Goal: Task Accomplishment & Management: Manage account settings

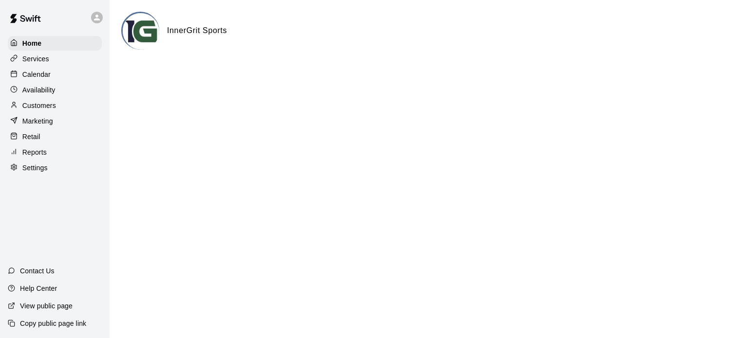
click at [39, 154] on p "Reports" at bounding box center [34, 153] width 24 height 10
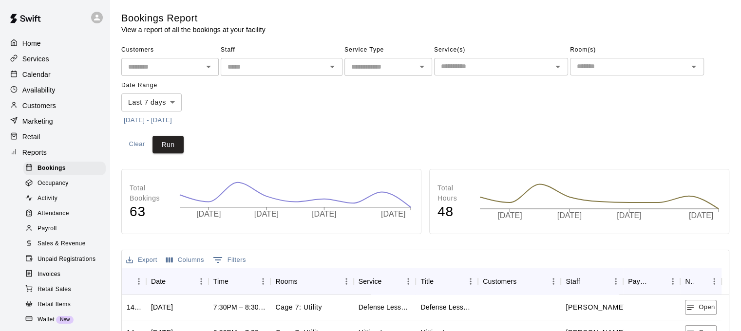
click at [163, 117] on button "[DATE] - [DATE]" at bounding box center [147, 120] width 53 height 15
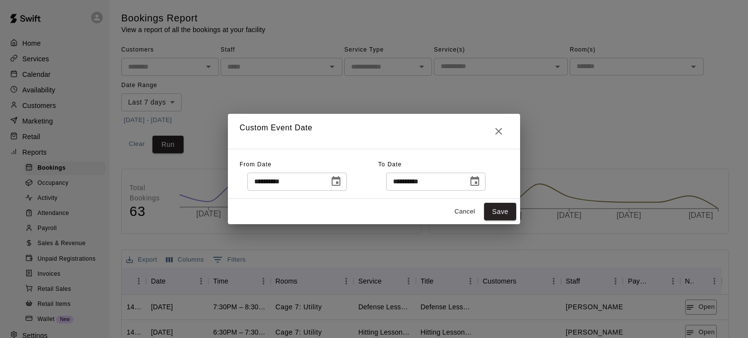
click at [342, 184] on icon "Choose date, selected date is Sep 10, 2025" at bounding box center [336, 182] width 12 height 12
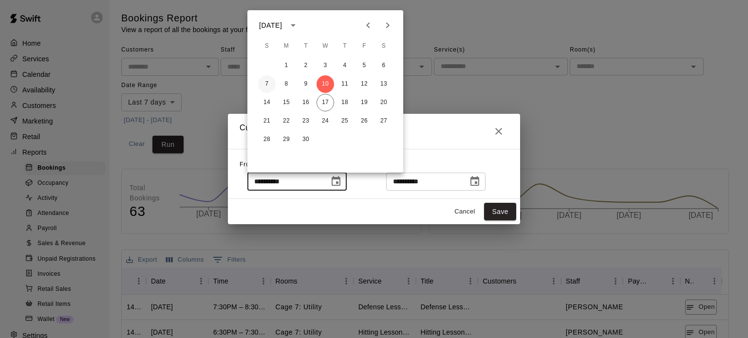
click at [263, 84] on button "7" at bounding box center [267, 84] width 18 height 18
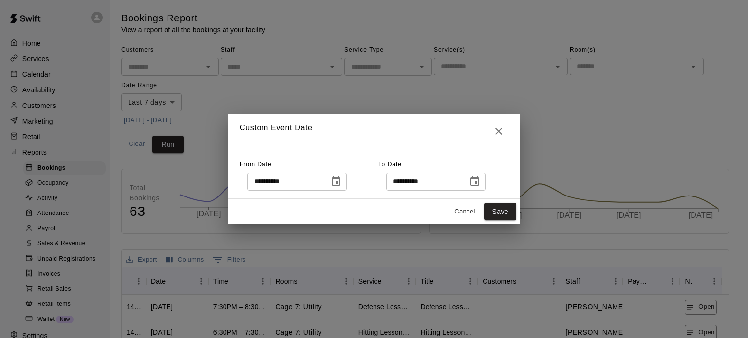
type input "**********"
click at [481, 185] on icon "Choose date, selected date is Sep 17, 2025" at bounding box center [475, 182] width 12 height 12
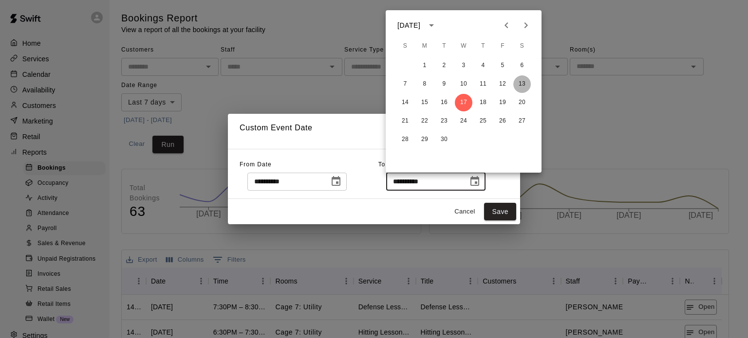
click at [524, 89] on button "13" at bounding box center [522, 84] width 18 height 18
type input "**********"
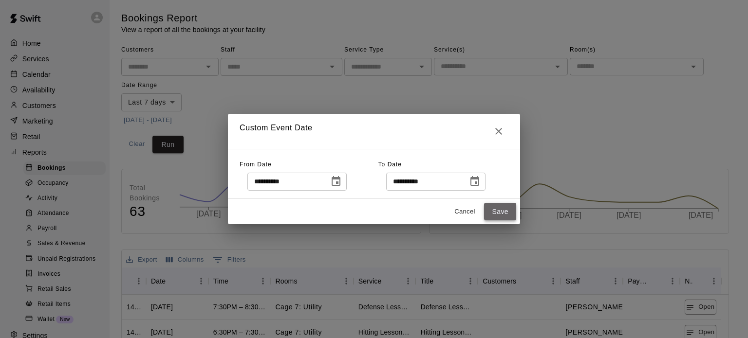
click at [499, 209] on button "Save" at bounding box center [500, 212] width 32 height 18
type input "******"
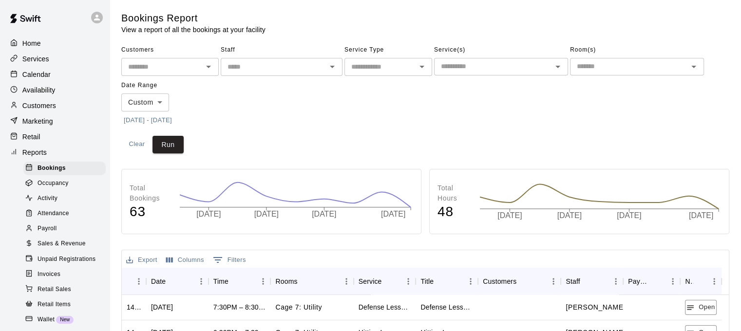
click at [334, 65] on icon "Open" at bounding box center [332, 67] width 12 height 12
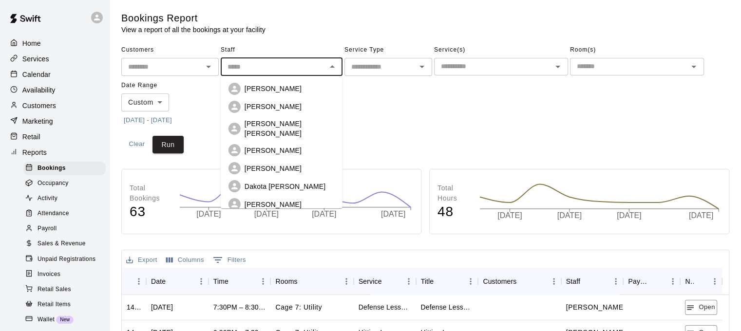
scroll to position [160, 0]
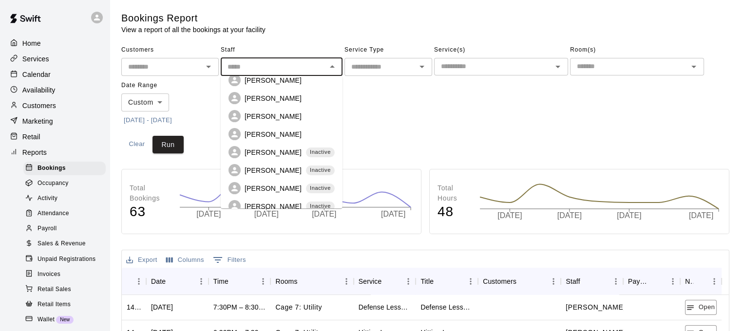
click at [267, 94] on p "[PERSON_NAME]" at bounding box center [272, 99] width 57 height 10
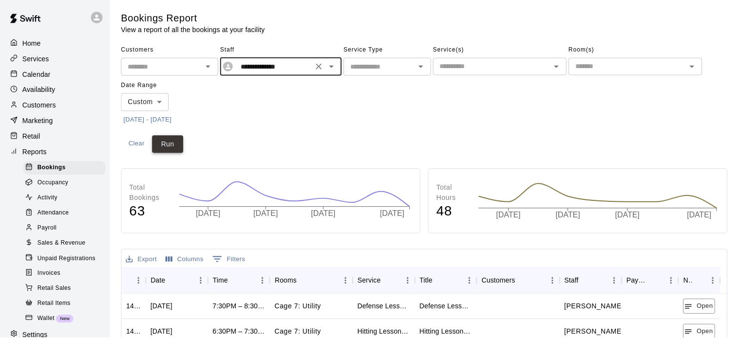
click at [162, 146] on button "Run" at bounding box center [167, 145] width 31 height 18
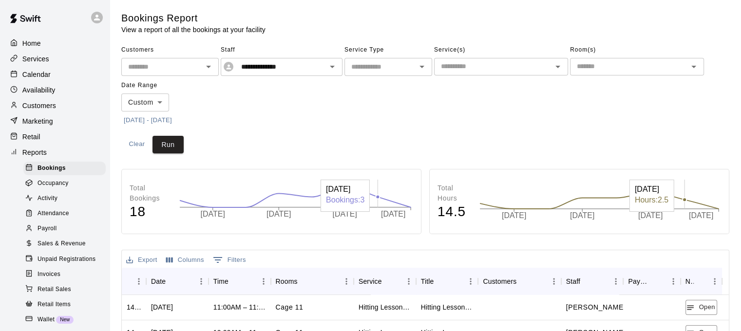
scroll to position [195, 0]
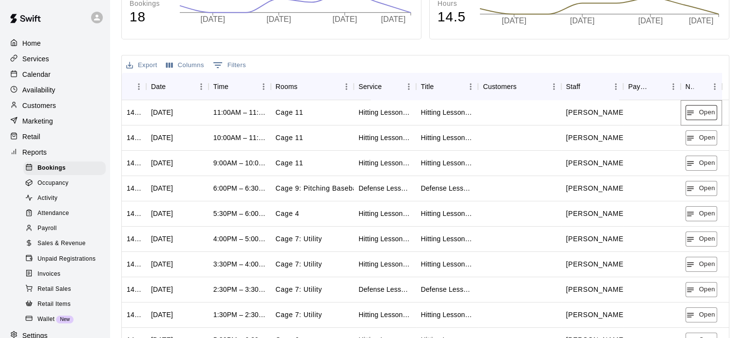
click at [697, 116] on button "Open" at bounding box center [701, 112] width 32 height 15
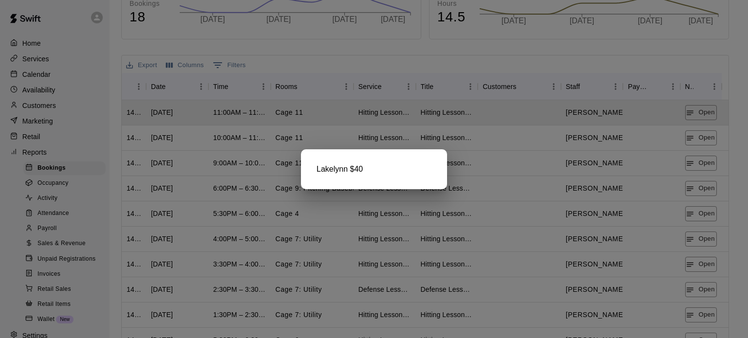
click at [692, 132] on div at bounding box center [374, 169] width 748 height 338
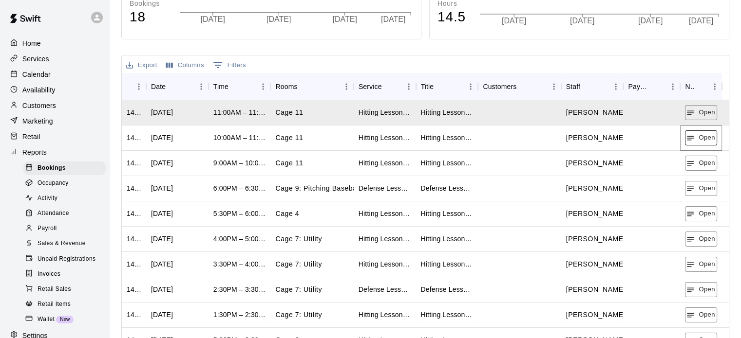
click at [694, 139] on button "Open" at bounding box center [701, 138] width 32 height 15
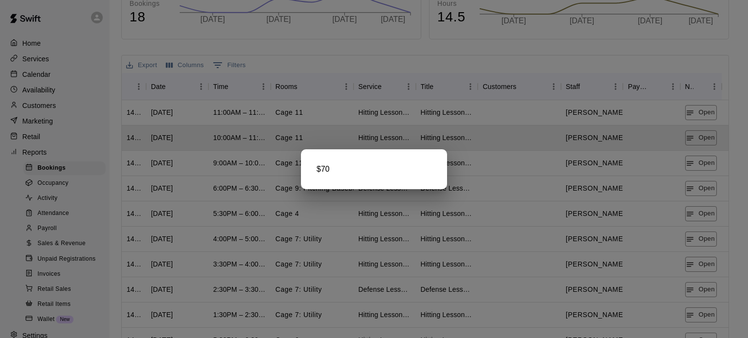
click at [710, 167] on div at bounding box center [374, 169] width 748 height 338
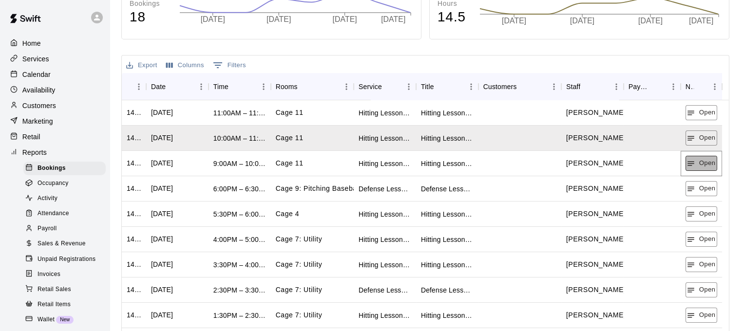
click at [710, 166] on button "Open" at bounding box center [701, 163] width 32 height 15
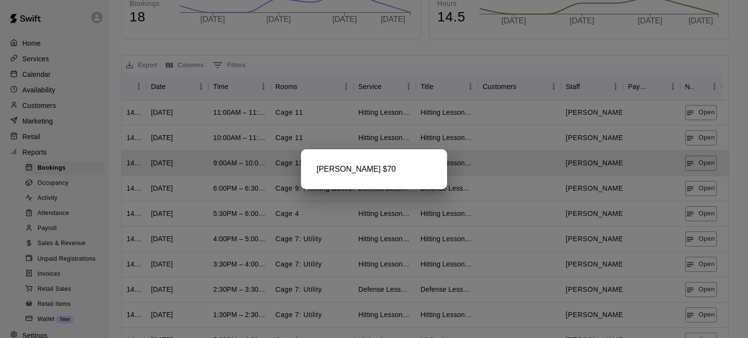
click at [698, 188] on div at bounding box center [374, 169] width 748 height 338
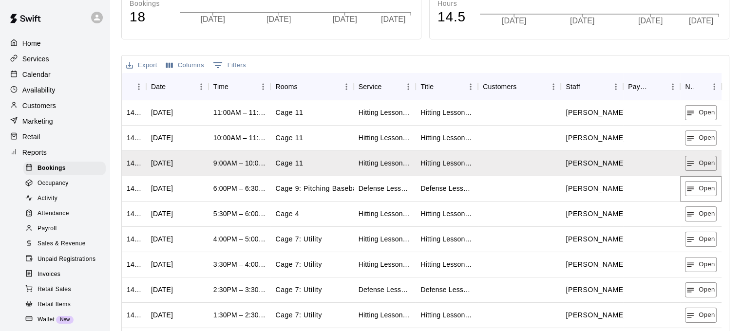
click at [698, 188] on button "Open" at bounding box center [701, 188] width 32 height 15
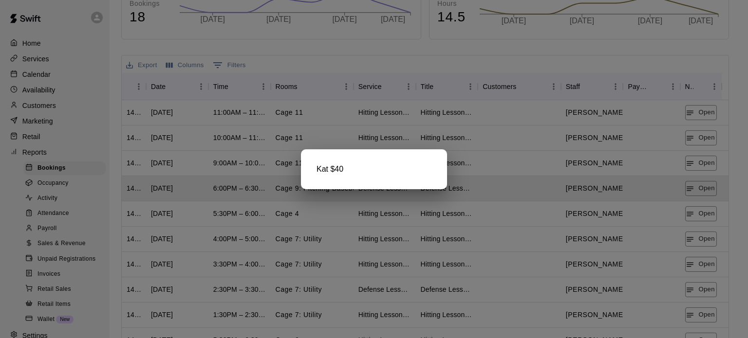
click at [696, 213] on div at bounding box center [374, 169] width 748 height 338
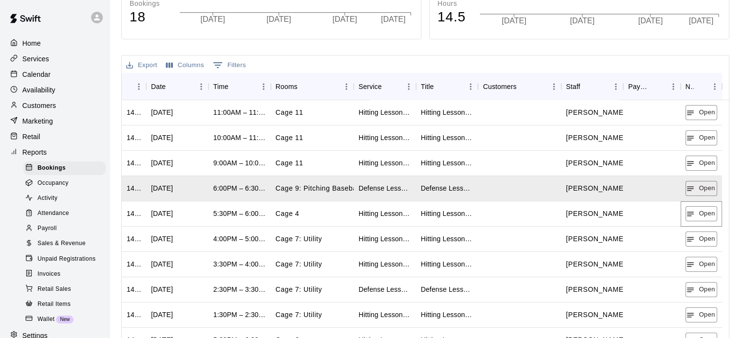
click at [696, 213] on button "Open" at bounding box center [701, 213] width 32 height 15
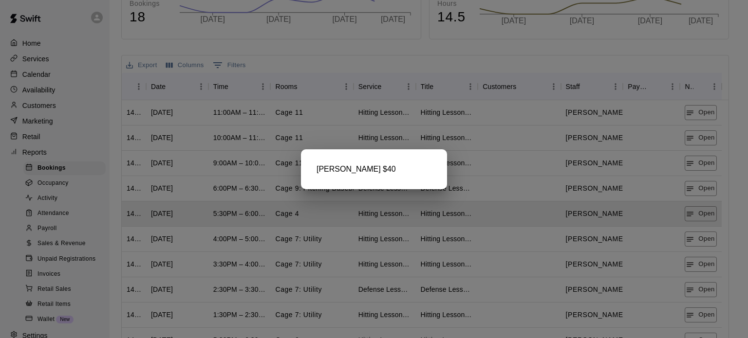
click at [695, 243] on div at bounding box center [374, 169] width 748 height 338
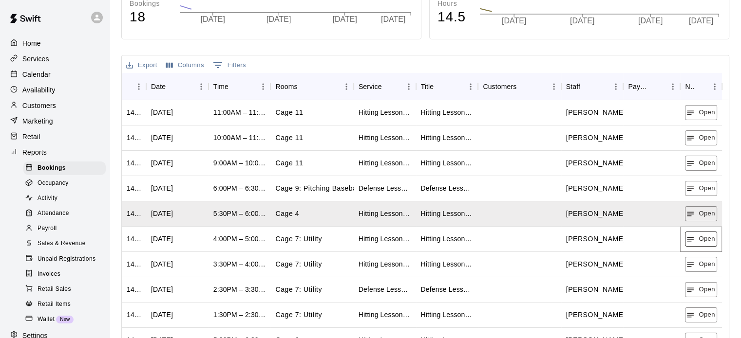
click at [695, 243] on button "Open" at bounding box center [701, 239] width 32 height 15
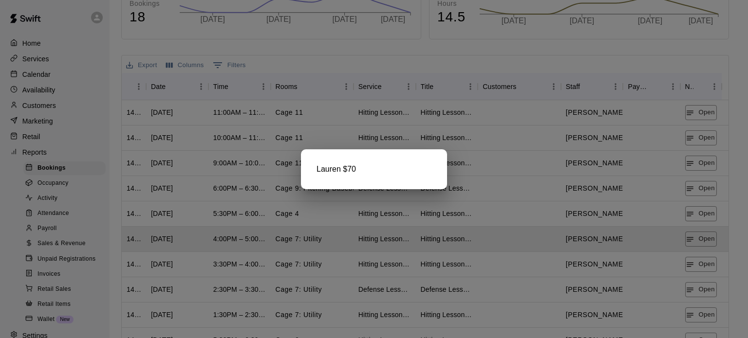
click at [705, 262] on div at bounding box center [374, 169] width 748 height 338
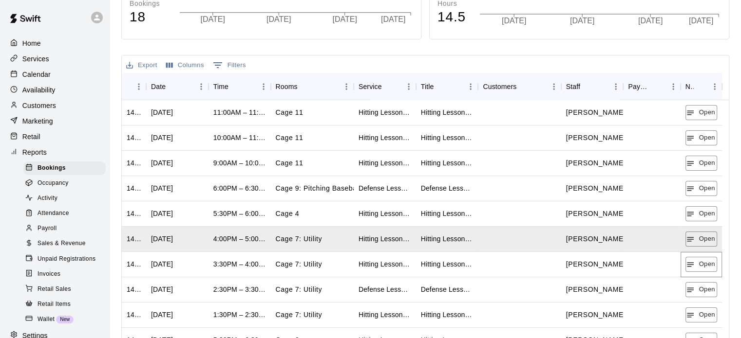
click at [705, 262] on button "Open" at bounding box center [701, 264] width 32 height 15
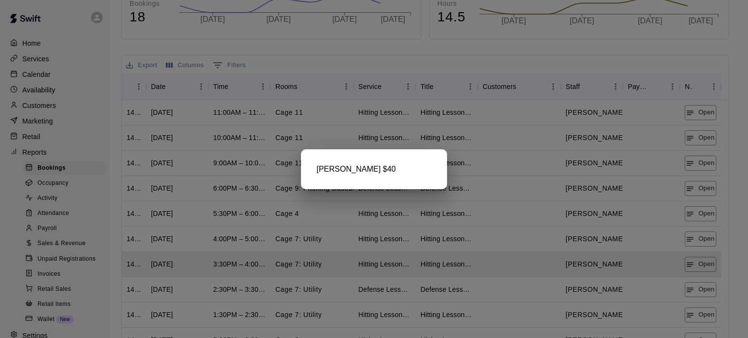
click at [697, 291] on div at bounding box center [374, 169] width 748 height 338
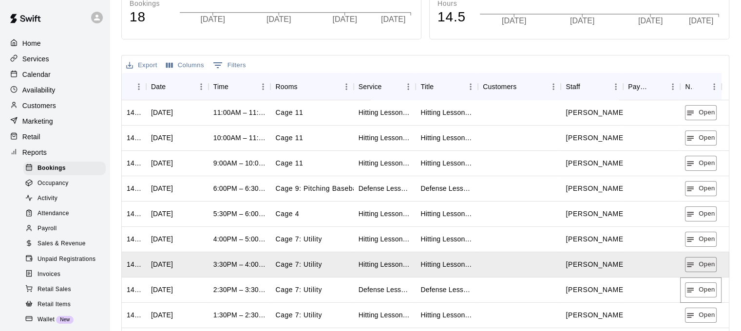
click at [697, 291] on button "Open" at bounding box center [701, 289] width 32 height 15
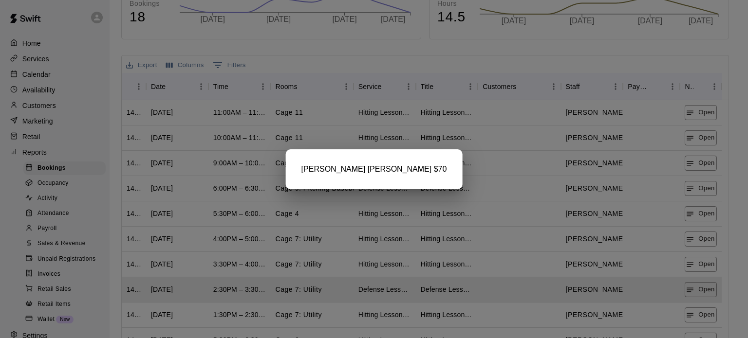
click at [709, 294] on div at bounding box center [374, 169] width 748 height 338
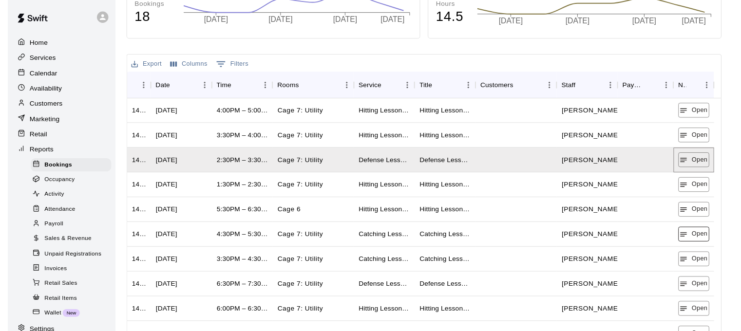
scroll to position [186, 0]
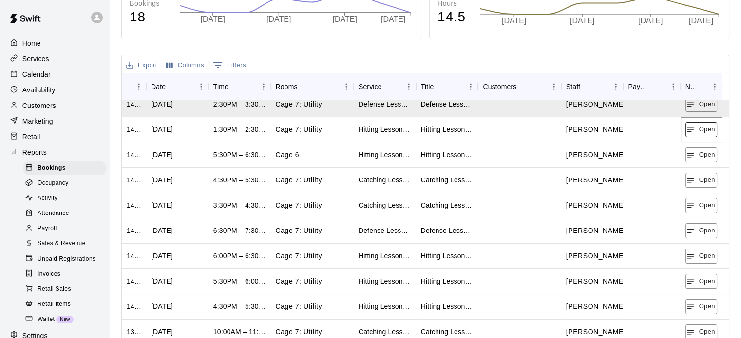
click at [708, 124] on button "Open" at bounding box center [701, 129] width 32 height 15
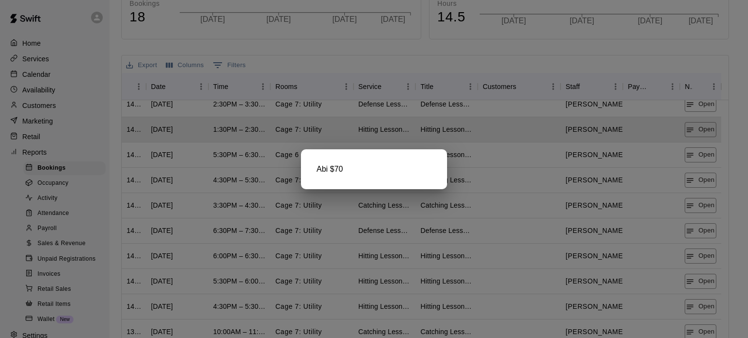
click at [708, 124] on div at bounding box center [374, 169] width 748 height 338
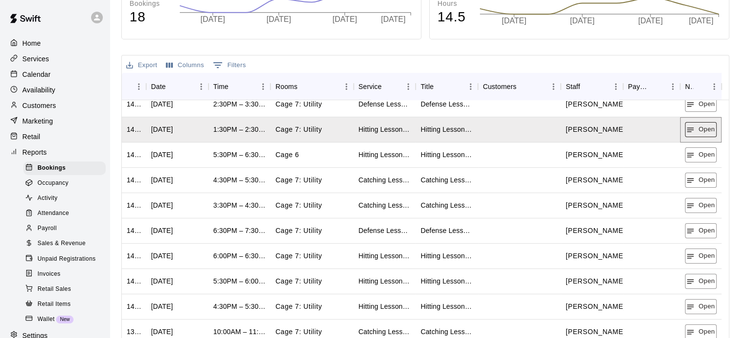
click at [707, 124] on button "Open" at bounding box center [701, 129] width 32 height 15
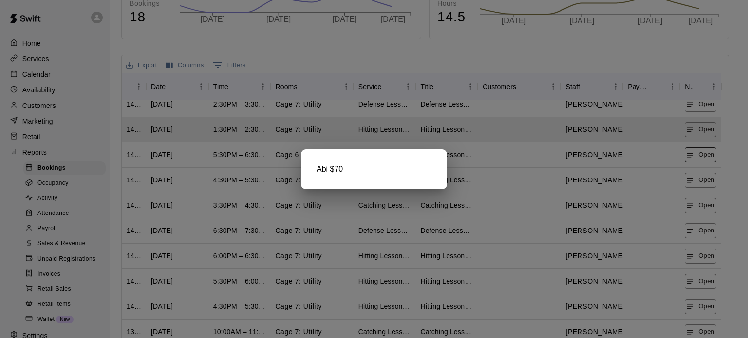
click at [699, 156] on div at bounding box center [374, 169] width 748 height 338
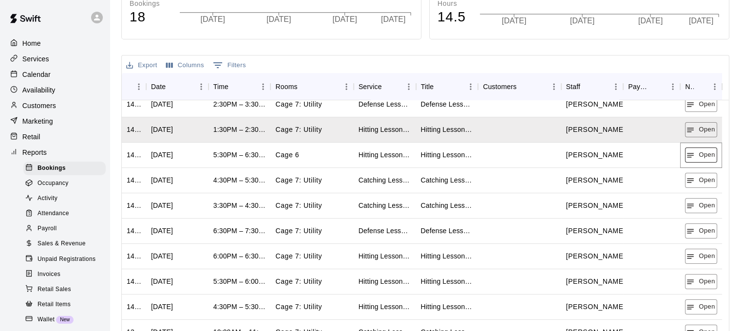
click at [699, 156] on button "Open" at bounding box center [701, 155] width 32 height 15
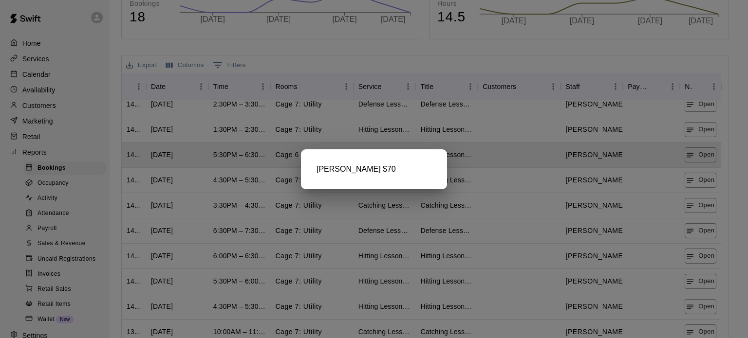
click at [700, 179] on div at bounding box center [374, 169] width 748 height 338
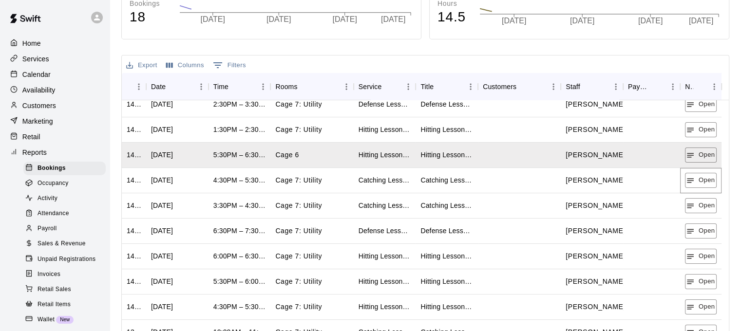
click at [700, 179] on button "Open" at bounding box center [701, 180] width 32 height 15
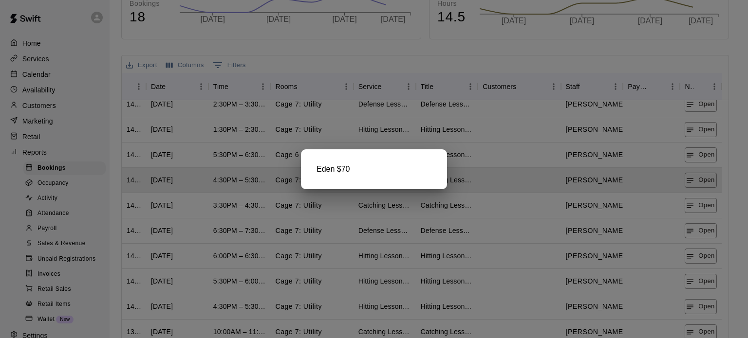
click at [693, 208] on div at bounding box center [374, 169] width 748 height 338
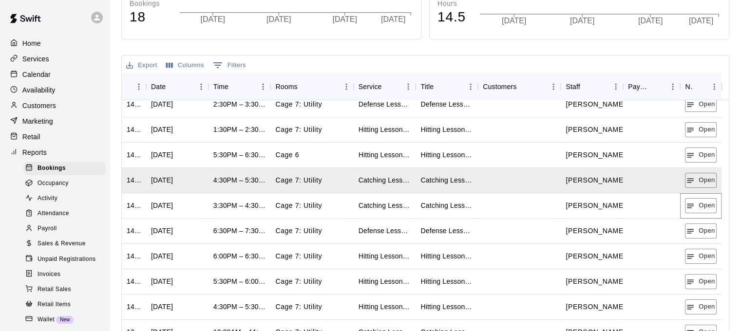
click at [693, 208] on icon "button" at bounding box center [690, 206] width 9 height 9
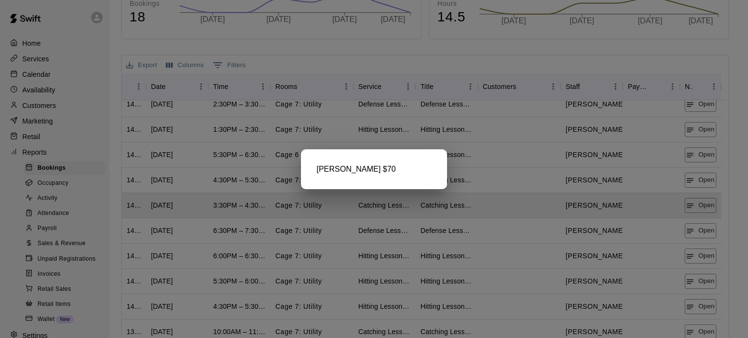
click at [699, 233] on div at bounding box center [374, 169] width 748 height 338
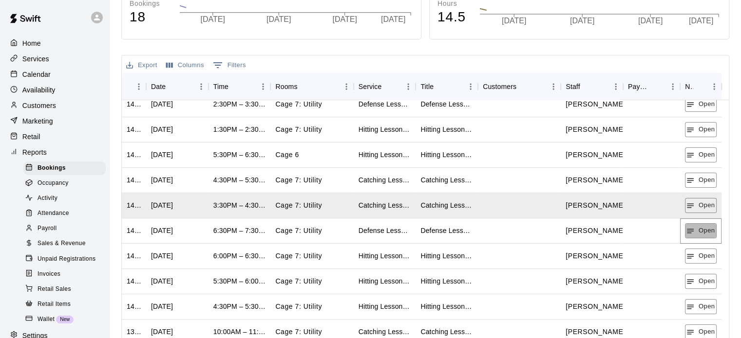
click at [699, 233] on button "Open" at bounding box center [701, 231] width 32 height 15
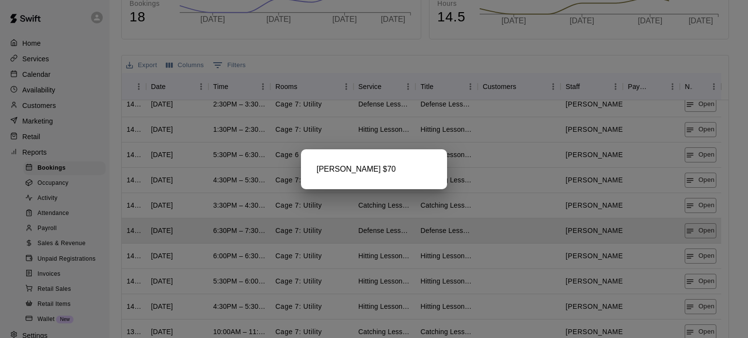
click at [699, 262] on div at bounding box center [374, 169] width 748 height 338
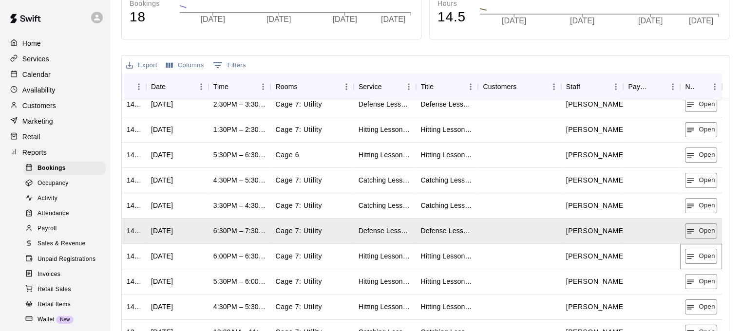
click at [699, 262] on button "Open" at bounding box center [701, 256] width 32 height 15
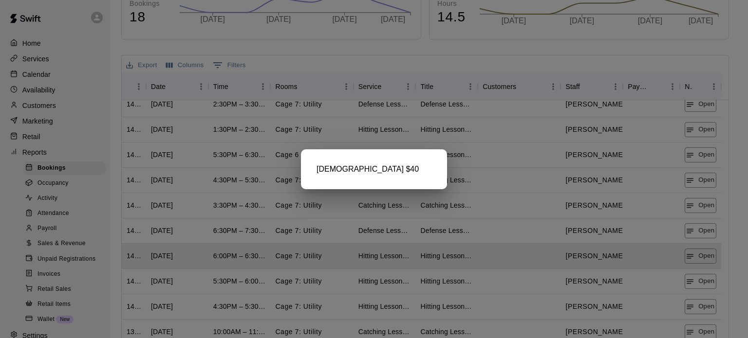
click at [701, 280] on div at bounding box center [374, 169] width 748 height 338
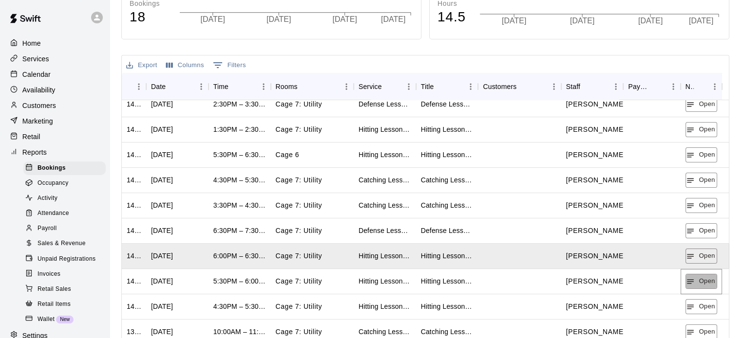
click at [701, 280] on button "Open" at bounding box center [701, 281] width 32 height 15
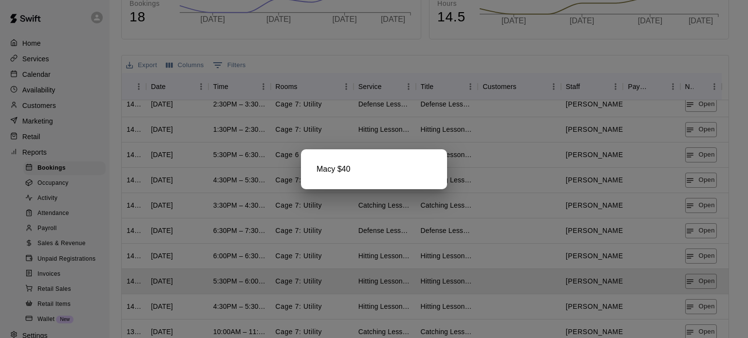
click at [696, 310] on div at bounding box center [374, 169] width 748 height 338
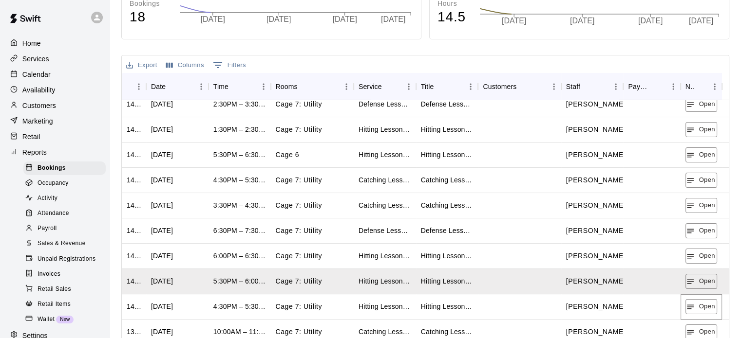
click at [696, 310] on button "Open" at bounding box center [701, 306] width 32 height 15
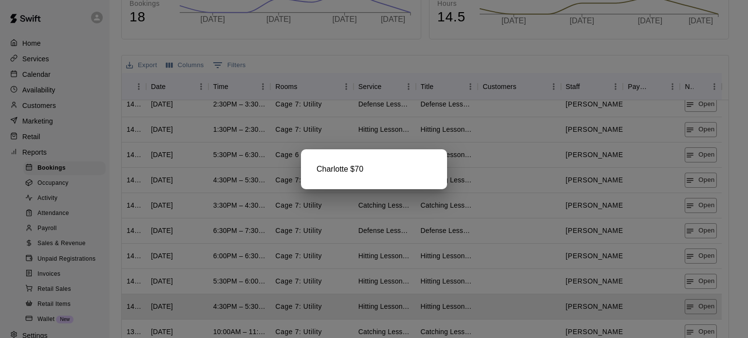
click at [691, 310] on div at bounding box center [374, 169] width 748 height 338
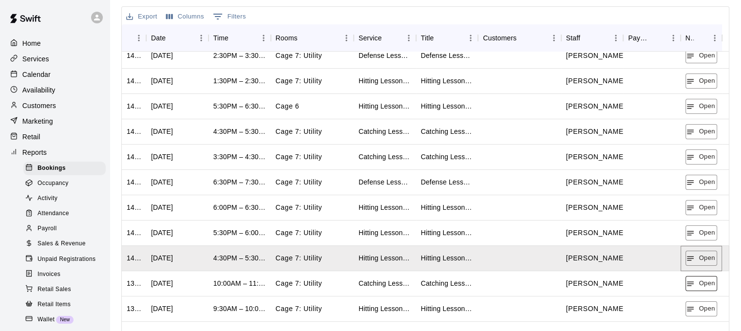
scroll to position [256, 0]
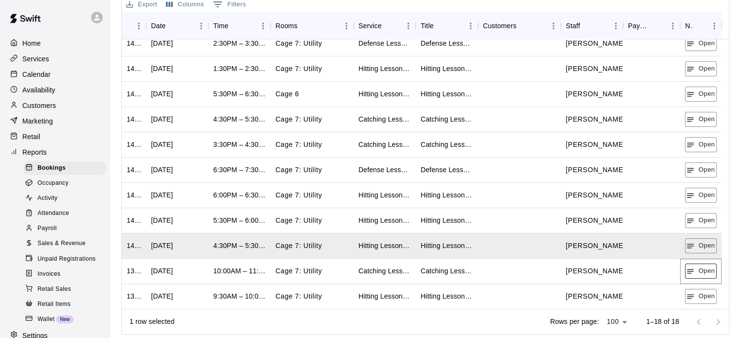
click at [708, 264] on button "Open" at bounding box center [701, 271] width 32 height 15
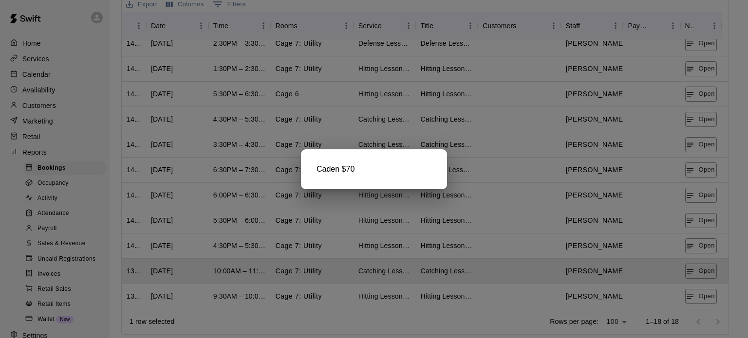
click at [706, 294] on div at bounding box center [374, 169] width 748 height 338
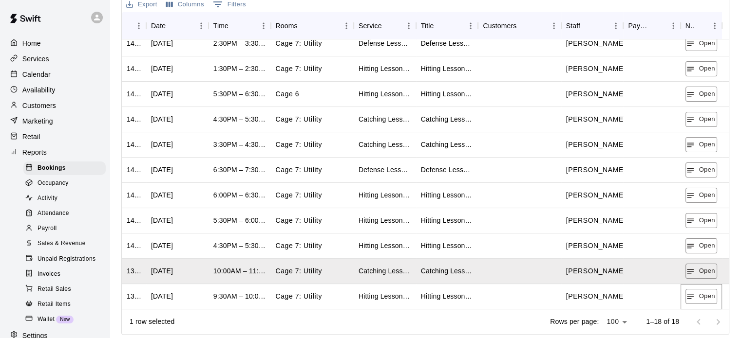
click at [706, 294] on button "Open" at bounding box center [701, 296] width 32 height 15
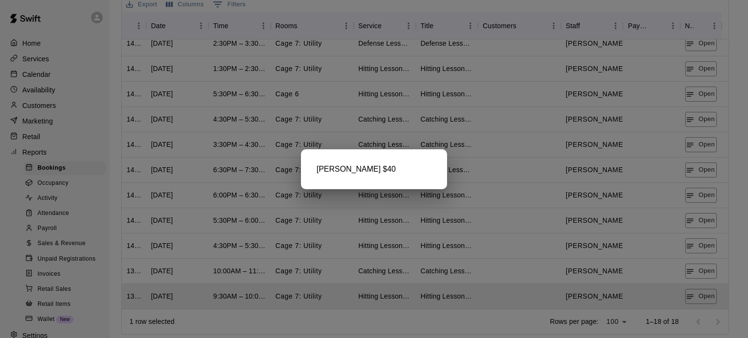
click at [713, 302] on div at bounding box center [374, 169] width 748 height 338
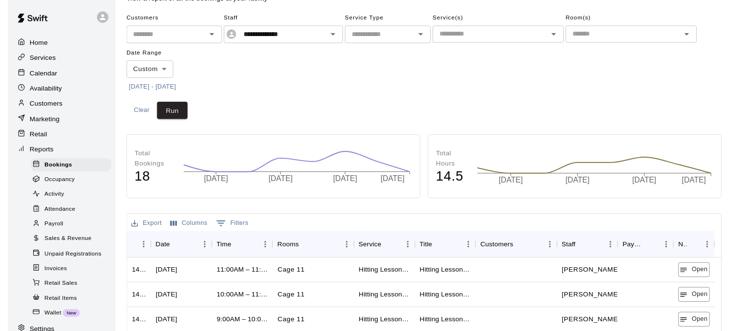
scroll to position [0, 0]
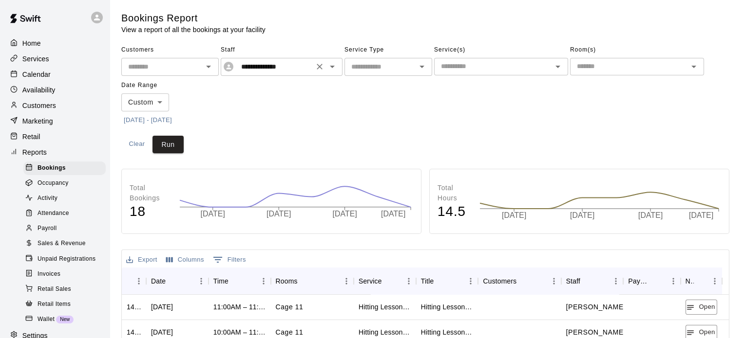
click at [331, 66] on icon "Open" at bounding box center [332, 67] width 5 height 2
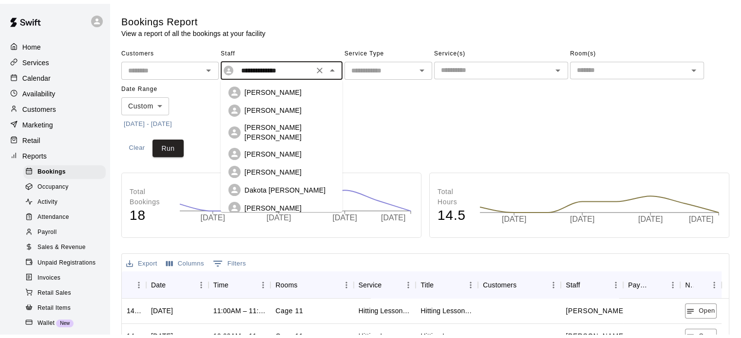
scroll to position [49, 0]
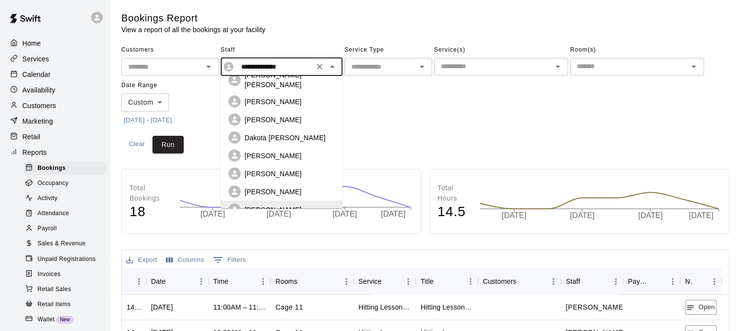
click at [255, 187] on p "[PERSON_NAME]" at bounding box center [272, 192] width 57 height 10
type input "**********"
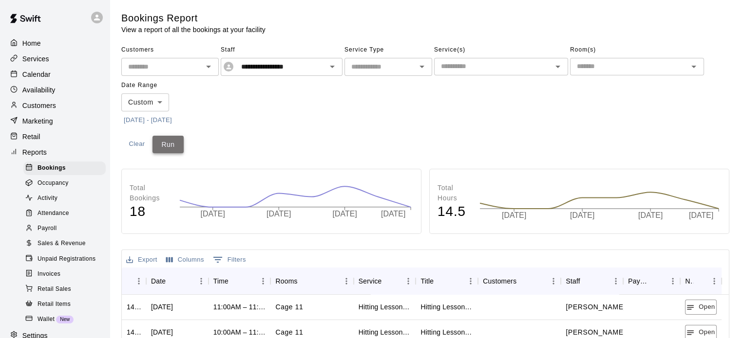
click at [164, 138] on button "Run" at bounding box center [167, 145] width 31 height 18
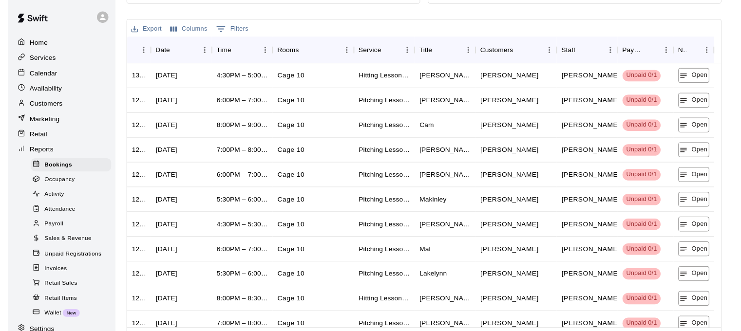
scroll to position [207, 0]
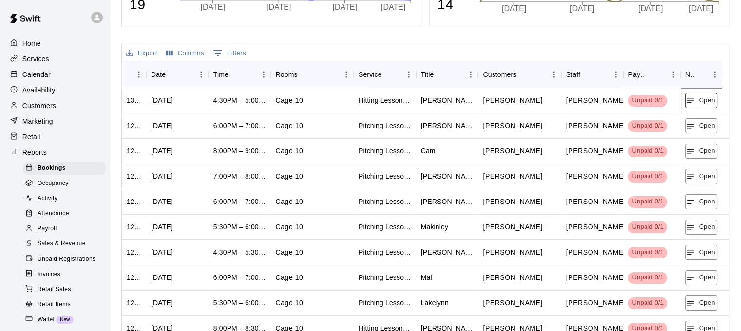
click at [700, 106] on button "Open" at bounding box center [701, 100] width 32 height 15
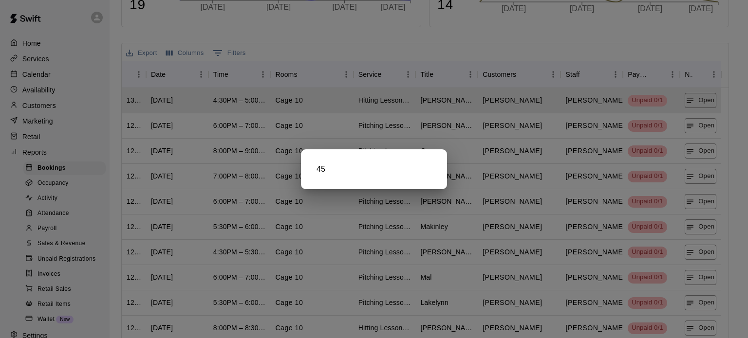
click at [693, 129] on div at bounding box center [374, 169] width 748 height 338
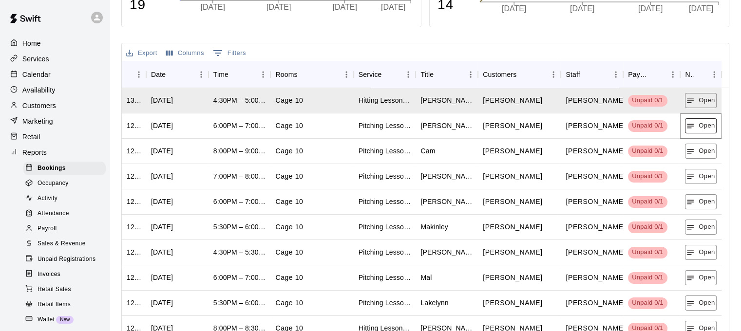
click at [693, 130] on icon "button" at bounding box center [690, 126] width 9 height 9
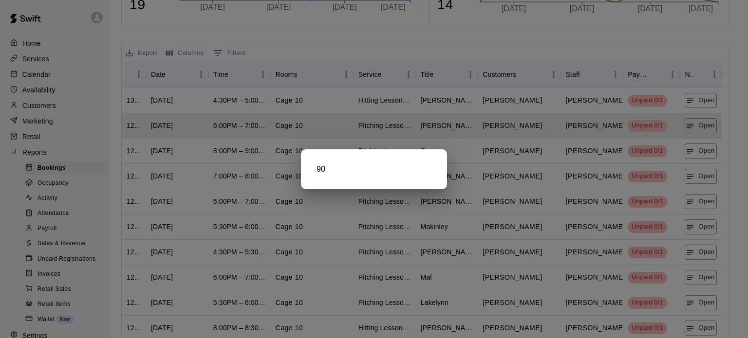
click at [693, 151] on div at bounding box center [374, 169] width 748 height 338
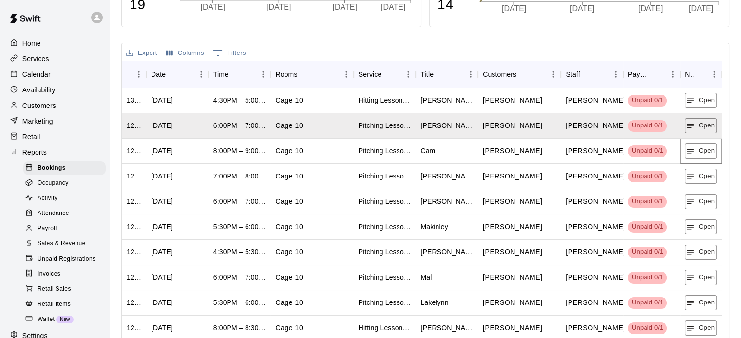
click at [693, 151] on icon "button" at bounding box center [690, 151] width 9 height 9
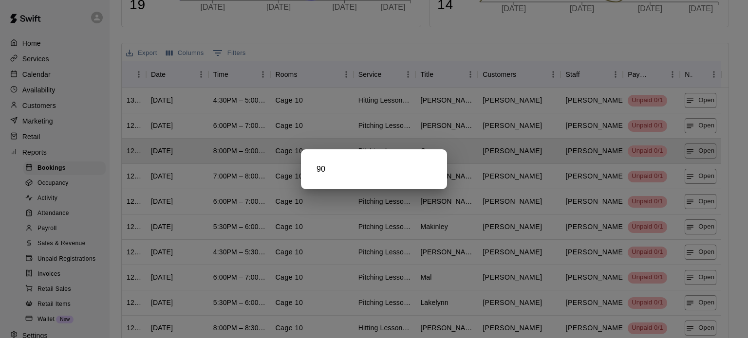
click at [696, 178] on div at bounding box center [374, 169] width 748 height 338
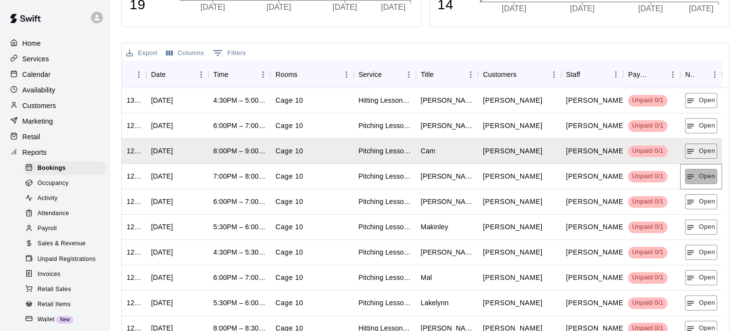
click at [696, 178] on button "Open" at bounding box center [701, 176] width 32 height 15
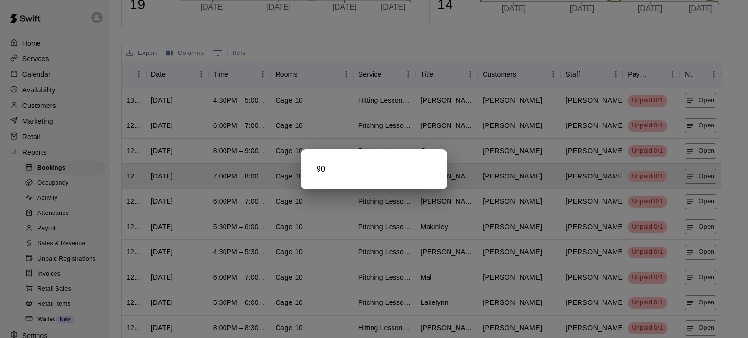
click at [695, 206] on div at bounding box center [374, 169] width 748 height 338
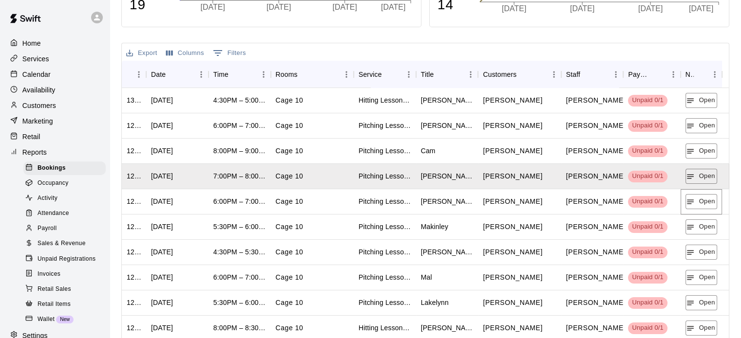
click at [695, 206] on button "Open" at bounding box center [701, 201] width 32 height 15
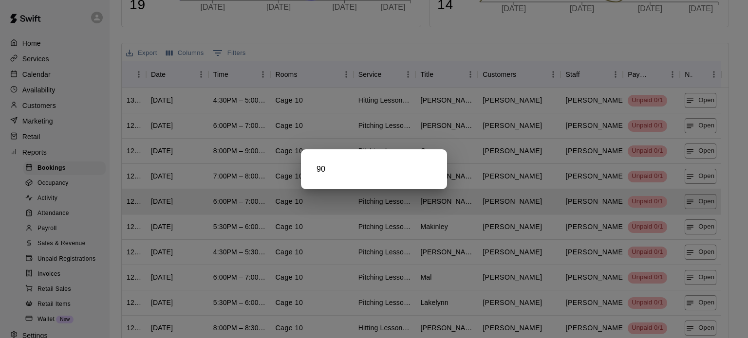
click at [697, 228] on div at bounding box center [374, 169] width 748 height 338
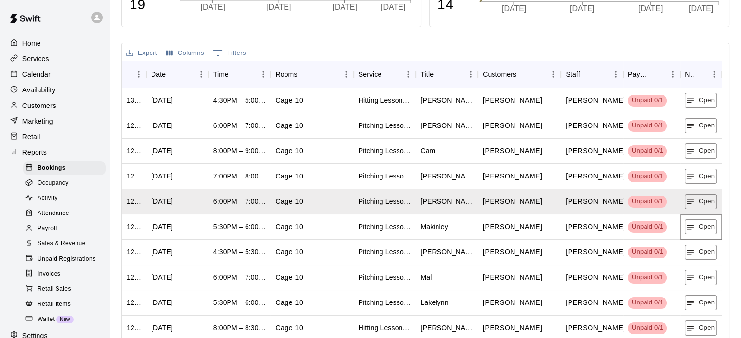
click at [697, 228] on button "Open" at bounding box center [701, 227] width 32 height 15
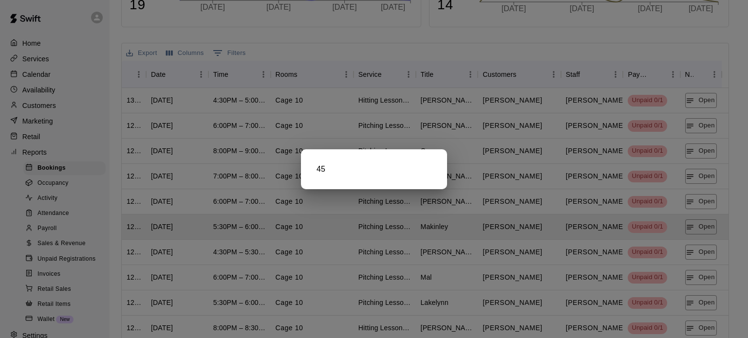
click at [697, 252] on div at bounding box center [374, 169] width 748 height 338
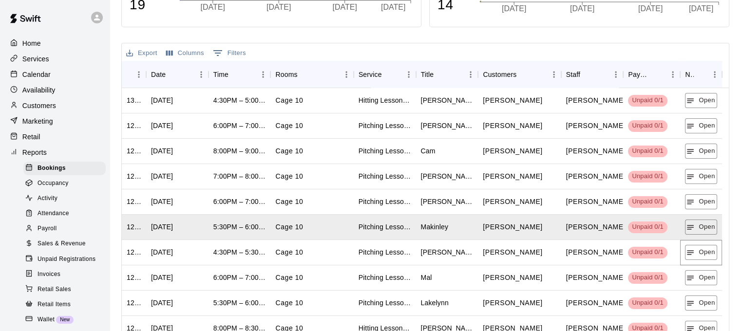
click at [697, 252] on button "Open" at bounding box center [701, 252] width 32 height 15
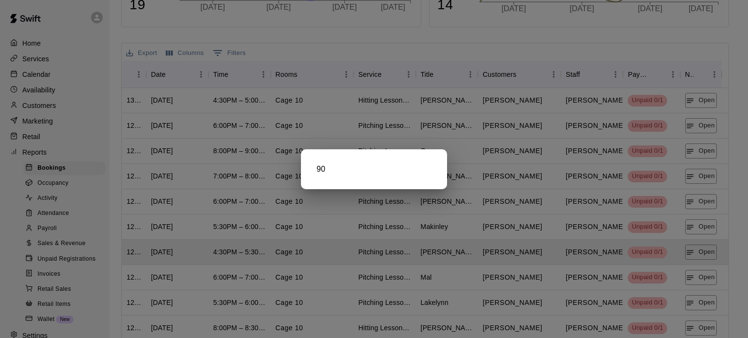
click at [704, 276] on div at bounding box center [374, 169] width 748 height 338
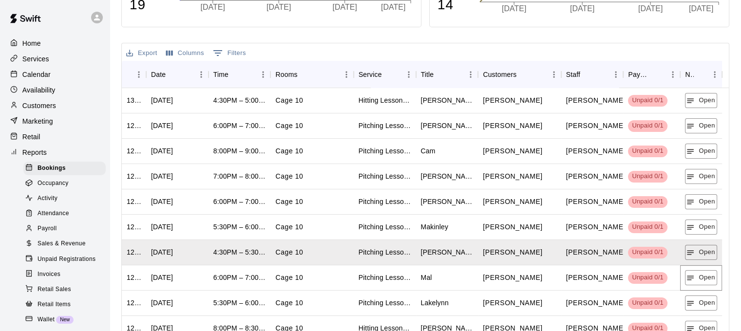
click at [704, 276] on button "Open" at bounding box center [701, 277] width 32 height 15
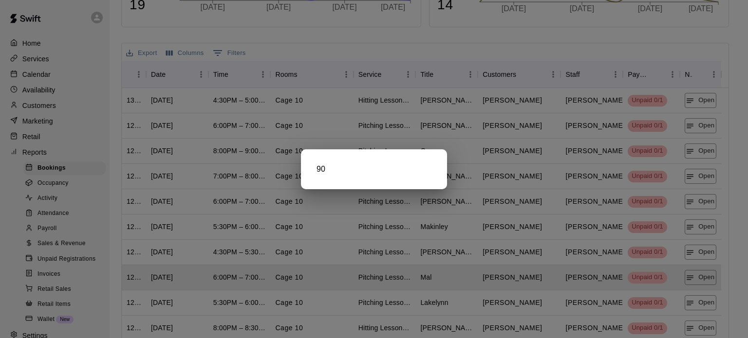
click at [705, 302] on div at bounding box center [374, 169] width 748 height 338
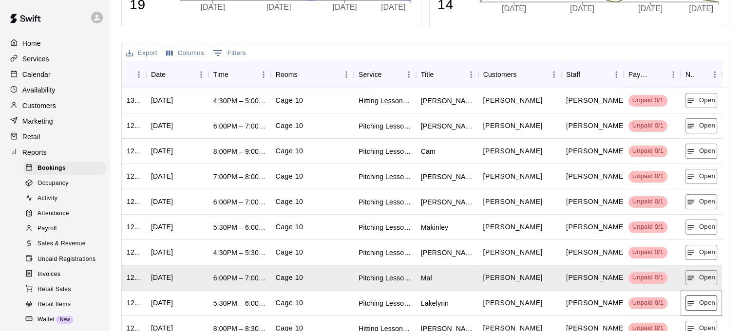
click at [704, 303] on button "Open" at bounding box center [701, 303] width 32 height 15
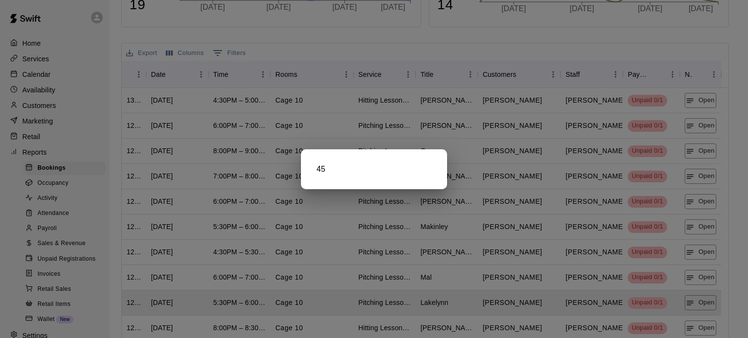
click at [705, 328] on div at bounding box center [374, 169] width 748 height 338
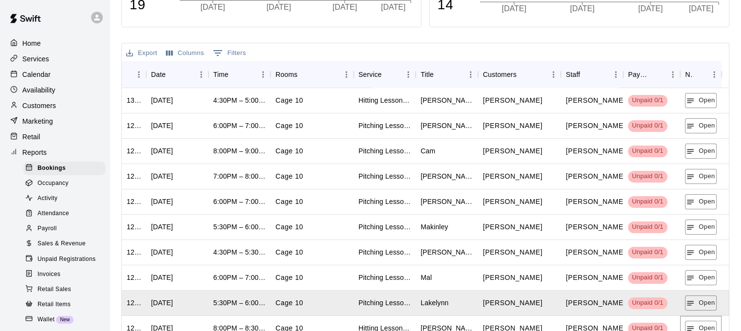
click at [705, 328] on button "Open" at bounding box center [701, 328] width 32 height 15
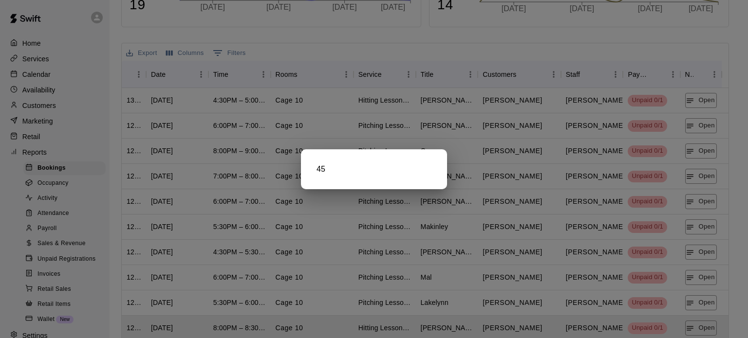
click at [704, 327] on div at bounding box center [374, 169] width 748 height 338
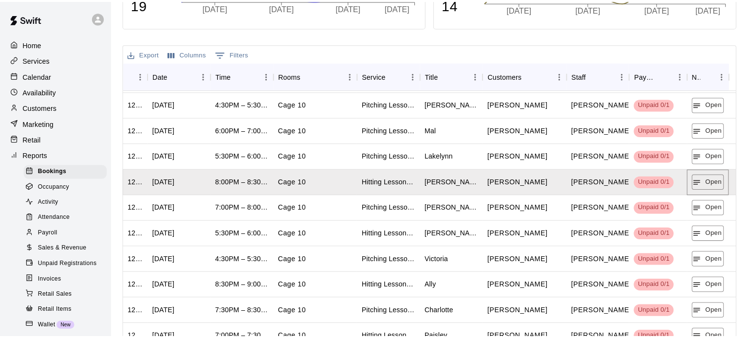
scroll to position [195, 0]
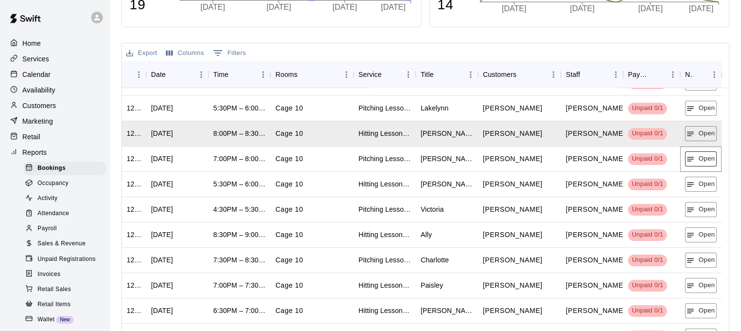
click at [705, 161] on button "Open" at bounding box center [701, 158] width 32 height 15
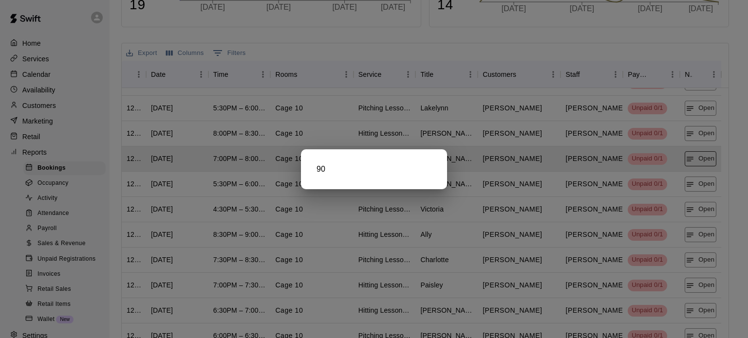
click at [705, 161] on div at bounding box center [374, 169] width 748 height 338
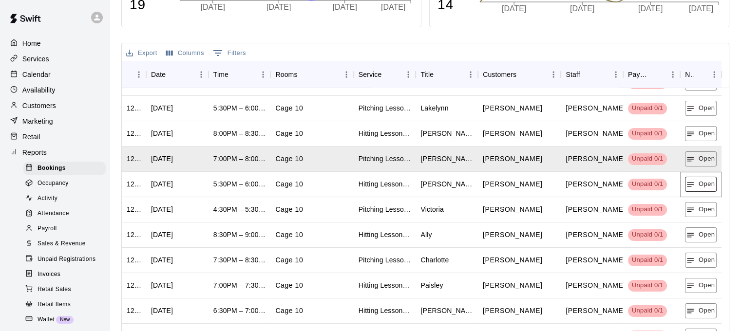
click at [702, 185] on button "Open" at bounding box center [701, 184] width 32 height 15
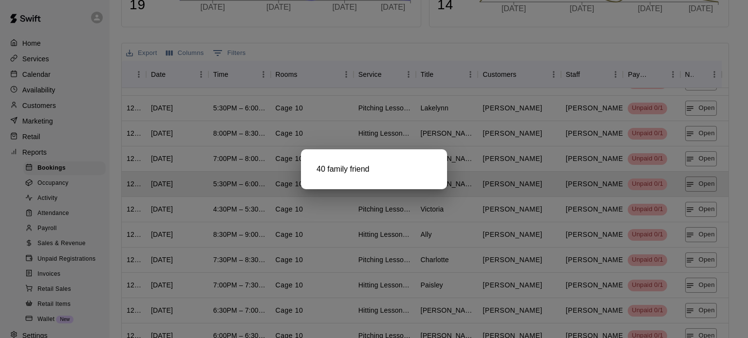
click at [701, 215] on div at bounding box center [374, 169] width 748 height 338
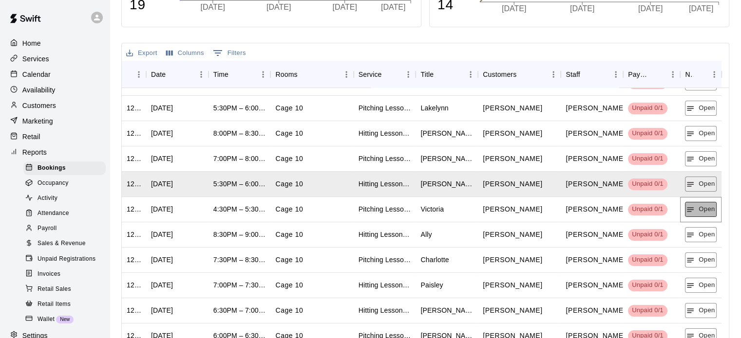
click at [705, 208] on button "Open" at bounding box center [701, 209] width 32 height 15
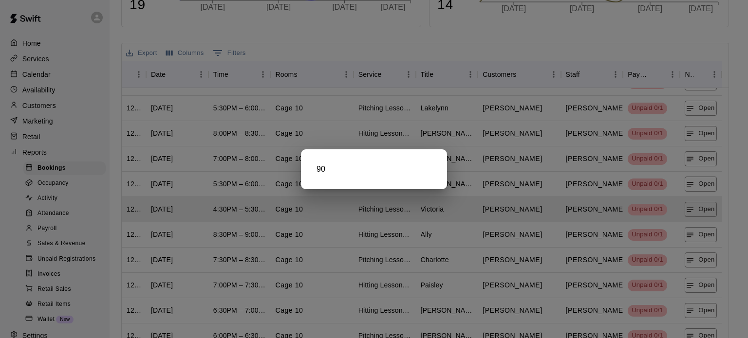
click at [692, 235] on div at bounding box center [374, 169] width 748 height 338
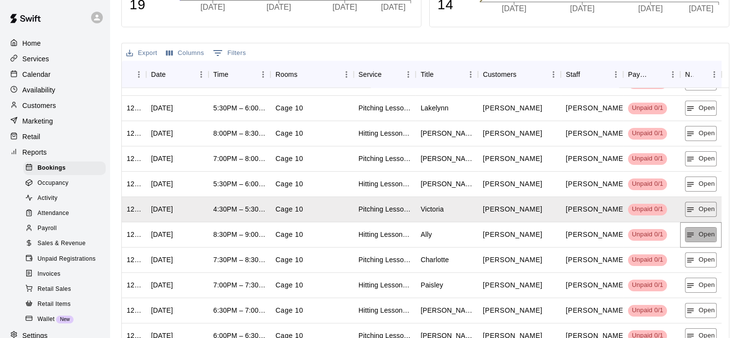
click at [692, 235] on icon "button" at bounding box center [690, 235] width 9 height 9
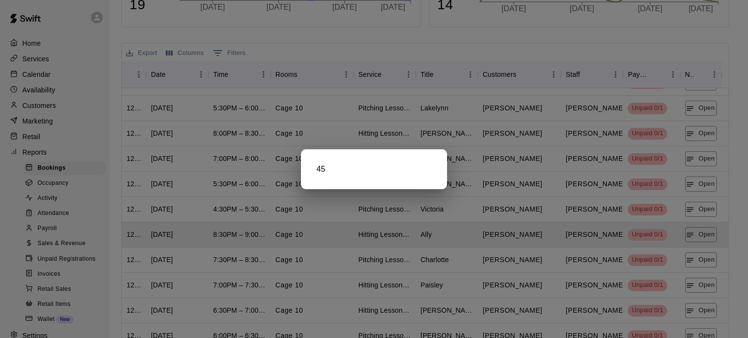
click at [694, 256] on div at bounding box center [374, 169] width 748 height 338
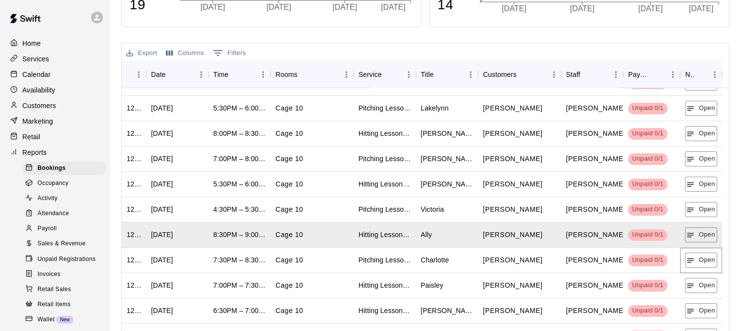
click at [694, 256] on button "Open" at bounding box center [701, 260] width 32 height 15
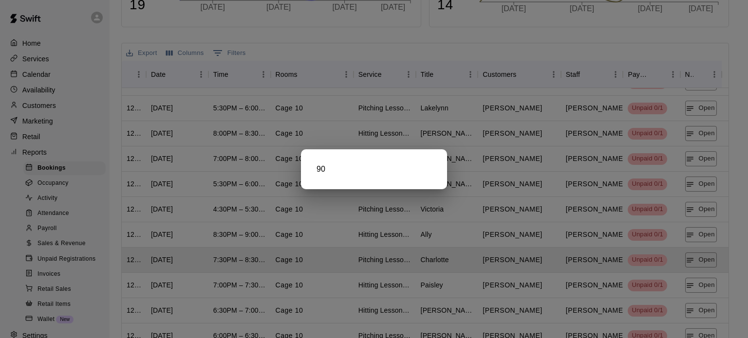
click at [701, 288] on div at bounding box center [374, 169] width 748 height 338
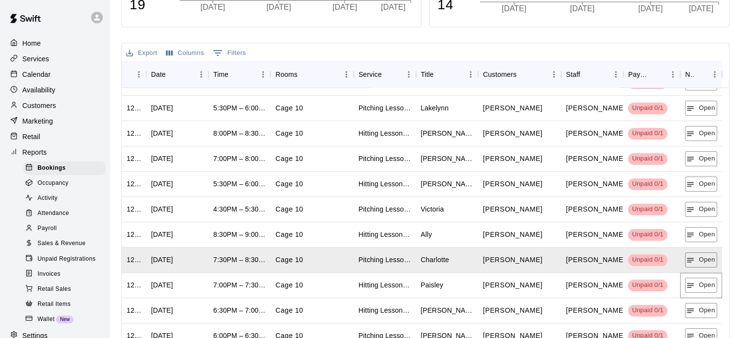
click at [701, 288] on button "Open" at bounding box center [701, 285] width 32 height 15
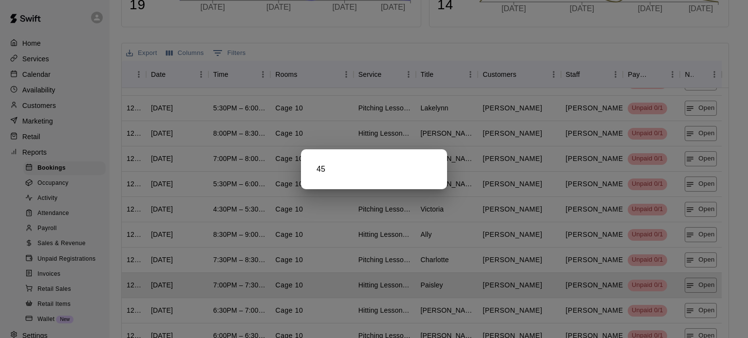
click at [700, 312] on div at bounding box center [374, 169] width 748 height 338
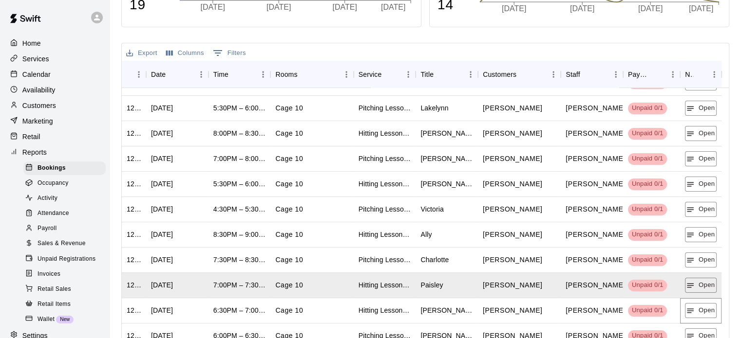
click at [700, 312] on button "Open" at bounding box center [701, 310] width 32 height 15
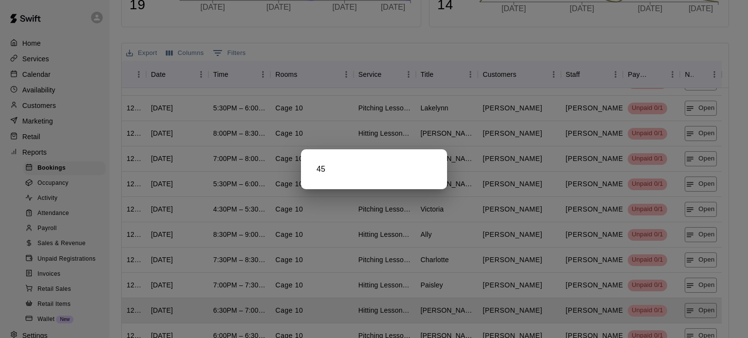
click at [696, 311] on div at bounding box center [374, 169] width 748 height 338
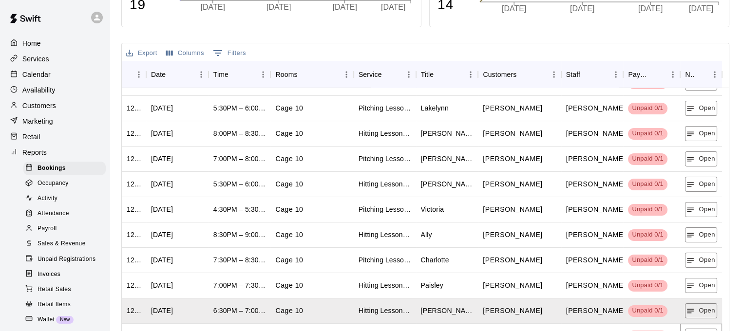
click at [698, 333] on button "Open" at bounding box center [701, 336] width 32 height 15
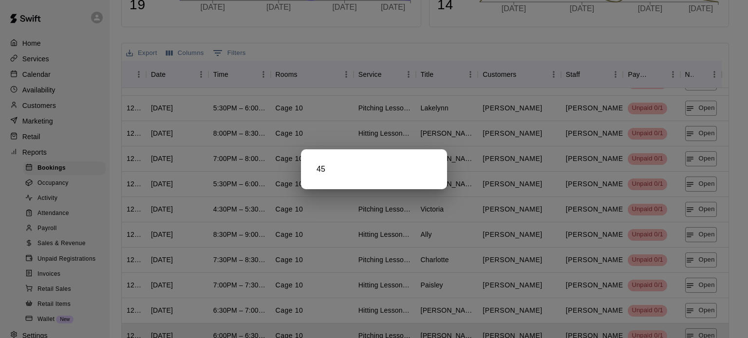
click at [698, 330] on div at bounding box center [374, 169] width 748 height 338
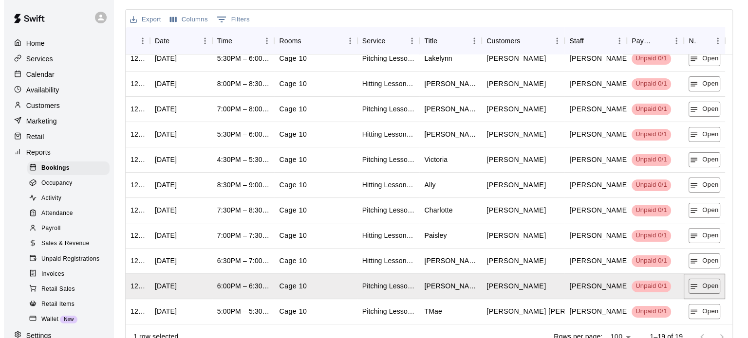
scroll to position [256, 0]
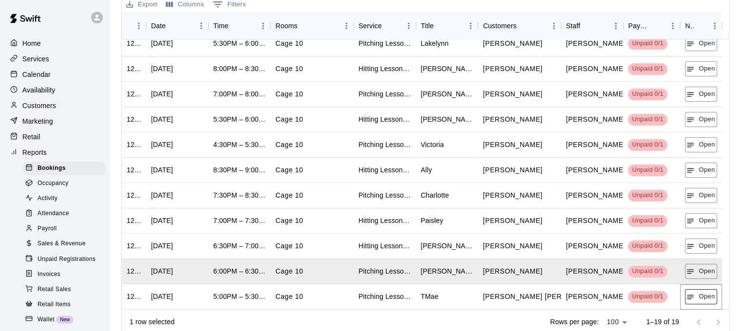
click at [692, 298] on icon "button" at bounding box center [690, 297] width 9 height 9
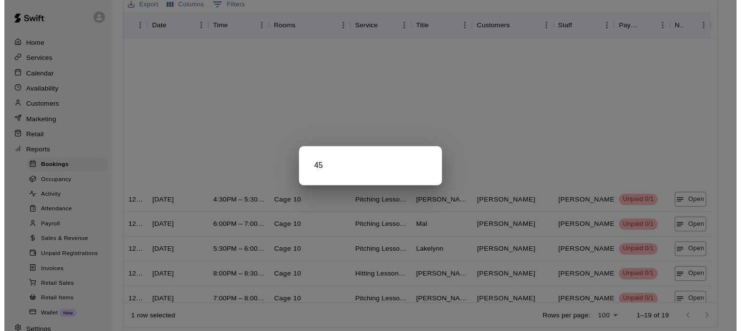
scroll to position [211, 0]
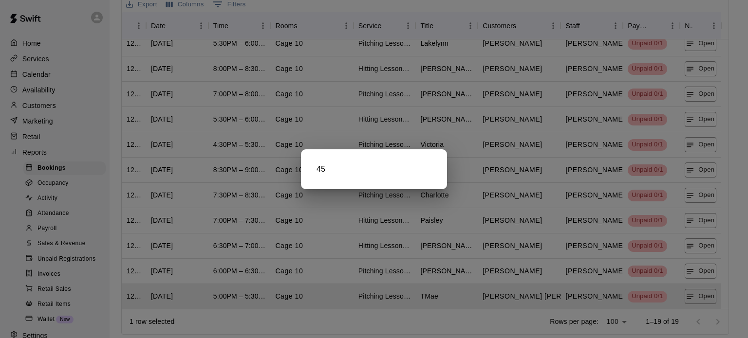
click at [407, 99] on div at bounding box center [374, 169] width 748 height 338
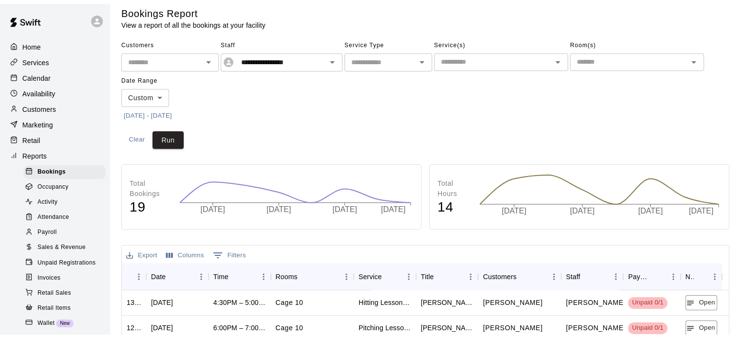
scroll to position [0, 0]
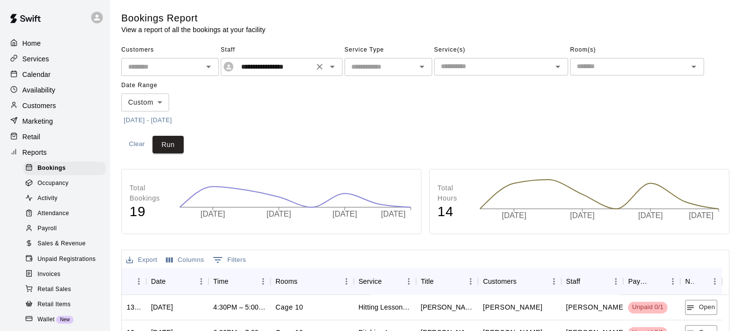
click at [333, 66] on icon "Open" at bounding box center [332, 67] width 5 height 2
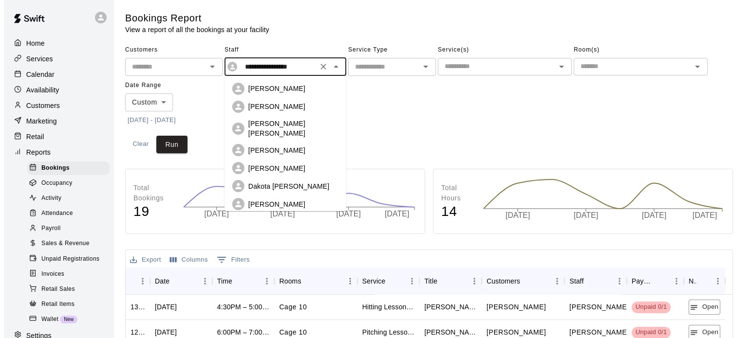
scroll to position [31, 0]
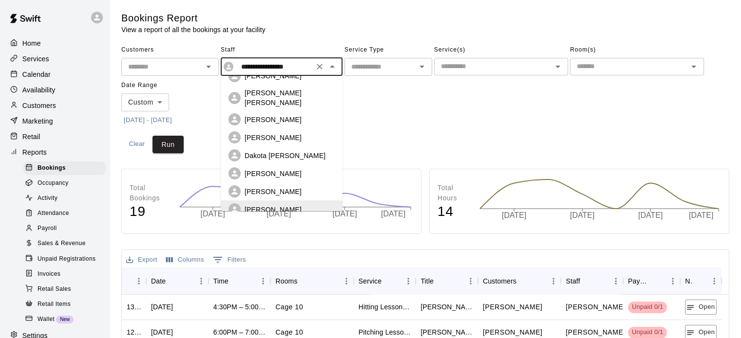
click at [281, 187] on div "[PERSON_NAME]" at bounding box center [289, 192] width 90 height 10
type input "**********"
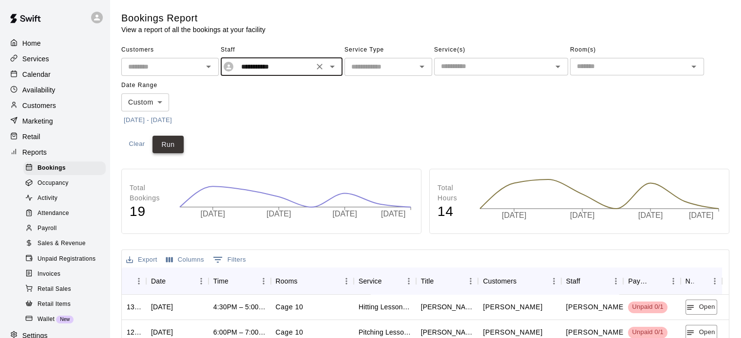
click at [164, 145] on button "Run" at bounding box center [167, 145] width 31 height 18
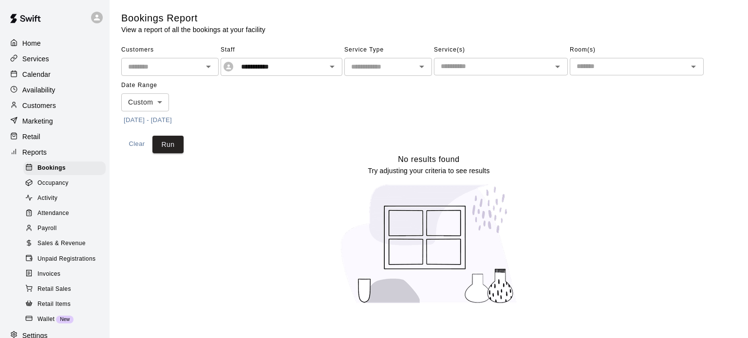
click at [154, 124] on button "[DATE] - [DATE]" at bounding box center [147, 120] width 53 height 15
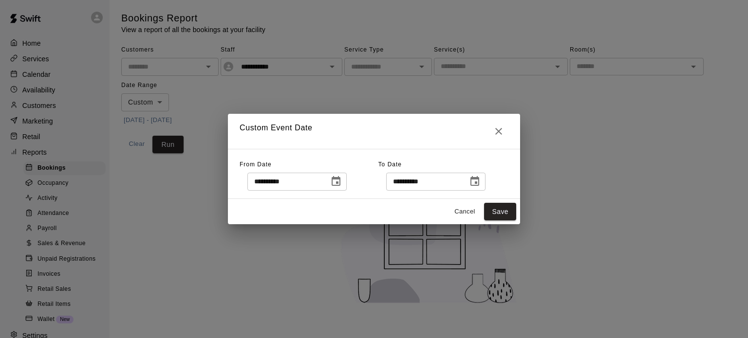
click at [342, 182] on icon "Choose date, selected date is Sep 7, 2025" at bounding box center [336, 182] width 12 height 12
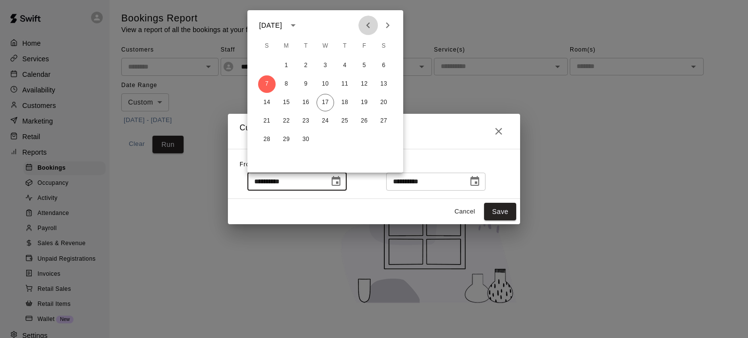
drag, startPoint x: 364, startPoint y: 24, endPoint x: 330, endPoint y: 73, distance: 59.4
click at [364, 24] on icon "Previous month" at bounding box center [368, 25] width 12 height 12
click at [267, 158] on button "31" at bounding box center [267, 159] width 18 height 18
type input "**********"
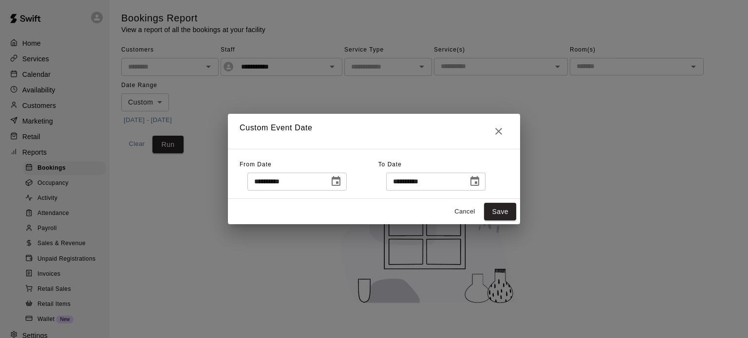
click at [479, 180] on icon "Choose date, selected date is Sep 13, 2025" at bounding box center [474, 181] width 9 height 10
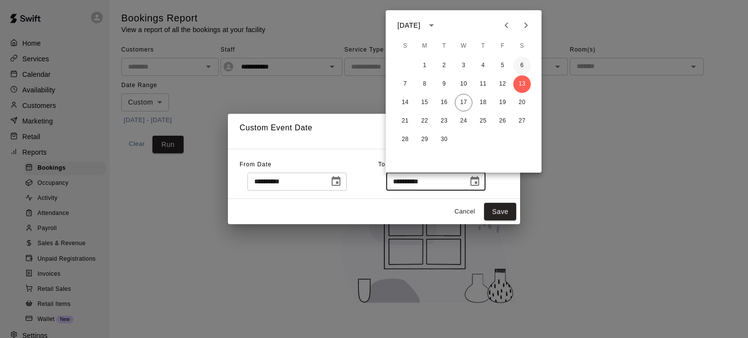
click at [524, 64] on button "6" at bounding box center [522, 66] width 18 height 18
type input "**********"
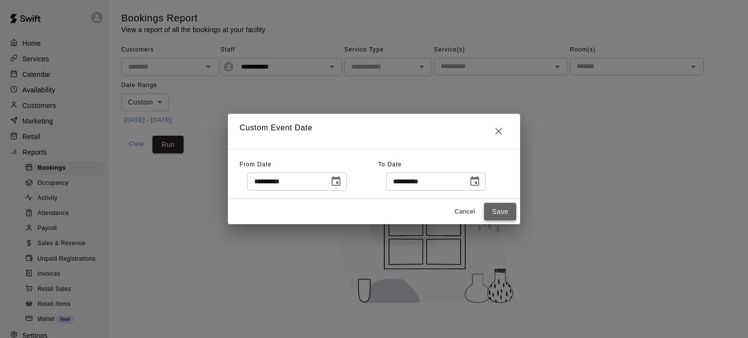
click at [496, 213] on button "Save" at bounding box center [500, 212] width 32 height 18
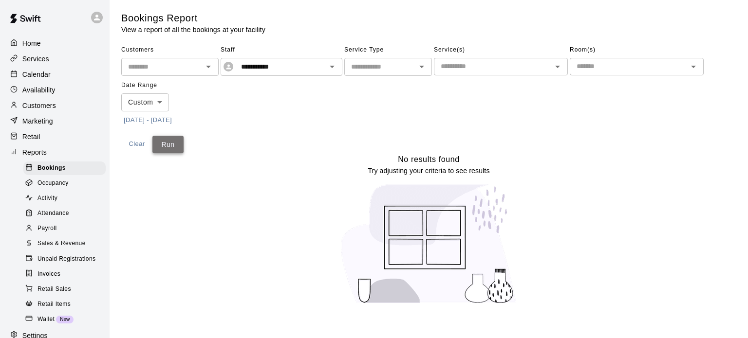
click at [160, 144] on button "Run" at bounding box center [167, 145] width 31 height 18
click at [150, 120] on button "[DATE] - [DATE]" at bounding box center [147, 120] width 53 height 15
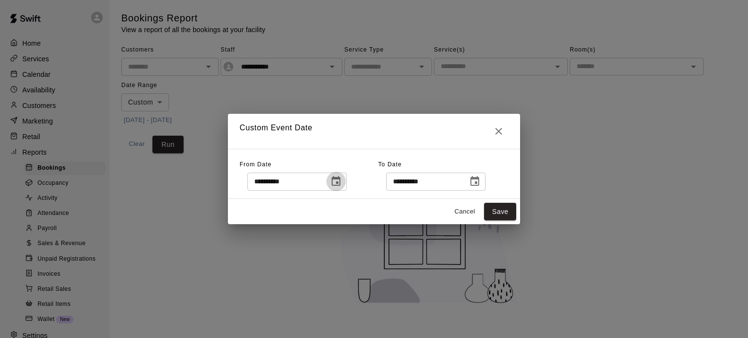
click at [342, 179] on icon "Choose date, selected date is Aug 31, 2025" at bounding box center [336, 182] width 12 height 12
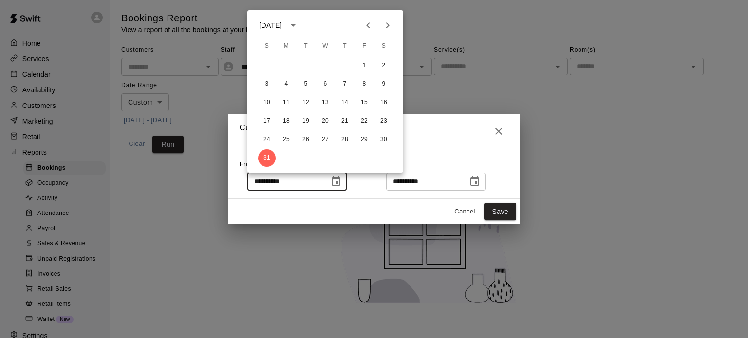
click at [389, 25] on icon "Next month" at bounding box center [387, 25] width 3 height 6
click at [262, 80] on button "7" at bounding box center [267, 84] width 18 height 18
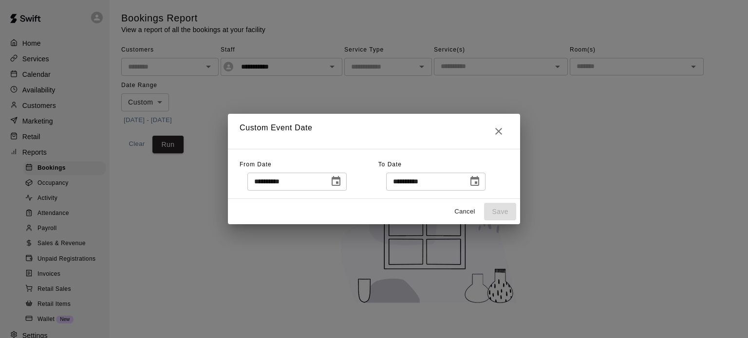
type input "**********"
click at [481, 185] on icon "Choose date, selected date is Sep 6, 2025" at bounding box center [475, 182] width 12 height 12
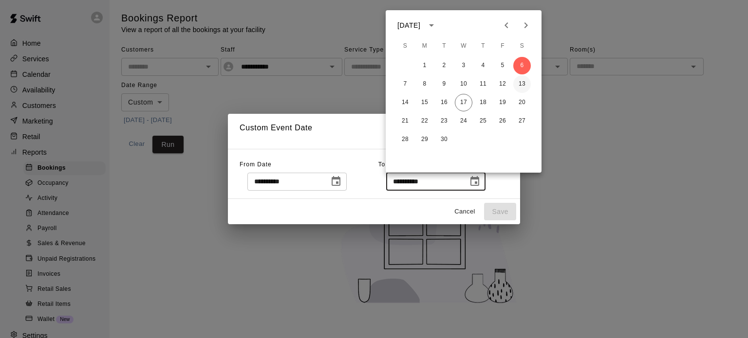
click at [521, 85] on button "13" at bounding box center [522, 84] width 18 height 18
type input "**********"
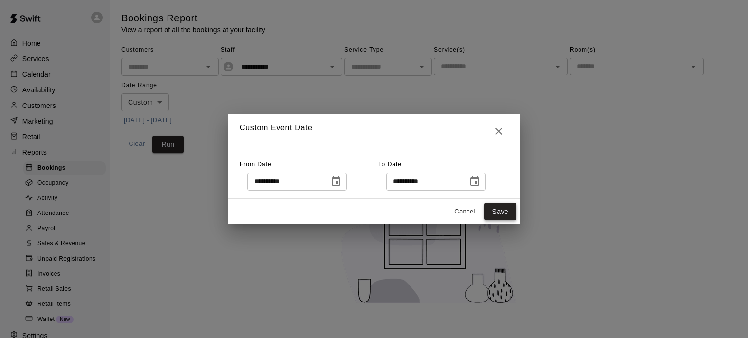
click at [498, 214] on button "Save" at bounding box center [500, 212] width 32 height 18
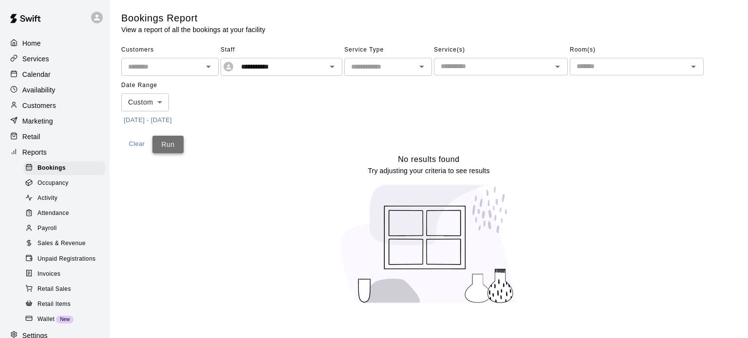
click at [170, 145] on button "Run" at bounding box center [167, 145] width 31 height 18
click at [168, 118] on button "[DATE] - [DATE]" at bounding box center [147, 120] width 53 height 15
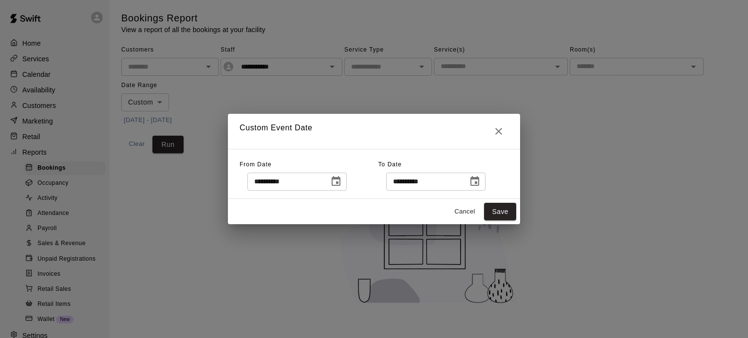
click at [340, 179] on icon "Choose date, selected date is Sep 7, 2025" at bounding box center [336, 181] width 9 height 10
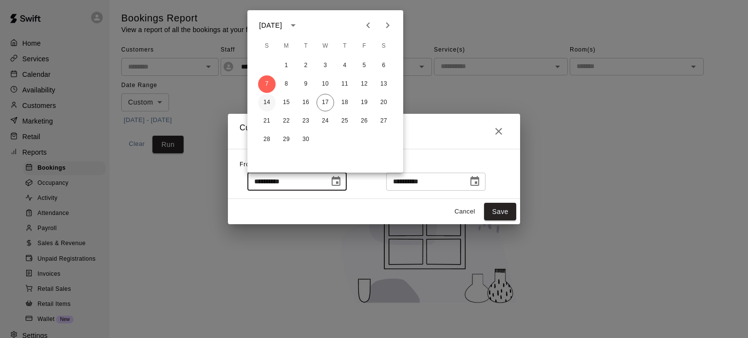
click at [263, 101] on button "14" at bounding box center [267, 103] width 18 height 18
type input "**********"
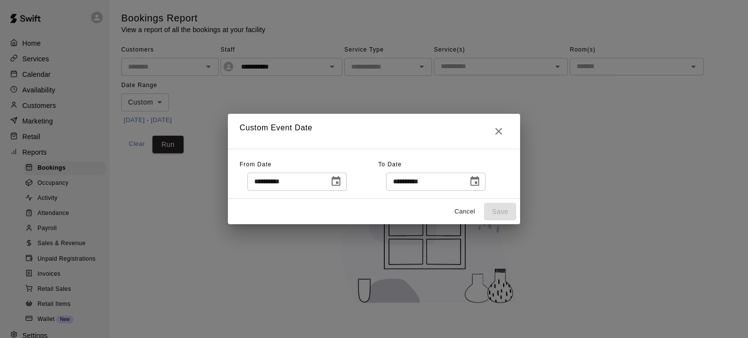
click at [479, 184] on icon "Choose date, selected date is Sep 13, 2025" at bounding box center [474, 181] width 9 height 10
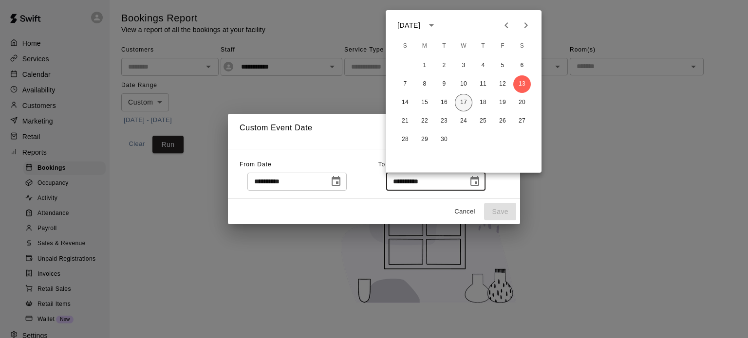
click at [463, 107] on button "17" at bounding box center [464, 103] width 18 height 18
type input "**********"
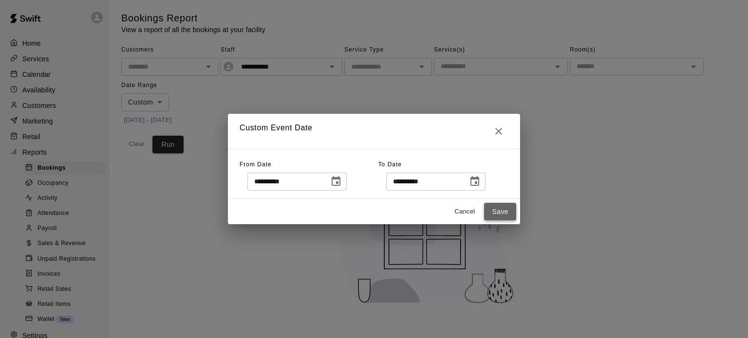
click at [498, 216] on button "Save" at bounding box center [500, 212] width 32 height 18
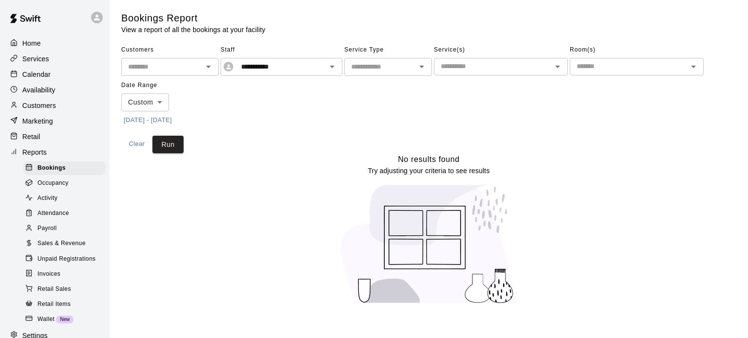
click at [171, 121] on button "[DATE] - [DATE]" at bounding box center [147, 120] width 53 height 15
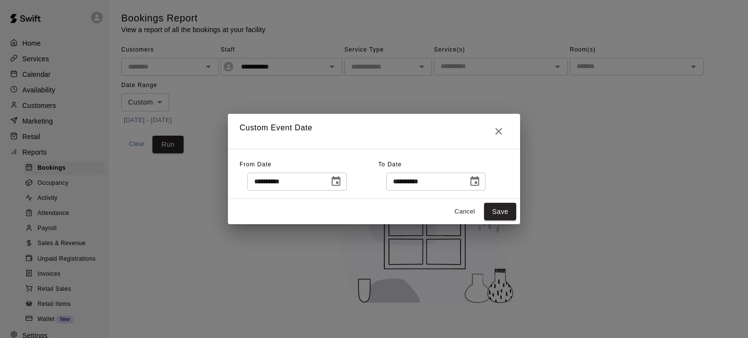
click at [340, 179] on icon "Choose date, selected date is Sep 14, 2025" at bounding box center [336, 181] width 9 height 10
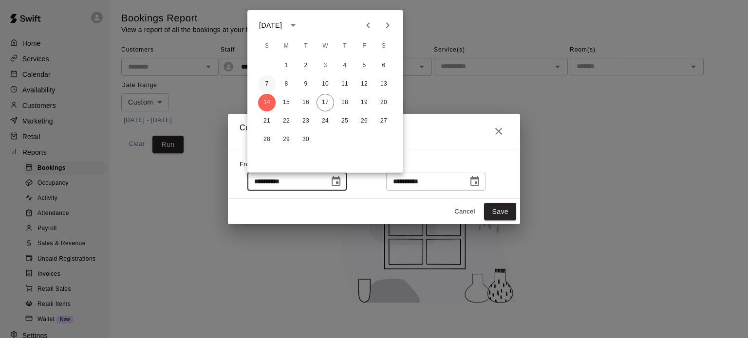
click at [265, 82] on button "7" at bounding box center [267, 84] width 18 height 18
type input "**********"
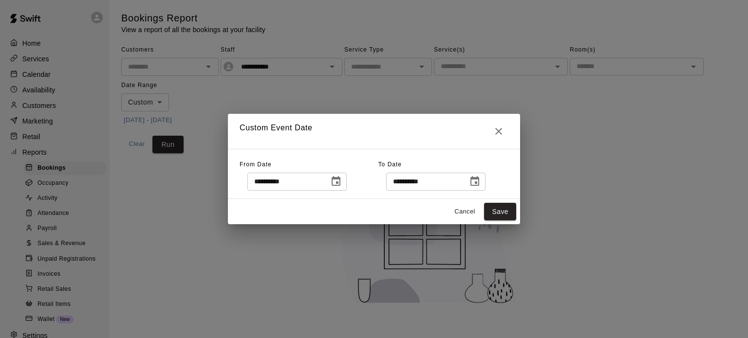
click at [481, 181] on icon "Choose date, selected date is Sep 17, 2025" at bounding box center [475, 182] width 12 height 12
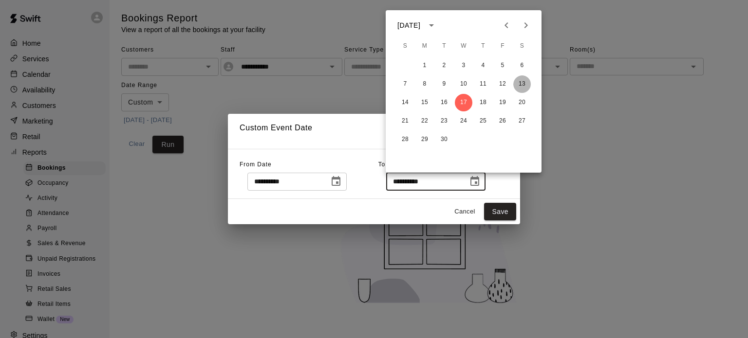
click at [527, 83] on button "13" at bounding box center [522, 84] width 18 height 18
type input "**********"
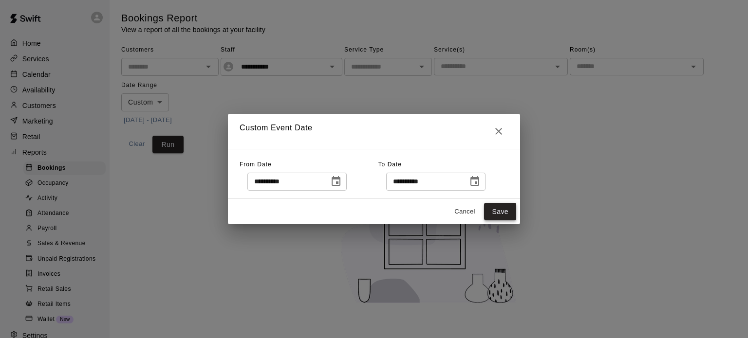
click at [503, 212] on button "Save" at bounding box center [500, 212] width 32 height 18
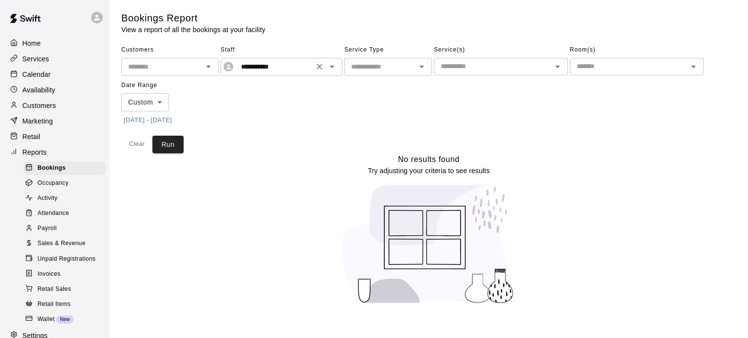
click at [332, 63] on icon "Open" at bounding box center [332, 67] width 12 height 12
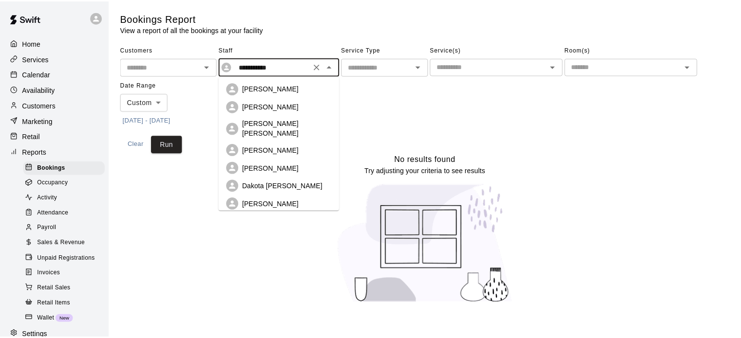
scroll to position [13, 0]
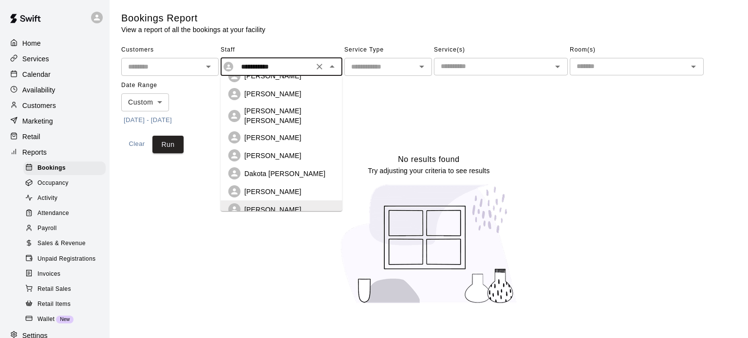
click at [291, 187] on p "[PERSON_NAME]" at bounding box center [272, 192] width 57 height 10
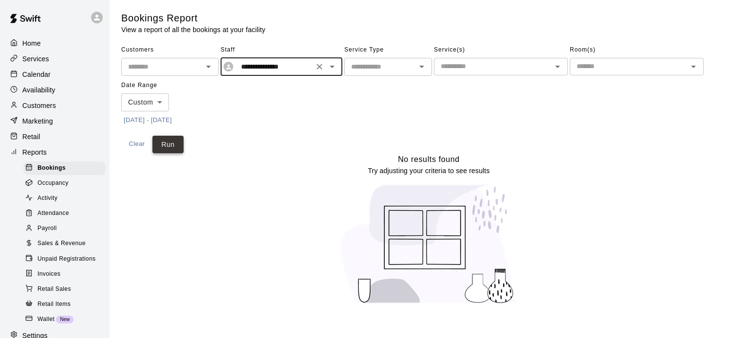
click at [172, 149] on button "Run" at bounding box center [167, 145] width 31 height 18
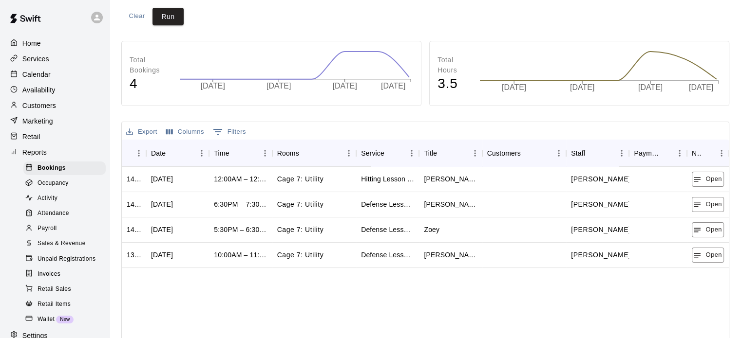
scroll to position [146, 0]
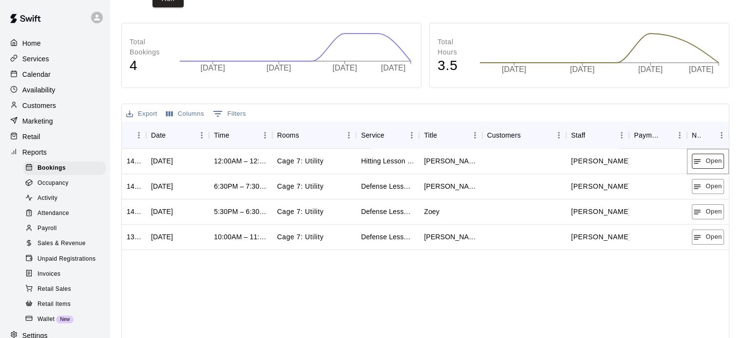
click at [699, 156] on button "Open" at bounding box center [708, 161] width 32 height 15
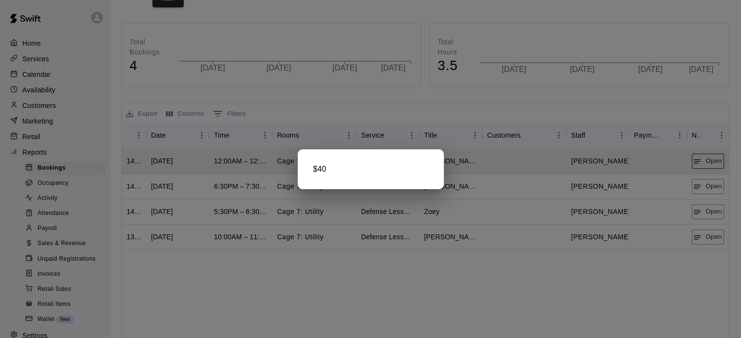
click at [699, 156] on div at bounding box center [370, 169] width 741 height 338
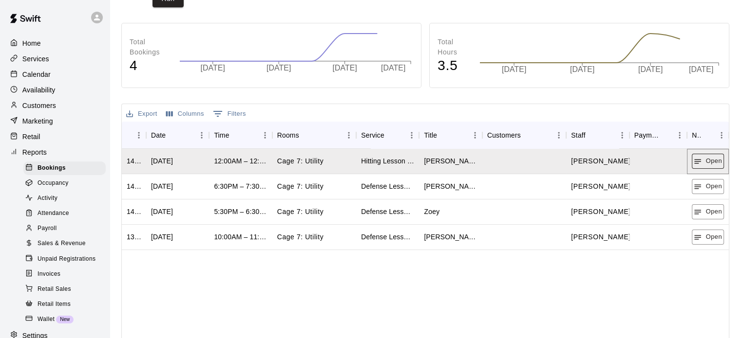
click at [700, 156] on button "Open" at bounding box center [708, 161] width 32 height 15
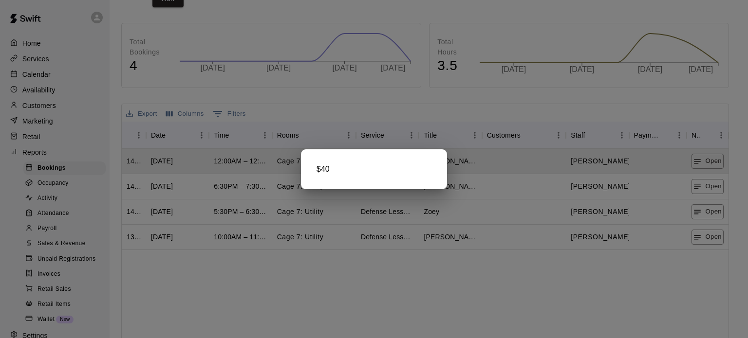
click at [708, 188] on div at bounding box center [374, 169] width 748 height 338
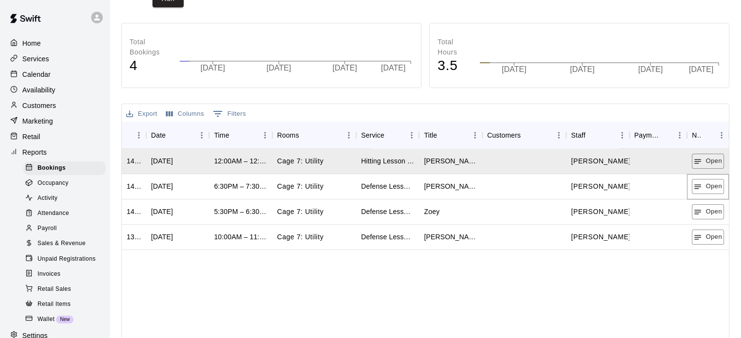
click at [708, 188] on button "Open" at bounding box center [708, 186] width 32 height 15
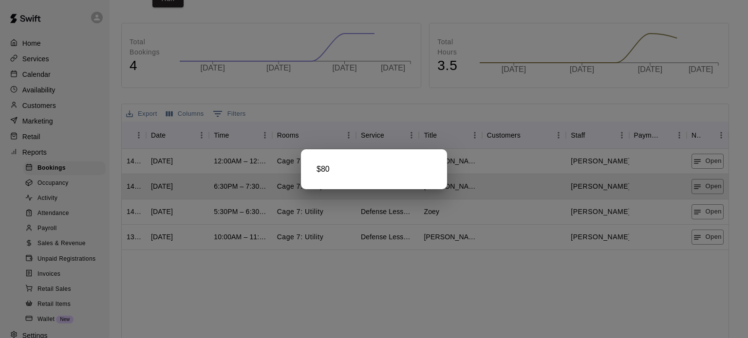
click at [708, 220] on div at bounding box center [374, 169] width 748 height 338
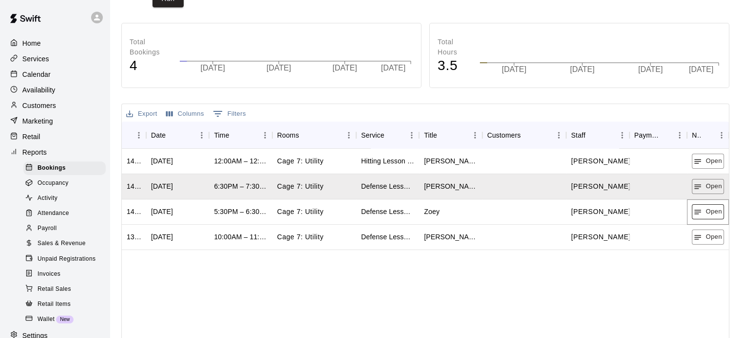
click at [708, 215] on button "Open" at bounding box center [708, 212] width 32 height 15
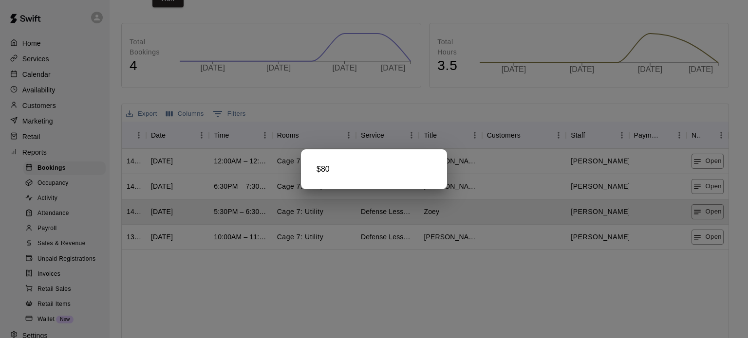
click at [710, 243] on div at bounding box center [374, 169] width 748 height 338
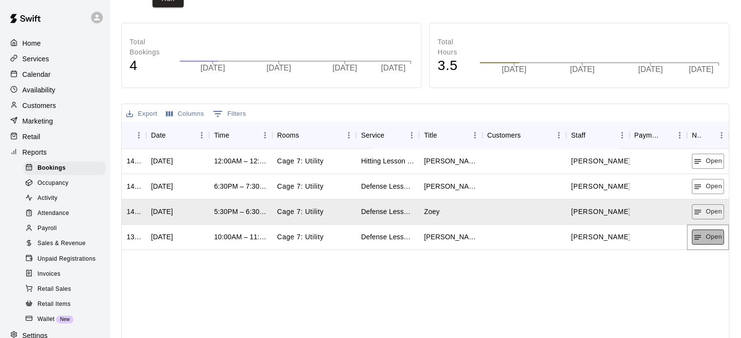
click at [710, 243] on button "Open" at bounding box center [708, 237] width 32 height 15
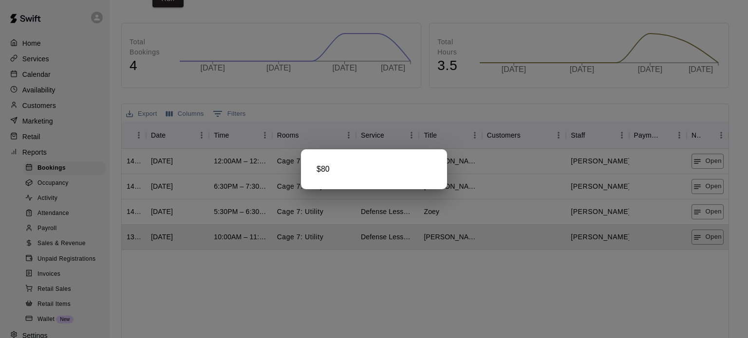
click at [224, 85] on div at bounding box center [374, 169] width 748 height 338
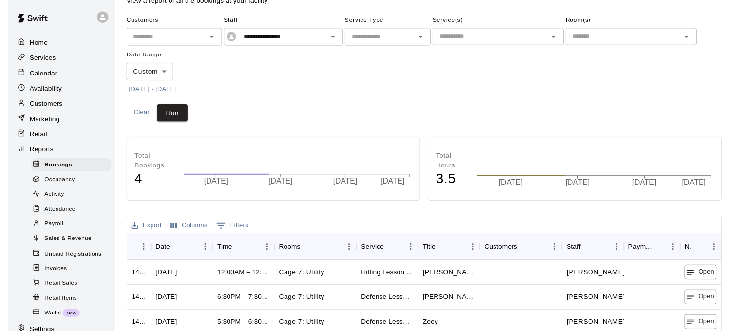
scroll to position [0, 0]
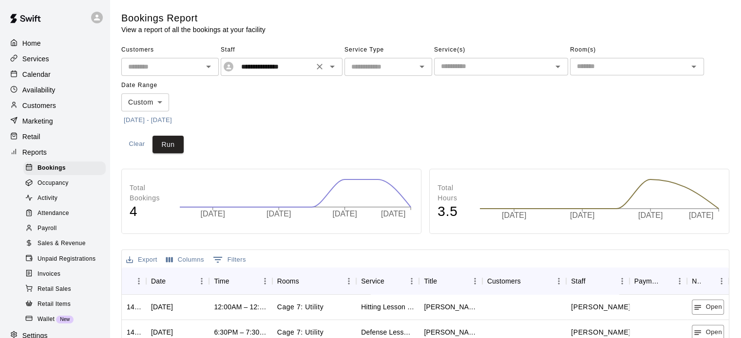
click at [332, 67] on icon "Open" at bounding box center [332, 67] width 5 height 2
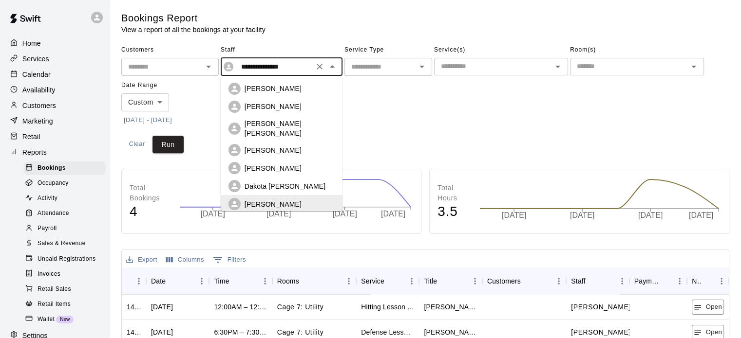
click at [273, 182] on p "Dakota [PERSON_NAME]" at bounding box center [284, 187] width 81 height 10
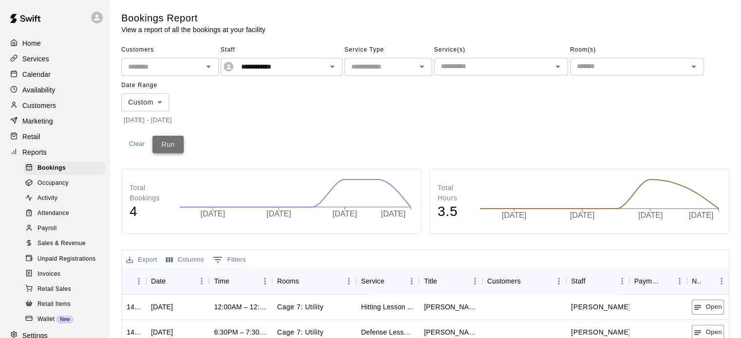
click at [164, 146] on button "Run" at bounding box center [167, 145] width 31 height 18
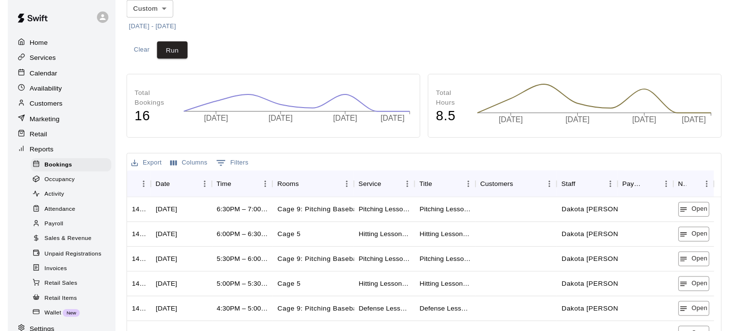
scroll to position [97, 0]
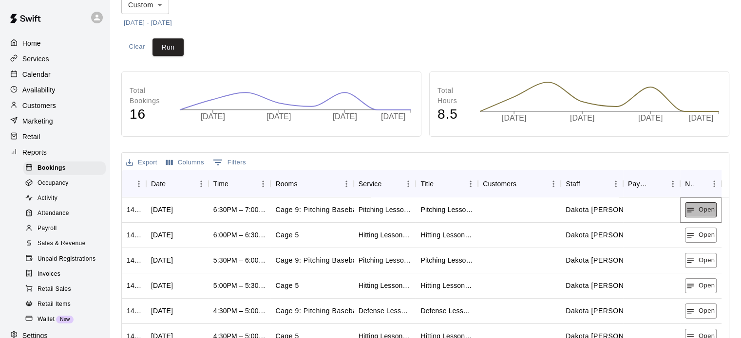
click at [699, 210] on button "Open" at bounding box center [701, 210] width 32 height 15
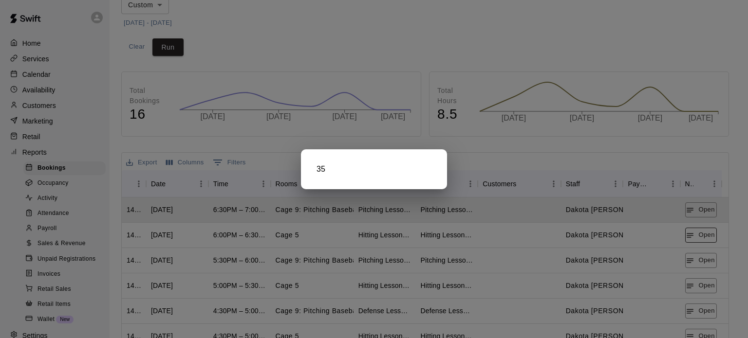
click at [691, 240] on div at bounding box center [374, 169] width 748 height 338
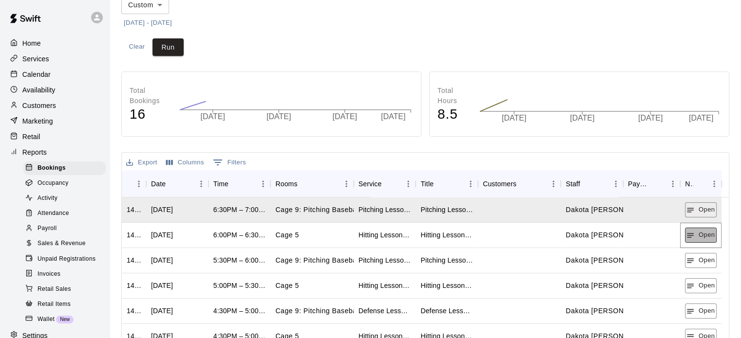
click at [691, 240] on button "Open" at bounding box center [701, 235] width 32 height 15
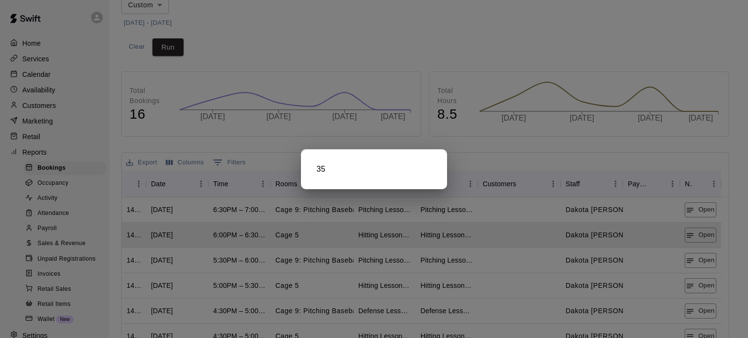
click at [693, 259] on div at bounding box center [374, 169] width 748 height 338
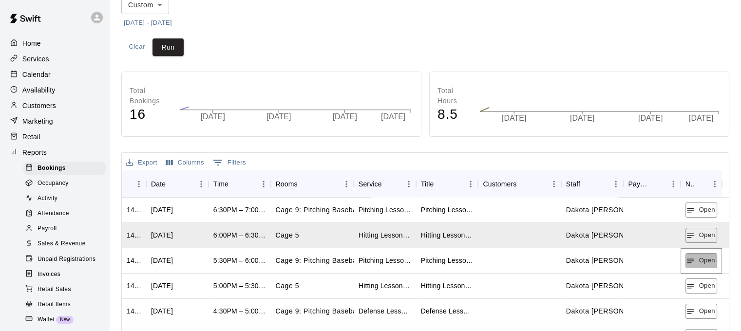
click at [693, 259] on icon "button" at bounding box center [690, 261] width 7 height 4
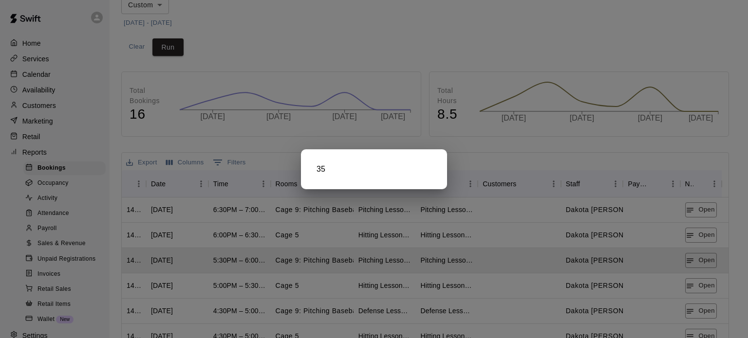
click at [707, 282] on div at bounding box center [374, 169] width 748 height 338
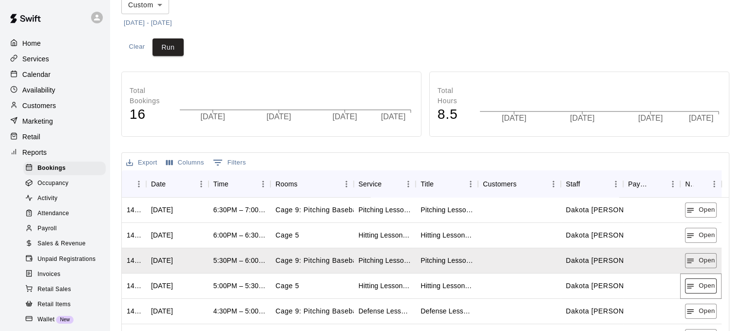
click at [706, 283] on button "Open" at bounding box center [701, 286] width 32 height 15
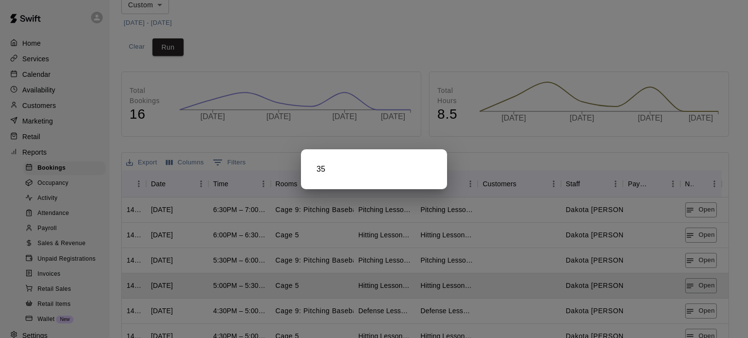
click at [693, 309] on div at bounding box center [374, 169] width 748 height 338
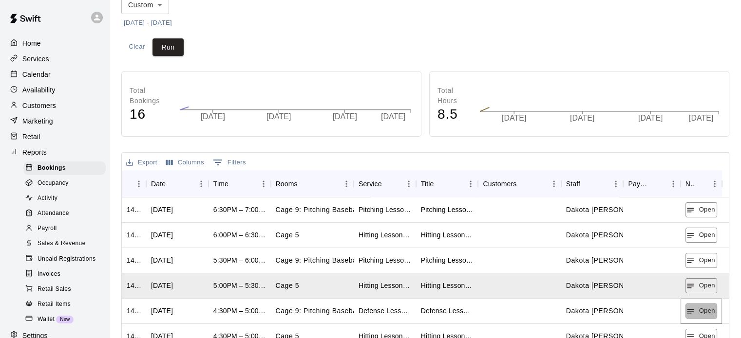
click at [693, 309] on icon "button" at bounding box center [690, 311] width 9 height 9
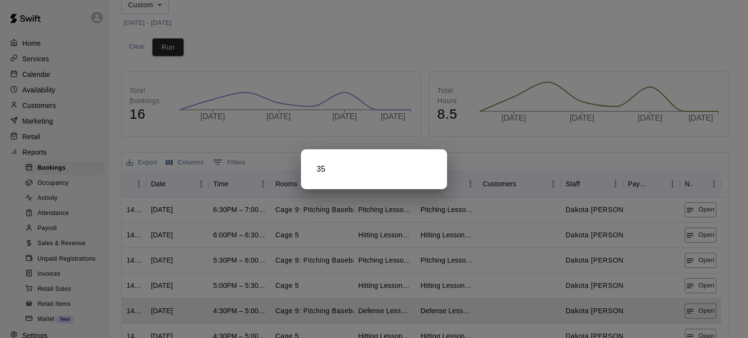
click at [693, 309] on div at bounding box center [374, 169] width 748 height 338
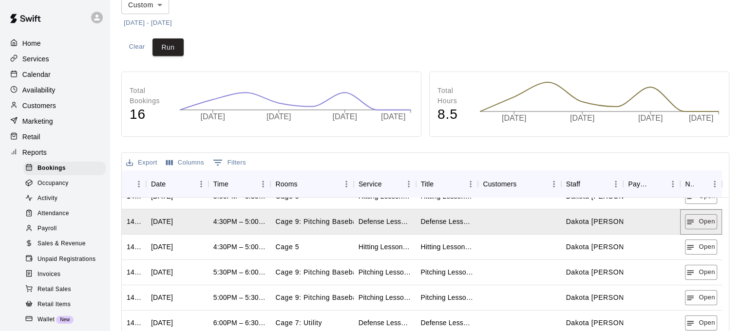
scroll to position [86, 0]
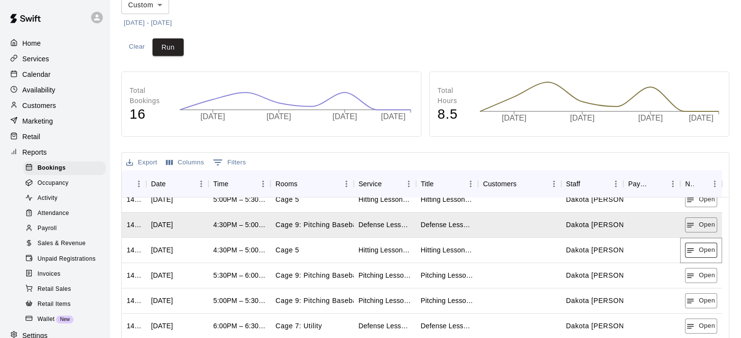
click at [702, 251] on button "Open" at bounding box center [701, 250] width 32 height 15
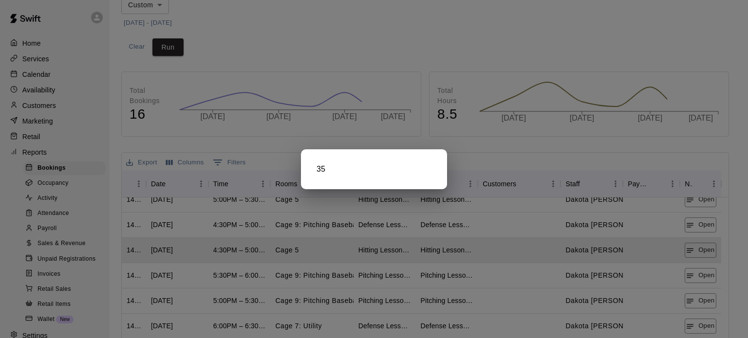
click at [697, 275] on div at bounding box center [374, 169] width 748 height 338
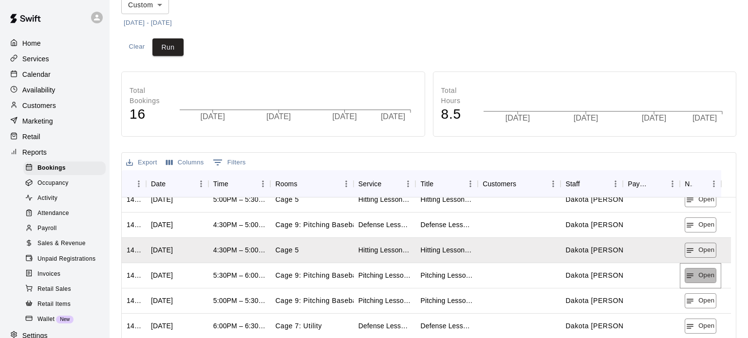
click at [697, 275] on button "Open" at bounding box center [701, 275] width 32 height 15
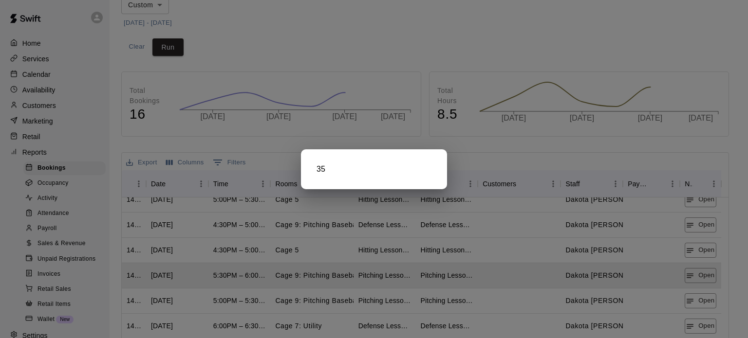
click at [699, 299] on div at bounding box center [374, 169] width 748 height 338
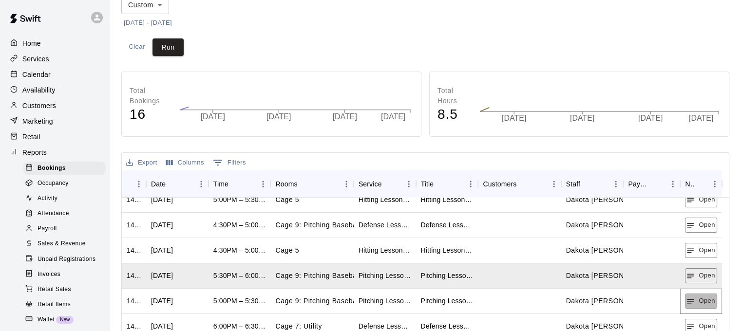
click at [699, 299] on button "Open" at bounding box center [701, 301] width 32 height 15
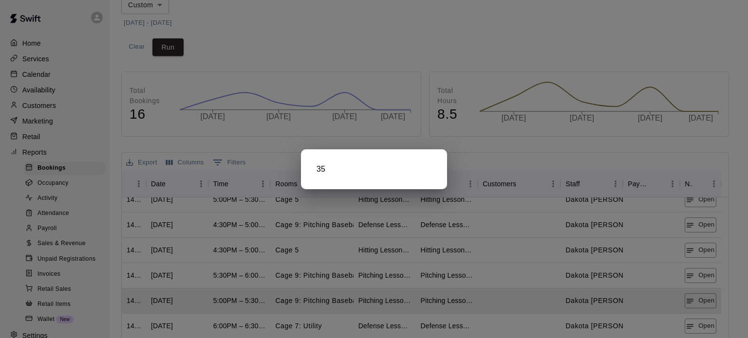
drag, startPoint x: 699, startPoint y: 299, endPoint x: 691, endPoint y: 298, distance: 8.4
click at [691, 298] on div at bounding box center [374, 169] width 748 height 338
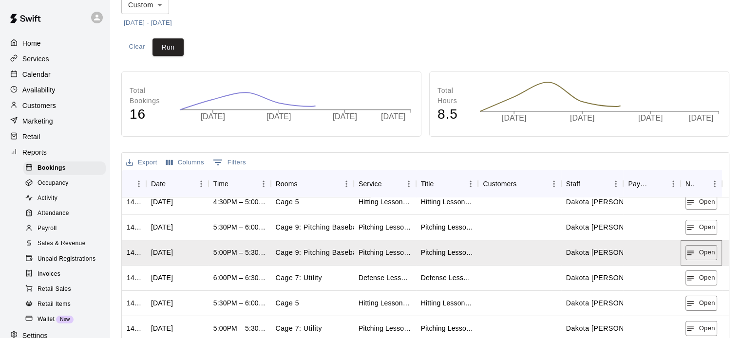
scroll to position [135, 0]
click at [692, 274] on icon "button" at bounding box center [690, 278] width 9 height 9
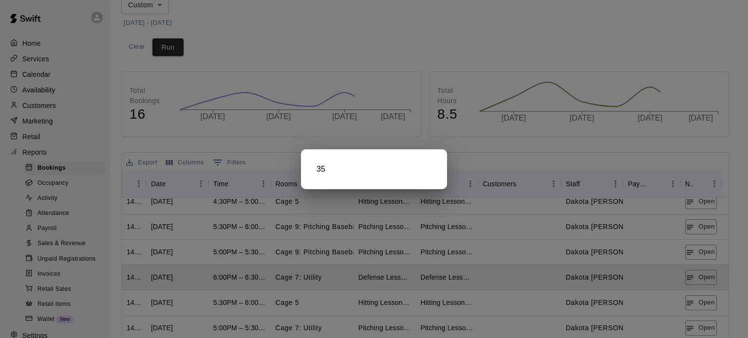
click at [702, 310] on div at bounding box center [374, 169] width 748 height 338
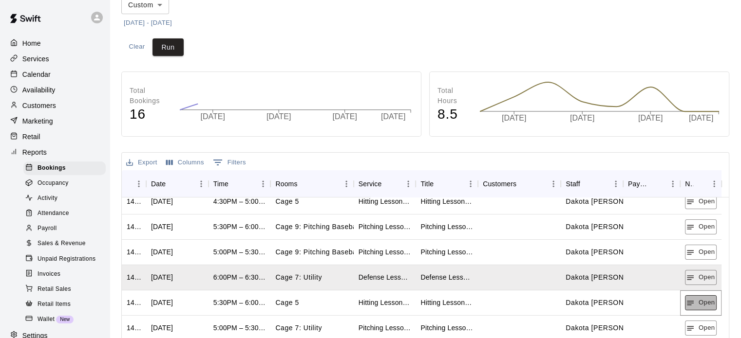
click at [701, 306] on button "Open" at bounding box center [701, 303] width 32 height 15
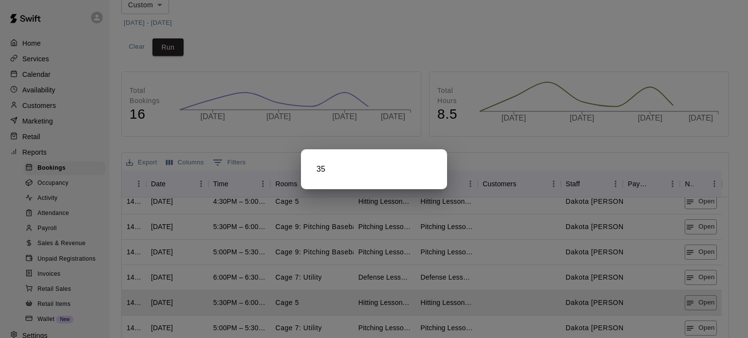
click at [701, 325] on div at bounding box center [374, 169] width 748 height 338
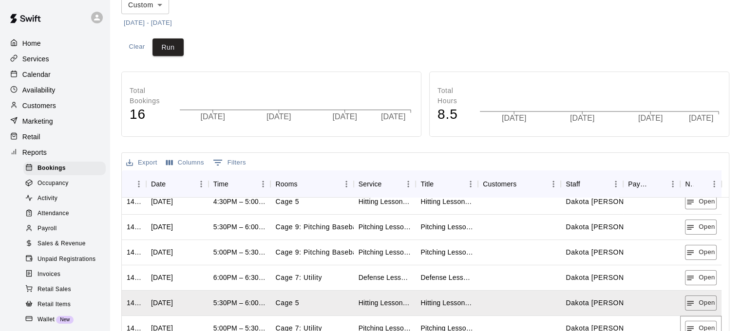
click at [701, 325] on button "Open" at bounding box center [701, 328] width 32 height 15
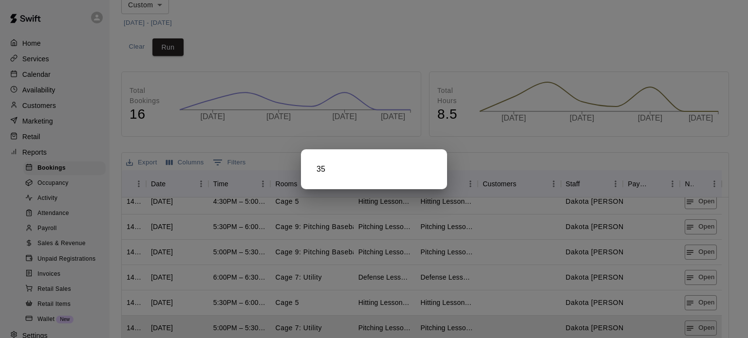
click at [695, 325] on div at bounding box center [374, 169] width 748 height 338
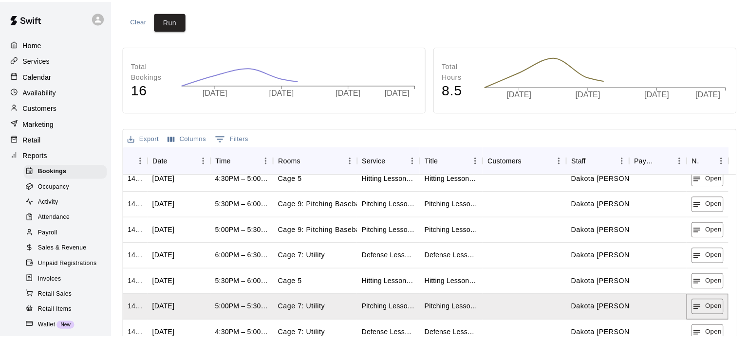
scroll to position [195, 0]
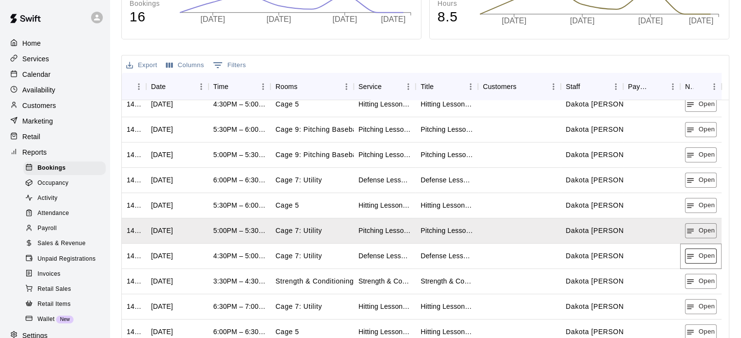
click at [690, 261] on button "Open" at bounding box center [701, 256] width 32 height 15
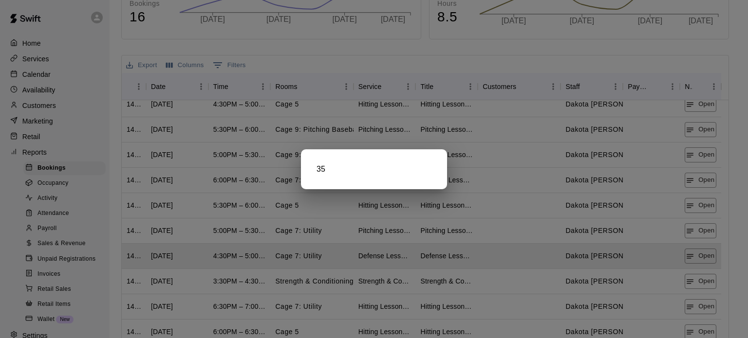
click at [694, 282] on div at bounding box center [374, 169] width 748 height 338
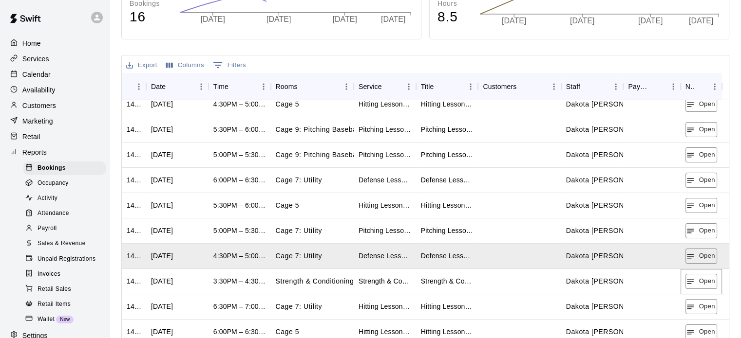
click at [694, 282] on button "Open" at bounding box center [701, 281] width 32 height 15
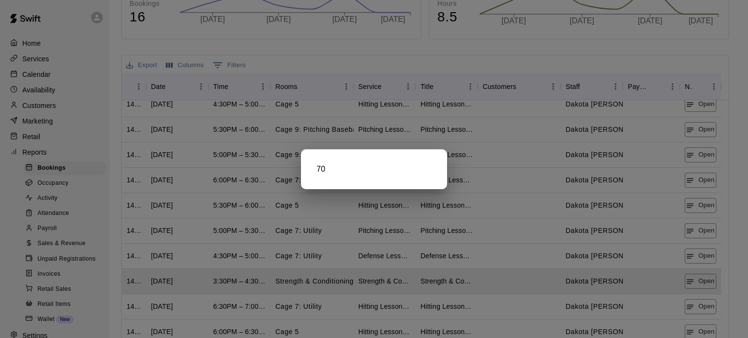
click at [701, 308] on div at bounding box center [374, 169] width 748 height 338
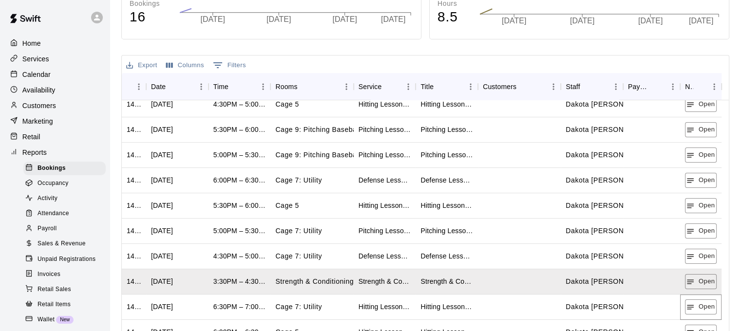
click at [701, 308] on button "Open" at bounding box center [701, 306] width 32 height 15
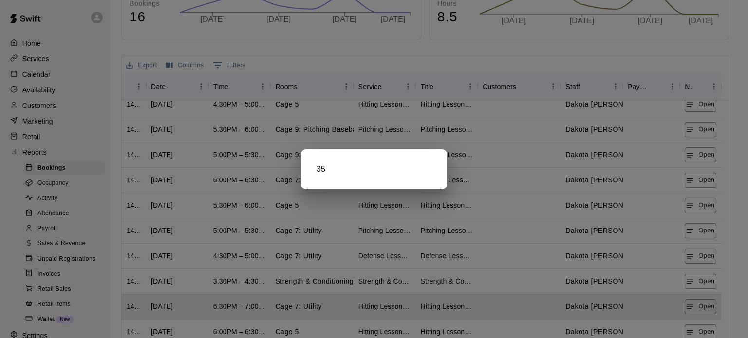
click at [705, 329] on div at bounding box center [374, 169] width 748 height 338
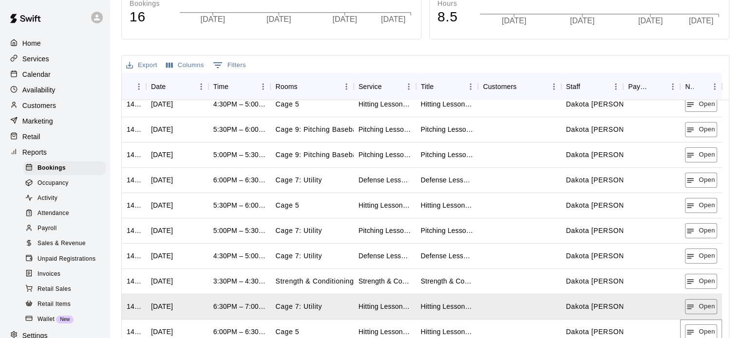
click at [705, 329] on button "Open" at bounding box center [701, 332] width 32 height 15
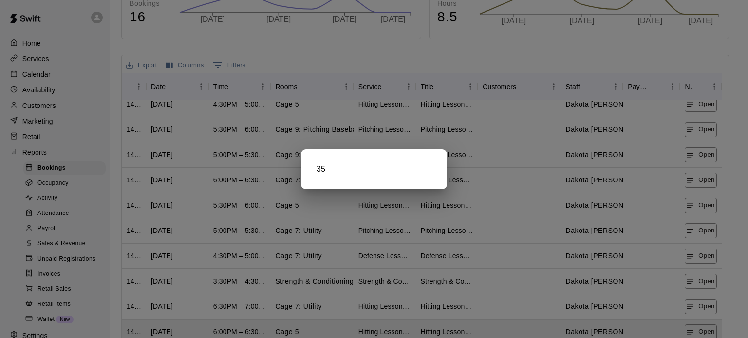
click at [704, 329] on div at bounding box center [374, 169] width 748 height 338
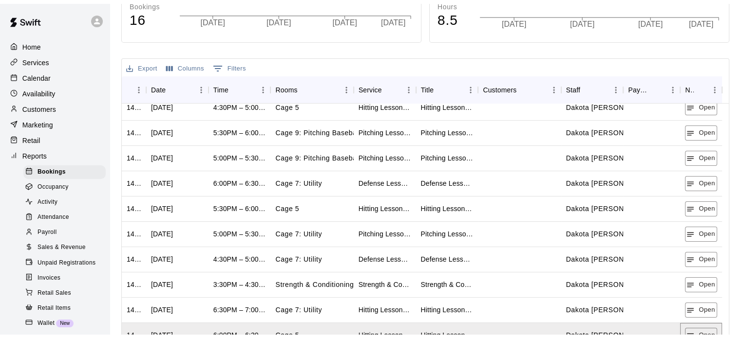
scroll to position [256, 0]
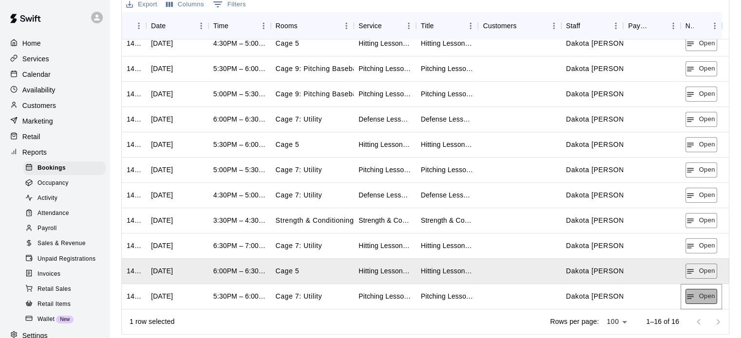
click at [695, 298] on button "Open" at bounding box center [701, 296] width 32 height 15
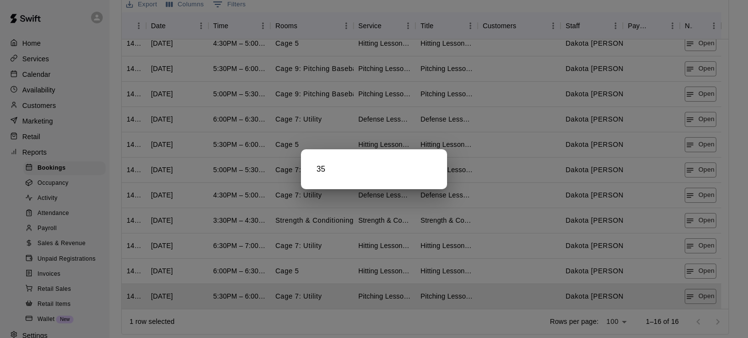
click at [695, 294] on div at bounding box center [374, 169] width 748 height 338
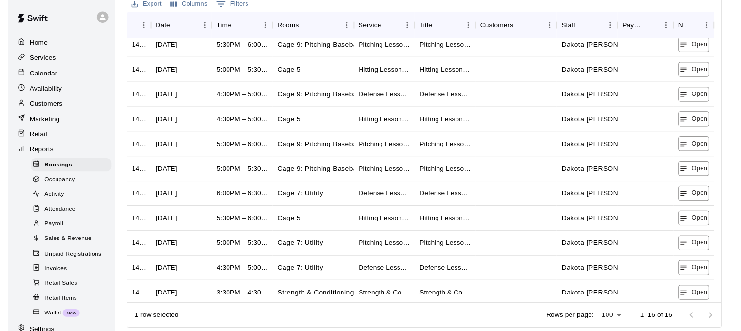
scroll to position [0, 0]
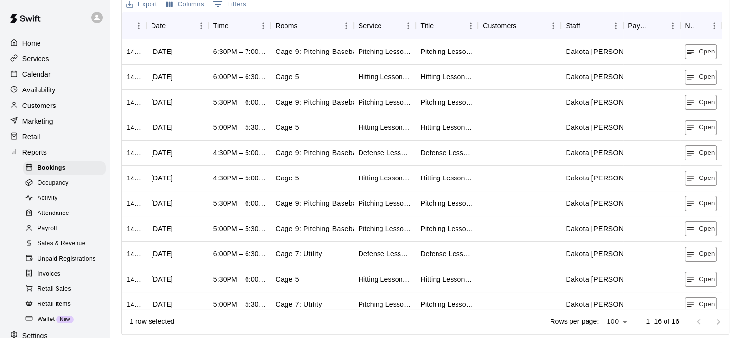
click at [31, 153] on p "Reports" at bounding box center [34, 153] width 24 height 10
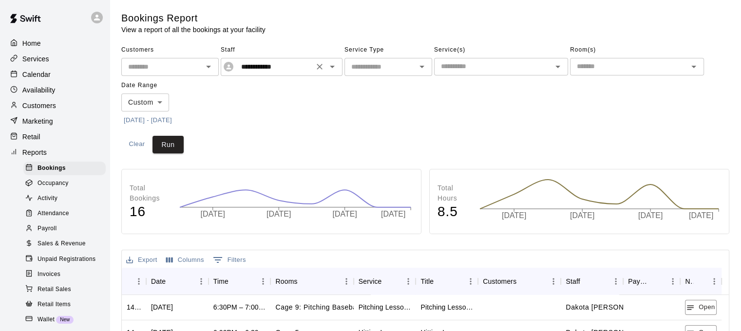
click at [332, 66] on icon "Open" at bounding box center [332, 67] width 5 height 2
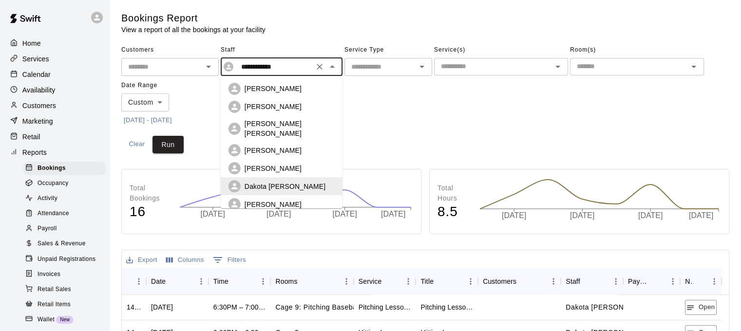
click at [282, 164] on p "[PERSON_NAME]" at bounding box center [272, 169] width 57 height 10
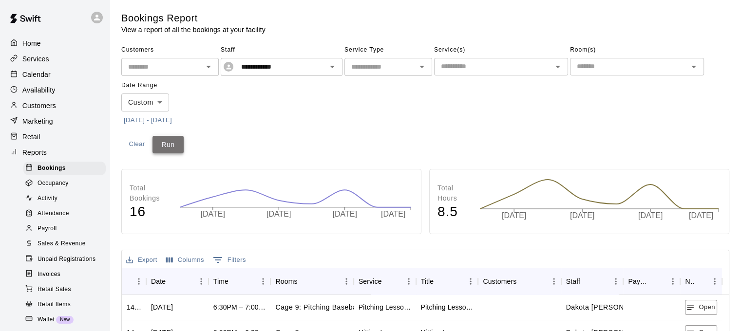
click at [168, 138] on button "Run" at bounding box center [167, 145] width 31 height 18
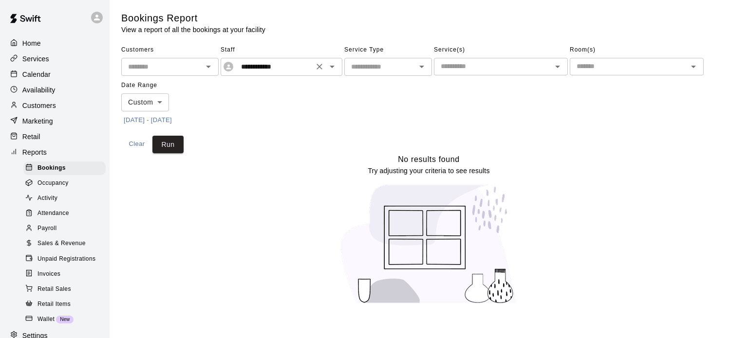
click at [334, 66] on icon "Open" at bounding box center [332, 67] width 12 height 12
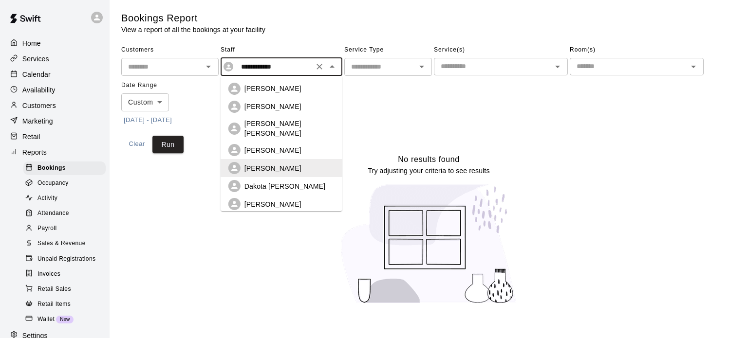
click at [288, 121] on p "[PERSON_NAME] [PERSON_NAME]" at bounding box center [289, 128] width 90 height 19
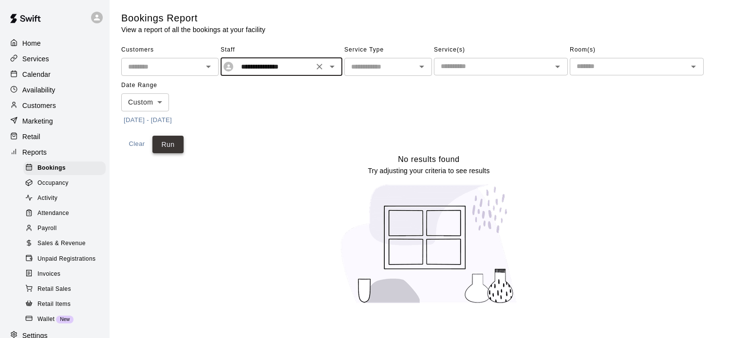
click at [161, 141] on button "Run" at bounding box center [167, 145] width 31 height 18
click at [333, 64] on icon "Open" at bounding box center [332, 67] width 12 height 12
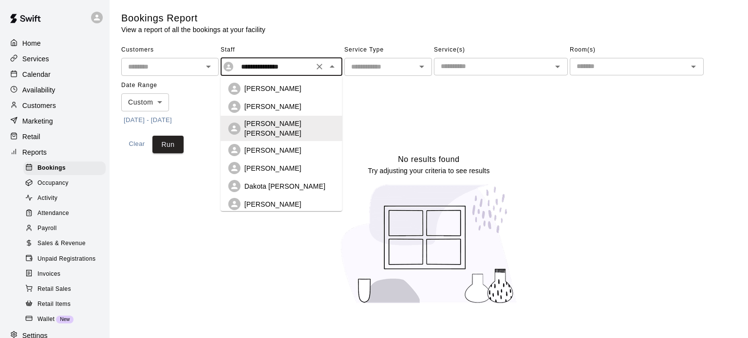
click at [295, 141] on li "[PERSON_NAME]" at bounding box center [282, 150] width 122 height 18
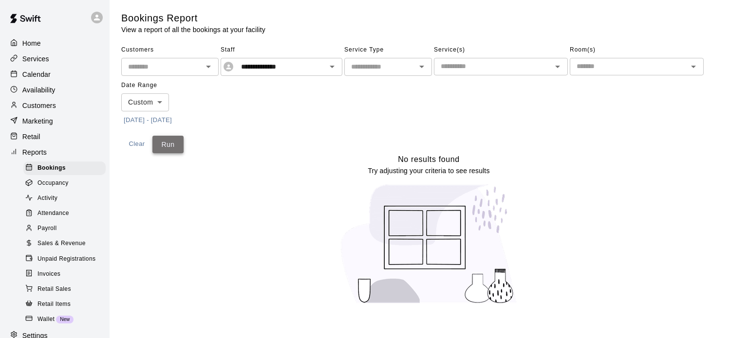
click at [163, 147] on button "Run" at bounding box center [167, 145] width 31 height 18
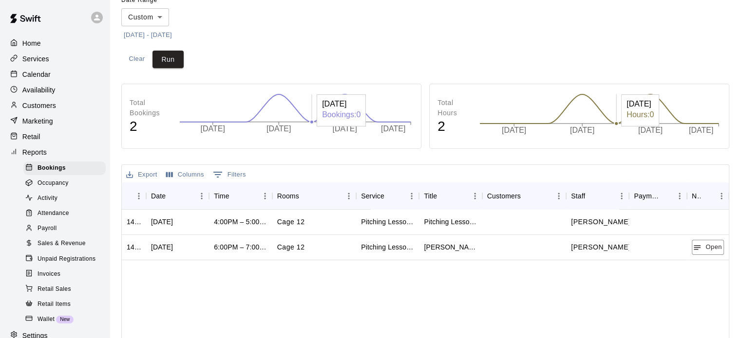
scroll to position [195, 0]
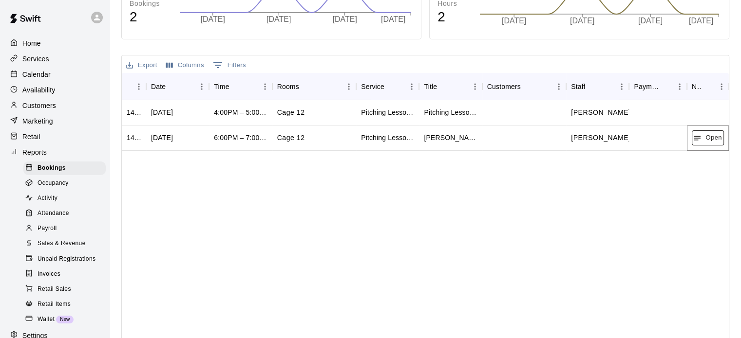
click at [702, 136] on button "Open" at bounding box center [708, 138] width 32 height 15
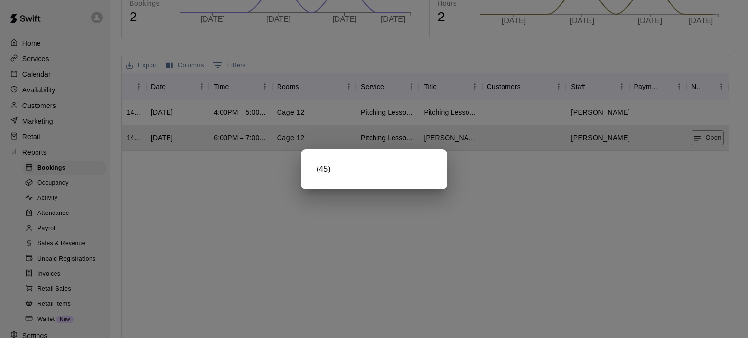
click at [705, 114] on div at bounding box center [374, 169] width 748 height 338
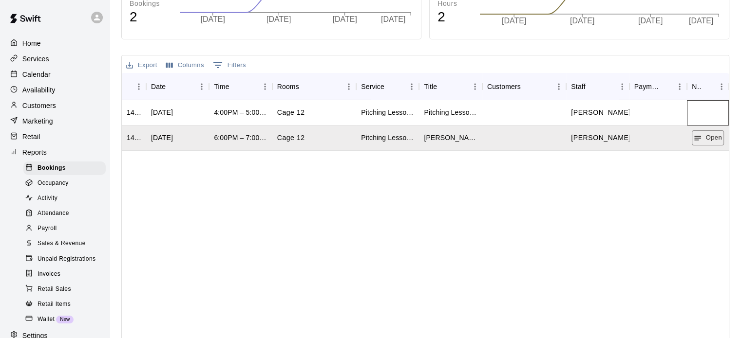
click at [705, 114] on div at bounding box center [708, 112] width 42 height 25
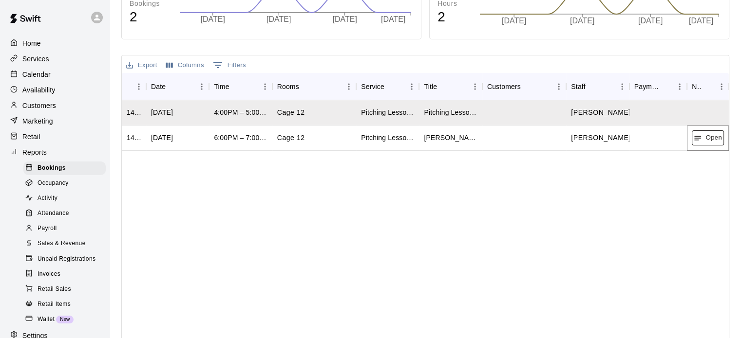
click at [699, 140] on icon "button" at bounding box center [697, 138] width 9 height 9
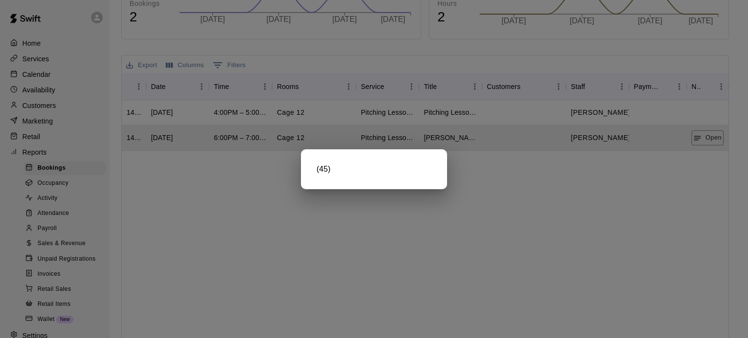
click at [249, 264] on div at bounding box center [374, 169] width 748 height 338
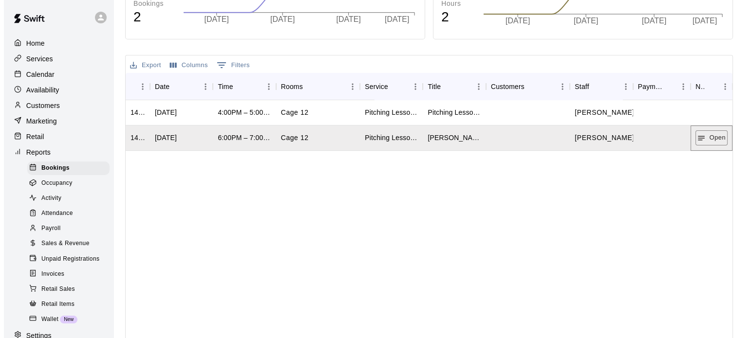
scroll to position [0, 0]
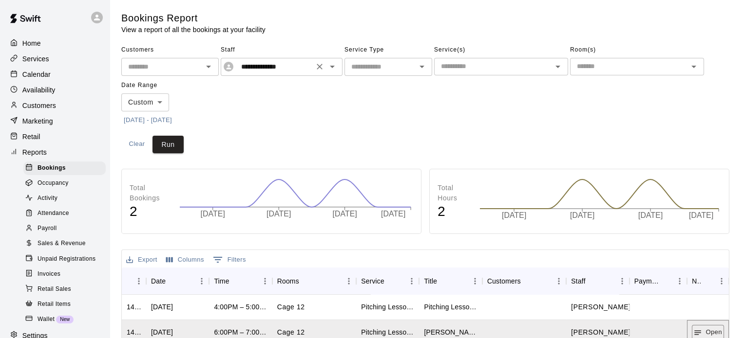
click at [333, 69] on icon "Open" at bounding box center [332, 67] width 12 height 12
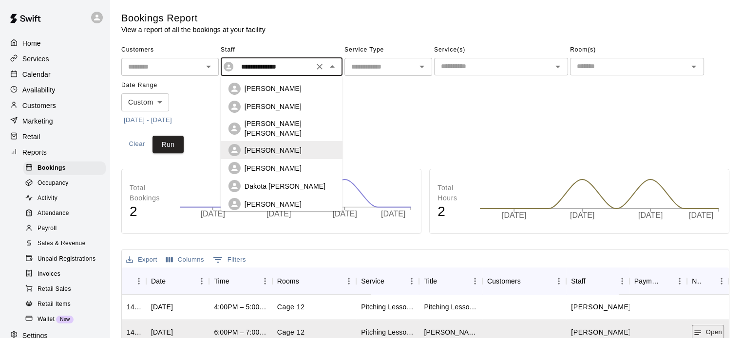
click at [286, 105] on div "[PERSON_NAME]" at bounding box center [289, 107] width 90 height 10
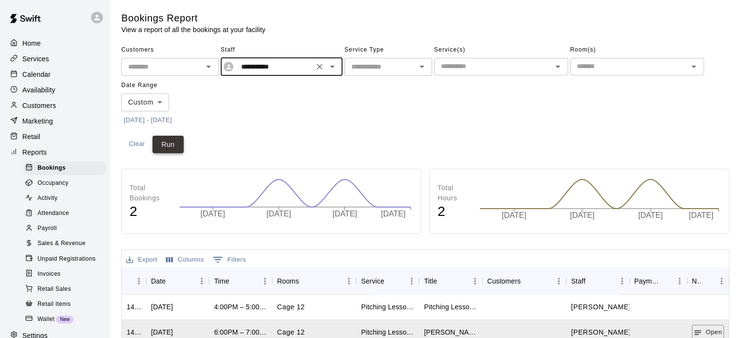
click at [158, 141] on button "Run" at bounding box center [167, 145] width 31 height 18
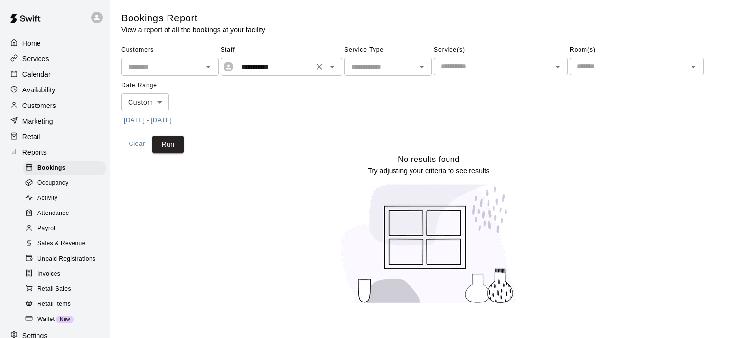
click at [335, 70] on icon "Open" at bounding box center [332, 67] width 12 height 12
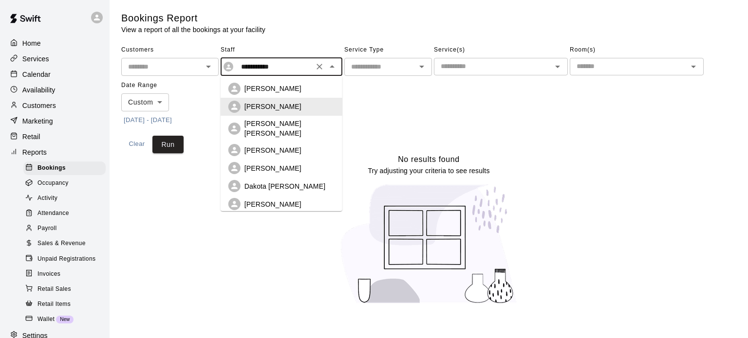
click at [259, 86] on p "[PERSON_NAME]" at bounding box center [272, 89] width 57 height 10
type input "**********"
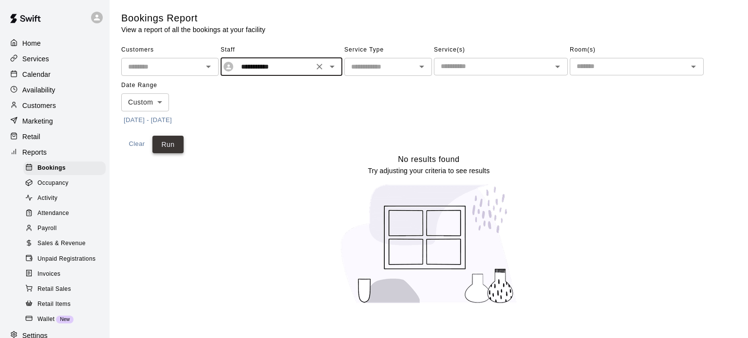
click at [166, 142] on button "Run" at bounding box center [167, 145] width 31 height 18
click at [327, 66] on icon "Open" at bounding box center [332, 67] width 12 height 12
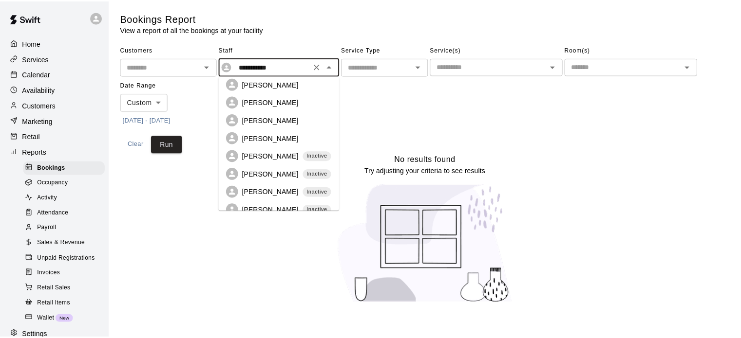
scroll to position [160, 0]
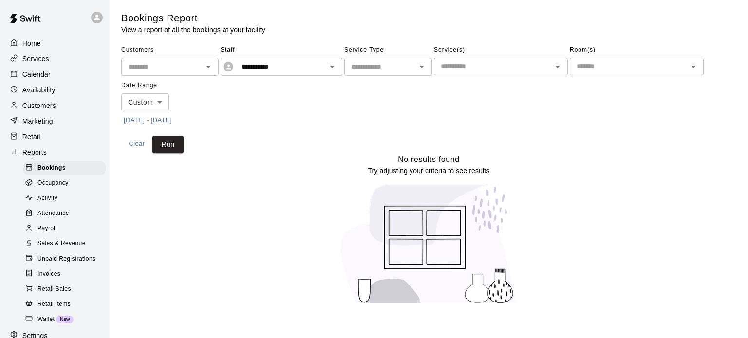
click at [248, 259] on div "No results found Try adjusting your criteria to see results" at bounding box center [428, 232] width 615 height 159
click at [25, 38] on p "Home" at bounding box center [31, 43] width 19 height 10
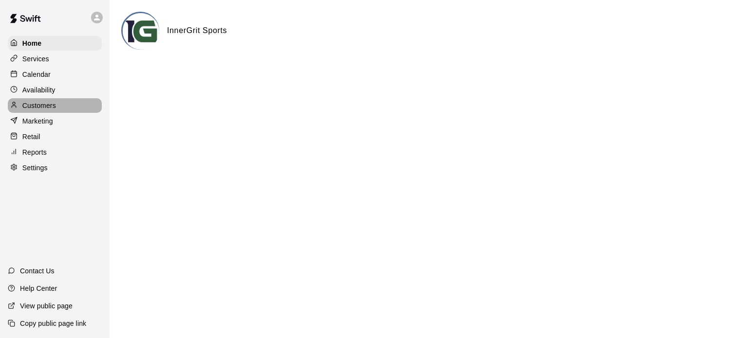
click at [28, 113] on div "Customers" at bounding box center [55, 105] width 94 height 15
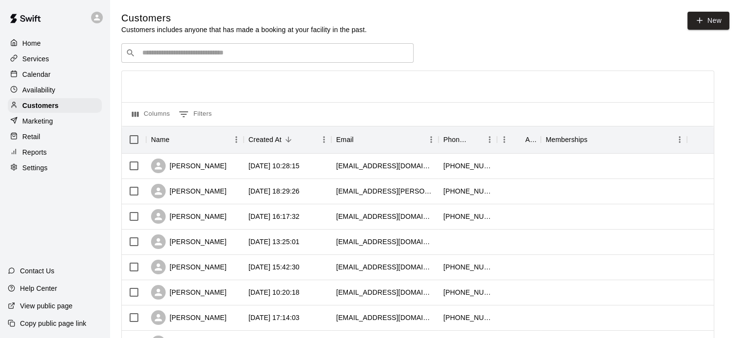
click at [35, 72] on p "Calendar" at bounding box center [36, 75] width 28 height 10
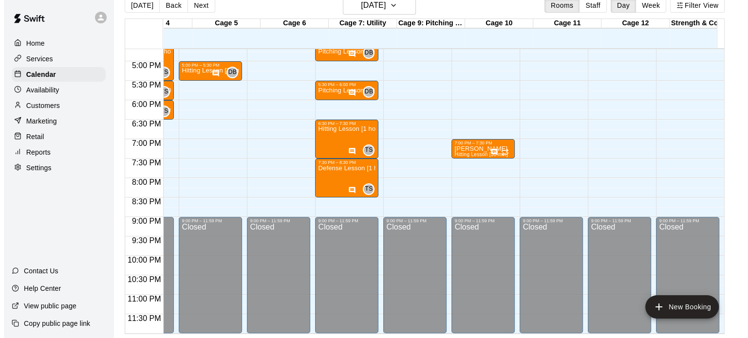
scroll to position [0, 256]
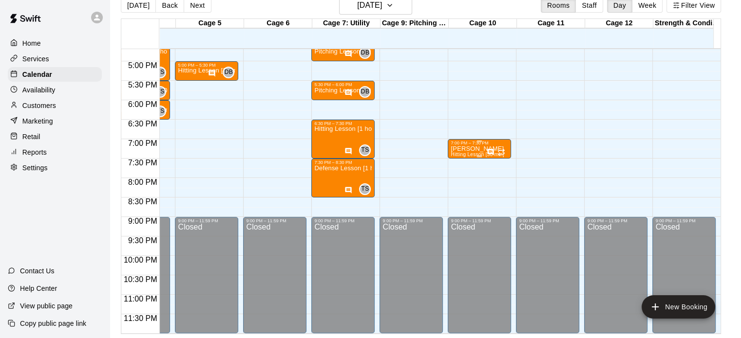
click at [472, 146] on div "Ray Hitting Lesson [30 min]" at bounding box center [476, 315] width 53 height 338
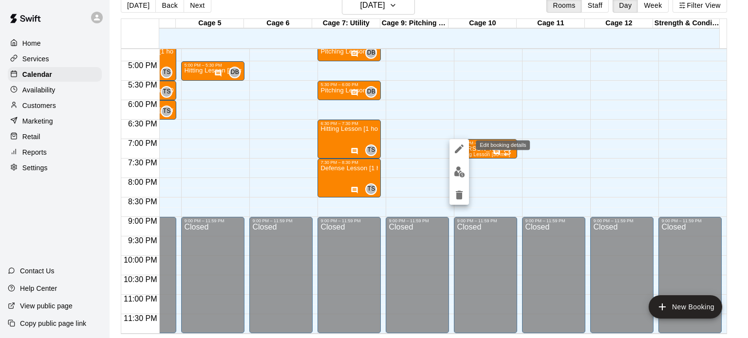
click at [462, 147] on icon "edit" at bounding box center [459, 149] width 9 height 9
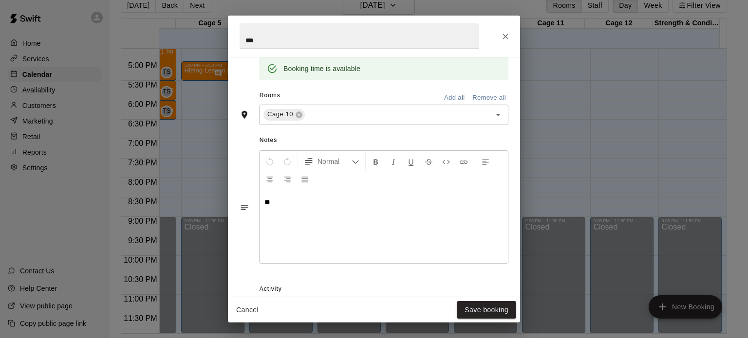
scroll to position [107, 0]
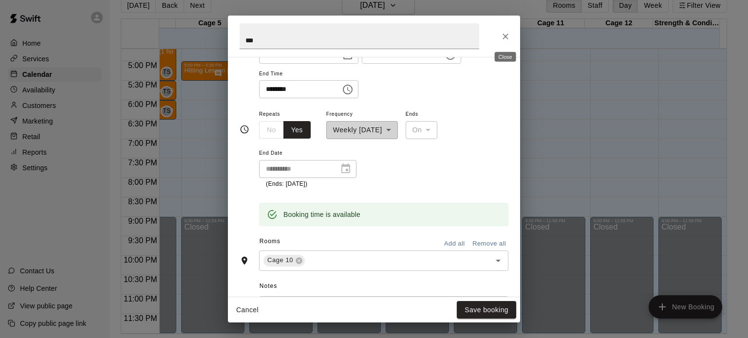
click at [505, 35] on icon "Close" at bounding box center [506, 37] width 10 height 10
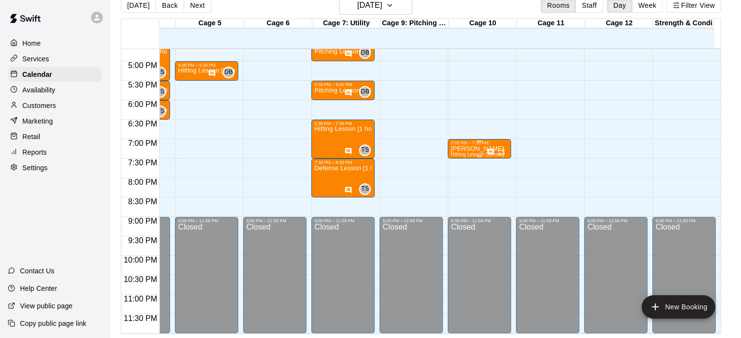
drag, startPoint x: 479, startPoint y: 138, endPoint x: 467, endPoint y: 149, distance: 15.9
drag, startPoint x: 467, startPoint y: 149, endPoint x: 462, endPoint y: 144, distance: 6.9
click at [462, 146] on div "Ray Hitting Lesson [30 min]" at bounding box center [476, 315] width 53 height 338
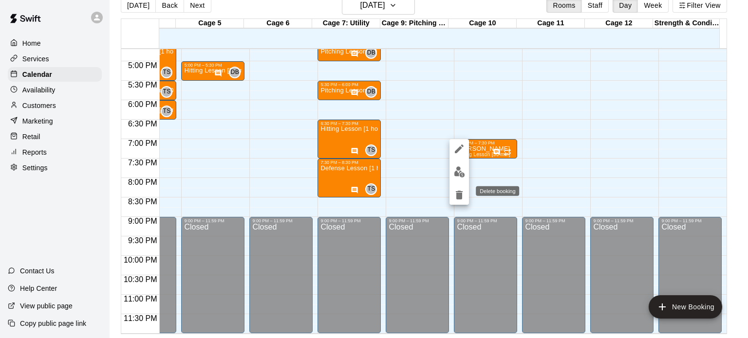
click at [458, 197] on icon "delete" at bounding box center [459, 195] width 7 height 9
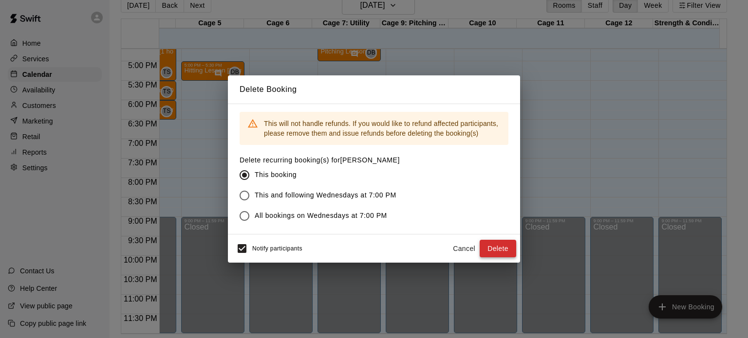
click at [495, 248] on button "Delete" at bounding box center [498, 249] width 37 height 18
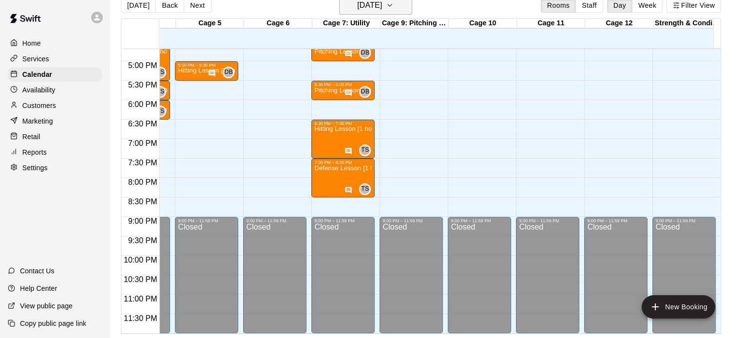
click at [358, 3] on h6 "[DATE]" at bounding box center [369, 6] width 25 height 14
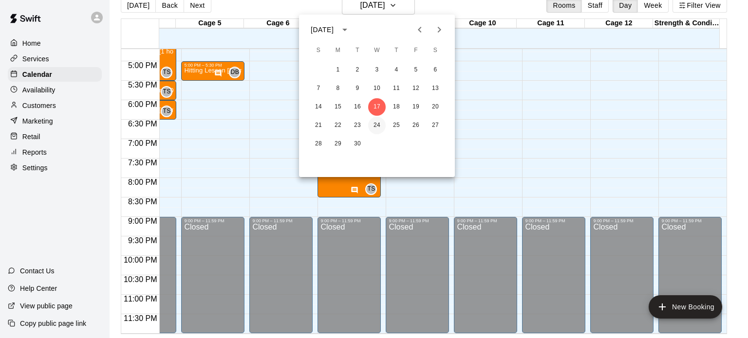
click at [374, 127] on button "24" at bounding box center [377, 126] width 18 height 18
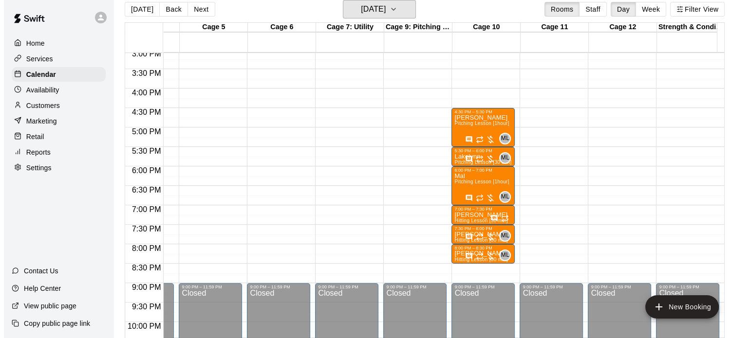
scroll to position [657, 257]
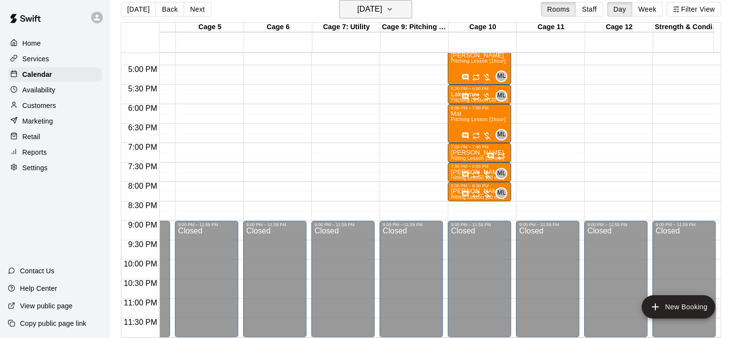
click at [366, 11] on h6 "[DATE]" at bounding box center [369, 9] width 25 height 14
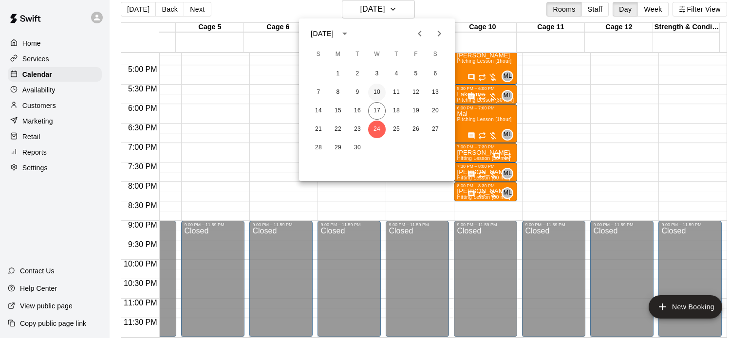
click at [377, 88] on button "10" at bounding box center [377, 93] width 18 height 18
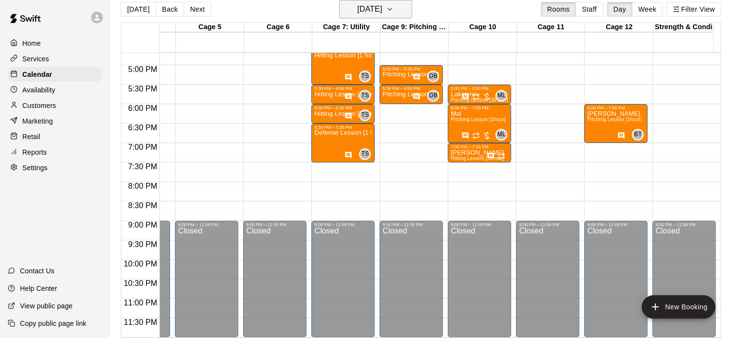
click at [368, 9] on h6 "[DATE]" at bounding box center [369, 9] width 25 height 14
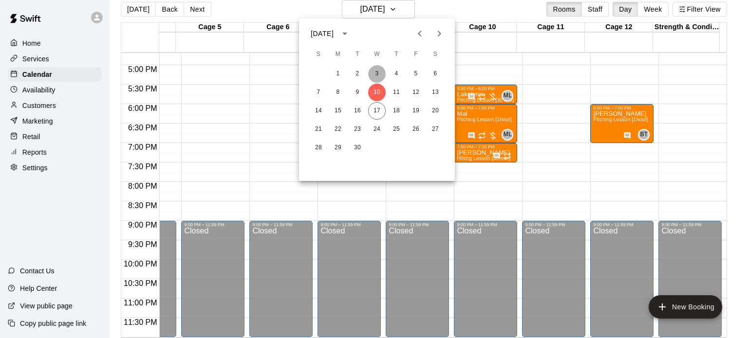
click at [382, 75] on button "3" at bounding box center [377, 74] width 18 height 18
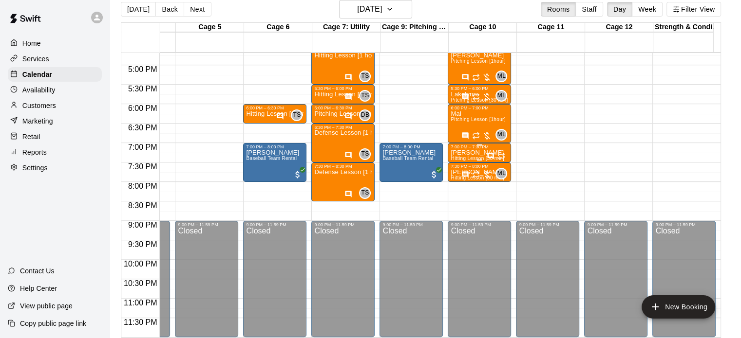
click at [501, 150] on div at bounding box center [497, 155] width 20 height 10
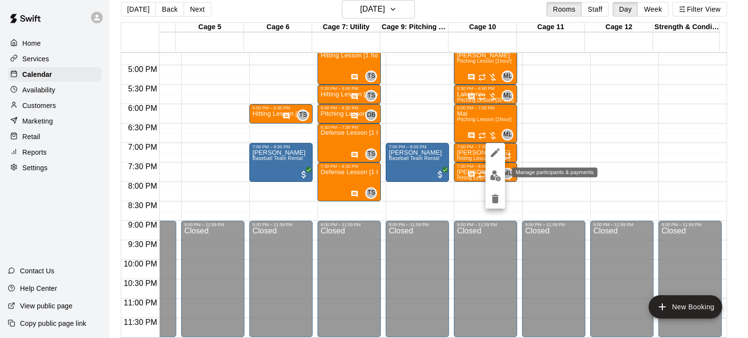
click at [495, 177] on img "edit" at bounding box center [495, 175] width 11 height 11
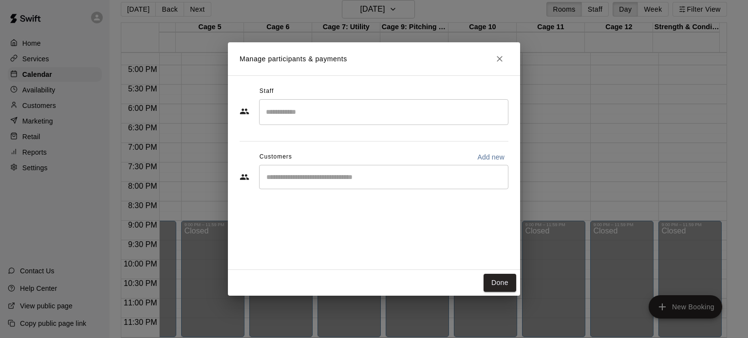
click at [315, 105] on input "Search staff" at bounding box center [383, 112] width 241 height 17
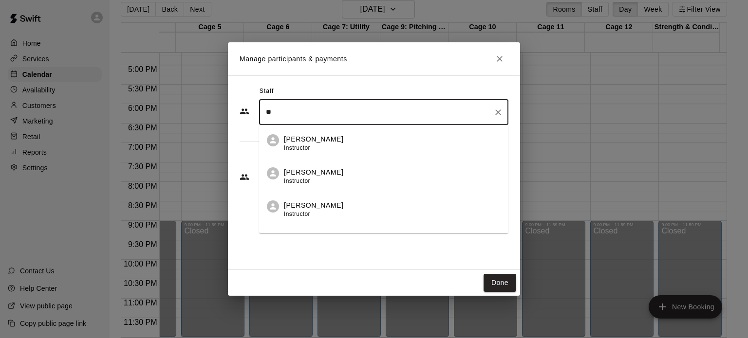
scroll to position [191, 0]
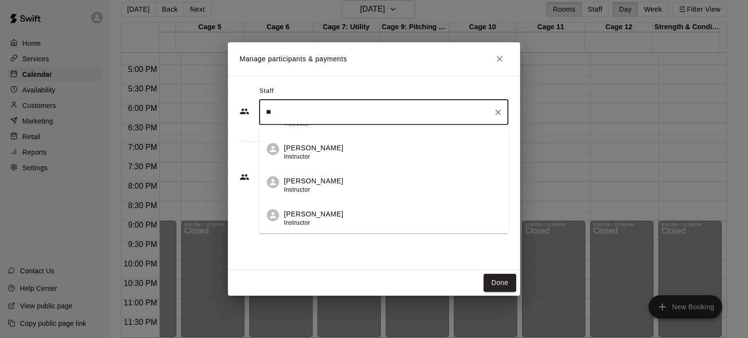
click at [326, 212] on p "[PERSON_NAME]" at bounding box center [313, 214] width 59 height 10
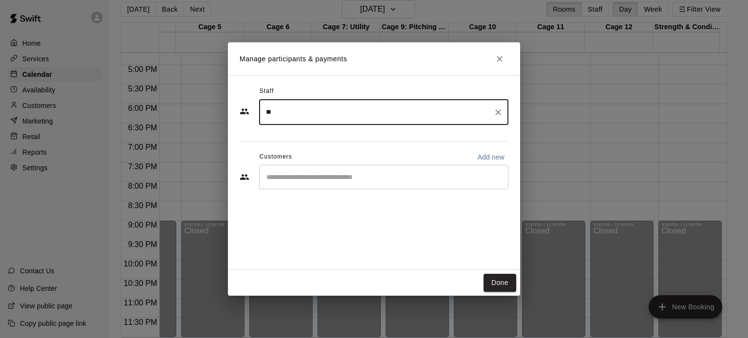
type input "**"
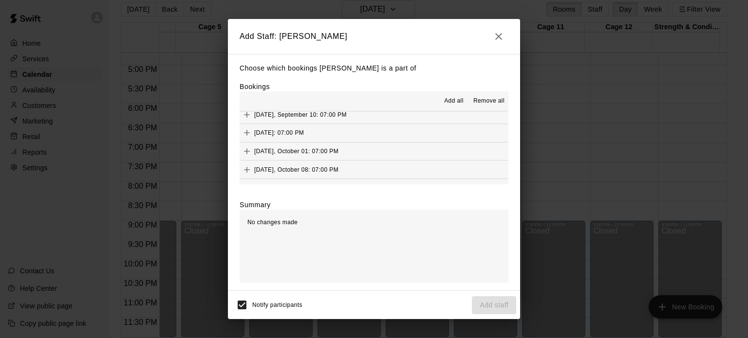
scroll to position [49, 0]
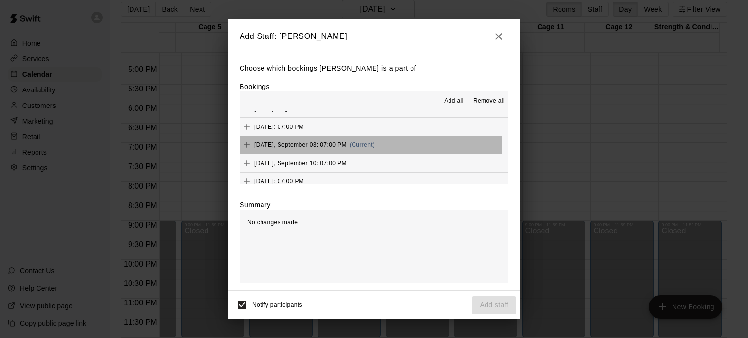
click at [257, 148] on span "[DATE], September 03: 07:00 PM" at bounding box center [300, 145] width 93 height 7
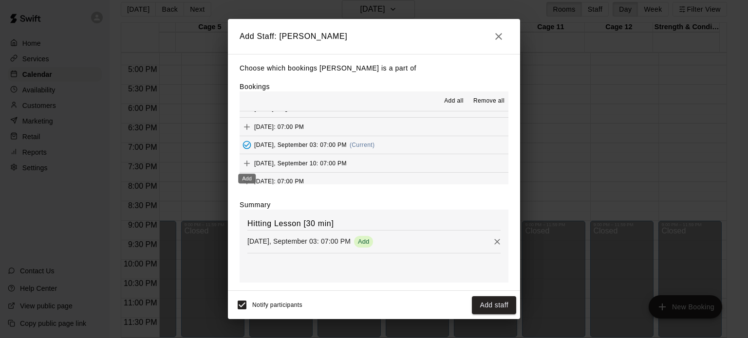
click at [244, 164] on icon "Add" at bounding box center [247, 164] width 6 height 6
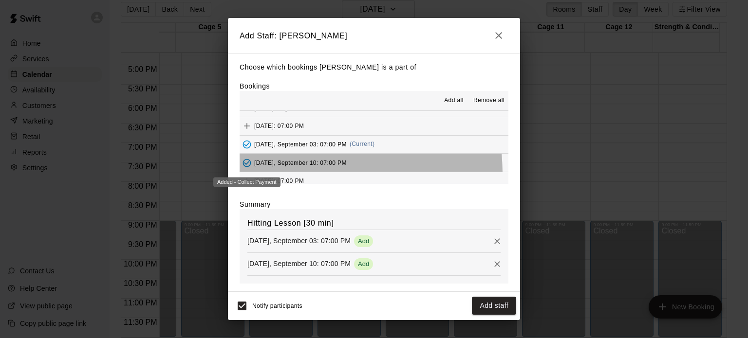
click at [250, 176] on div "Added - Collect Payment" at bounding box center [246, 179] width 69 height 18
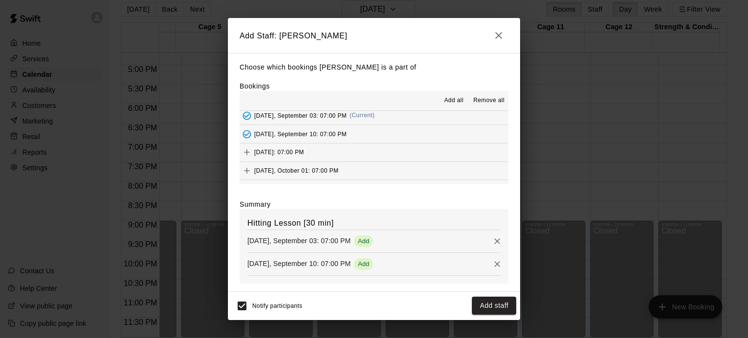
scroll to position [97, 0]
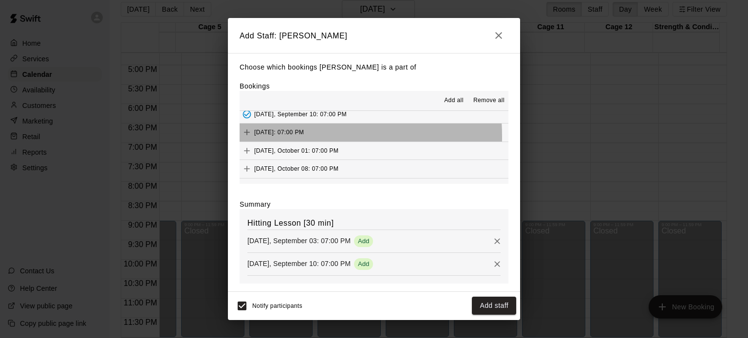
click at [279, 137] on div "[DATE]: 07:00 PM" at bounding box center [272, 132] width 64 height 15
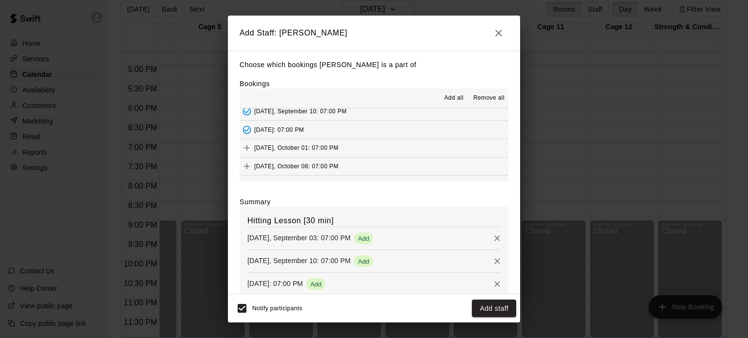
click at [278, 148] on span "[DATE], October 01: 07:00 PM" at bounding box center [296, 148] width 84 height 7
click at [277, 171] on div "[DATE], October 08: 07:00 PM" at bounding box center [289, 166] width 99 height 15
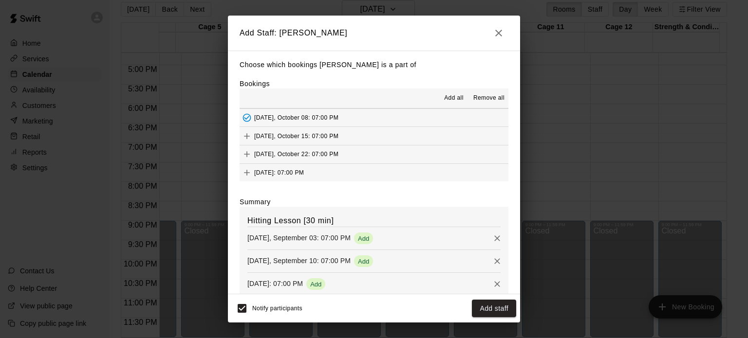
click at [266, 131] on div "[DATE], October 15: 07:00 PM" at bounding box center [289, 136] width 99 height 15
click at [265, 153] on span "[DATE], October 22: 07:00 PM" at bounding box center [296, 154] width 84 height 7
click at [263, 175] on span "[DATE]: 07:00 PM" at bounding box center [279, 172] width 50 height 7
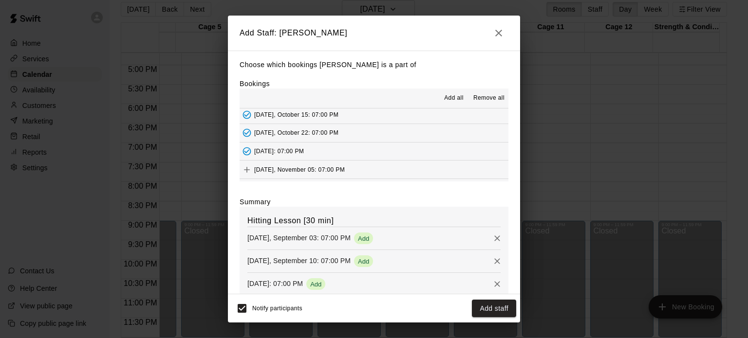
scroll to position [195, 0]
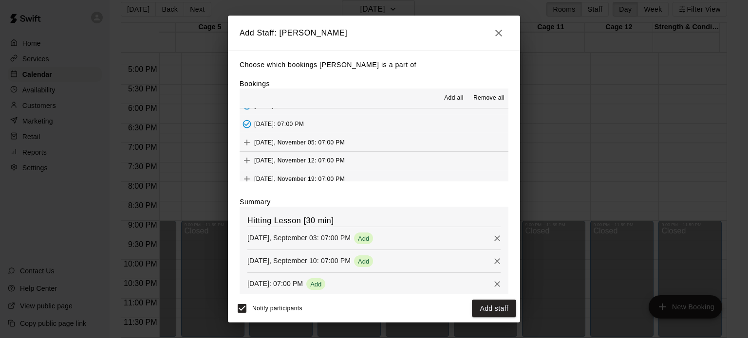
click at [273, 138] on div "[DATE], November 05: 07:00 PM" at bounding box center [292, 142] width 105 height 15
click at [269, 156] on div "[DATE], November 12: 07:00 PM" at bounding box center [292, 160] width 105 height 15
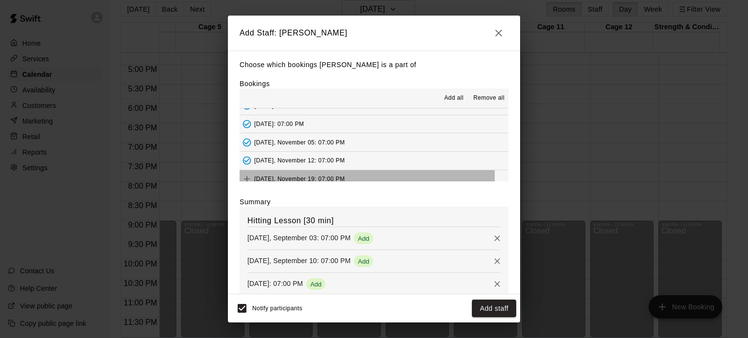
click at [269, 176] on span "[DATE], November 19: 07:00 PM" at bounding box center [299, 179] width 91 height 7
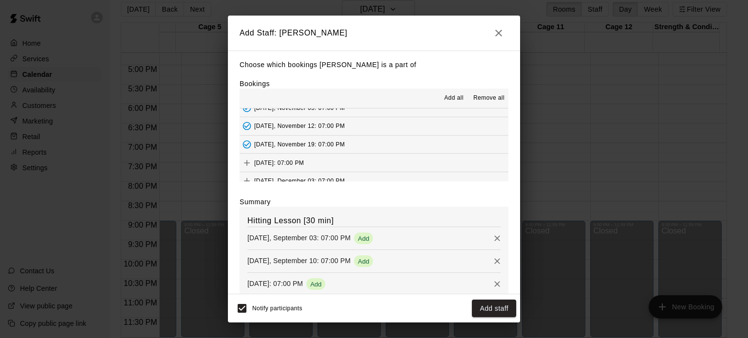
scroll to position [243, 0]
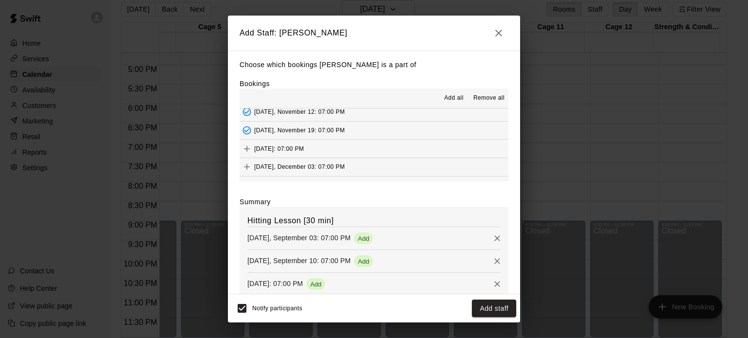
click at [268, 150] on span "[DATE]: 07:00 PM" at bounding box center [279, 148] width 50 height 7
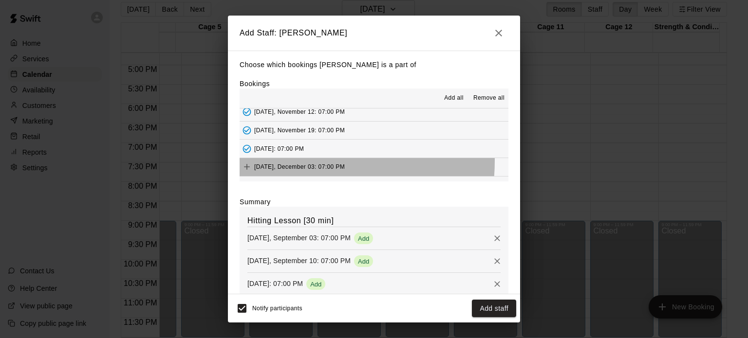
click at [267, 160] on div "[DATE], December 03: 07:00 PM" at bounding box center [292, 167] width 105 height 15
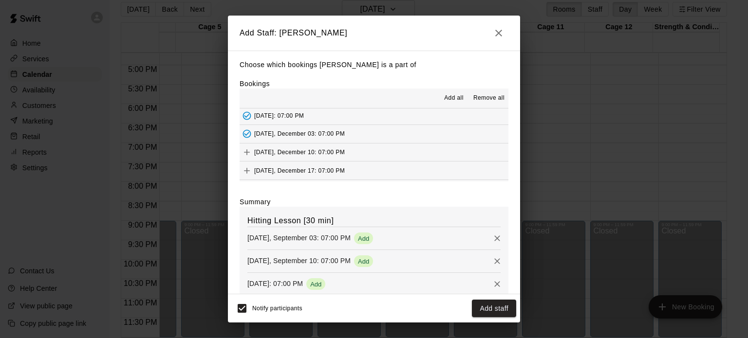
scroll to position [310, 0]
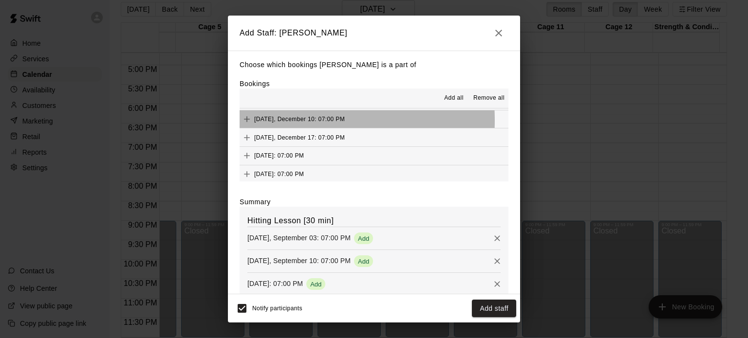
click at [273, 120] on span "[DATE], December 10: 07:00 PM" at bounding box center [299, 119] width 91 height 7
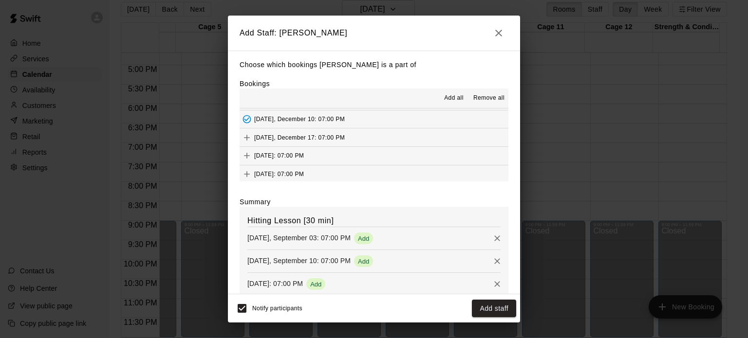
click at [272, 134] on span "[DATE], December 17: 07:00 PM" at bounding box center [299, 137] width 91 height 7
click at [273, 157] on span "[DATE]: 07:00 PM" at bounding box center [279, 155] width 50 height 7
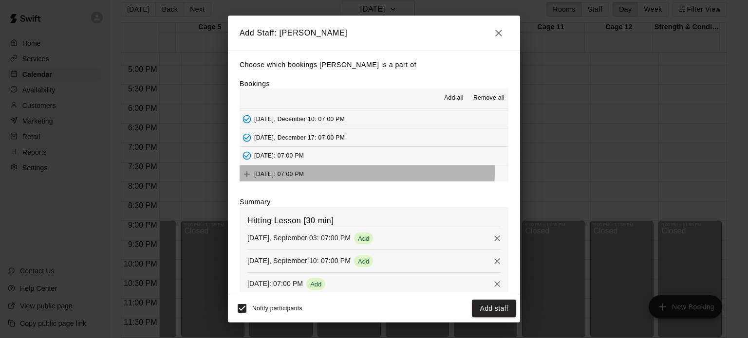
click at [273, 171] on span "[DATE]: 07:00 PM" at bounding box center [279, 174] width 50 height 7
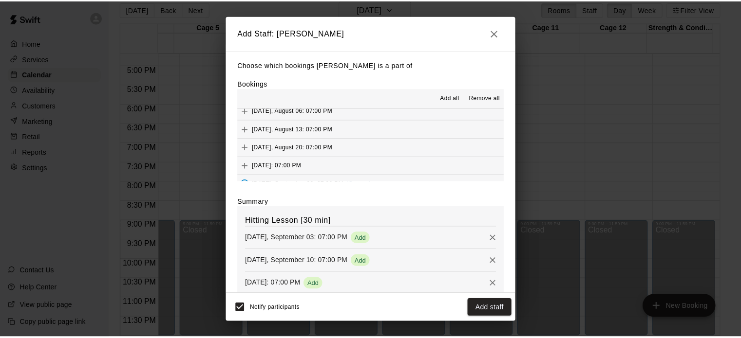
scroll to position [0, 0]
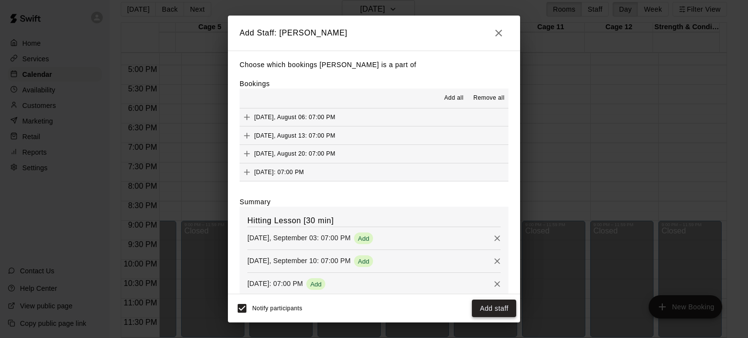
click at [501, 307] on button "Add staff" at bounding box center [494, 309] width 44 height 18
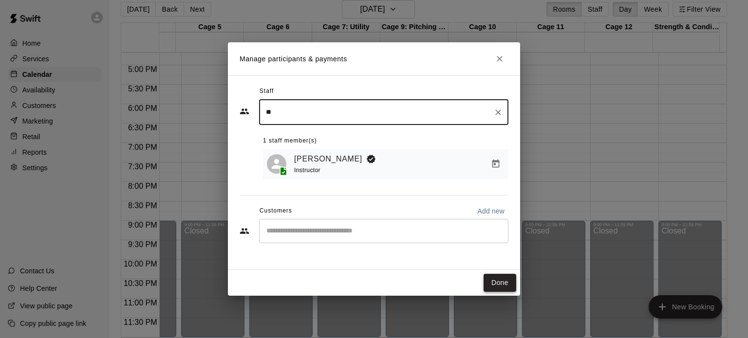
click at [498, 282] on button "Done" at bounding box center [500, 283] width 33 height 18
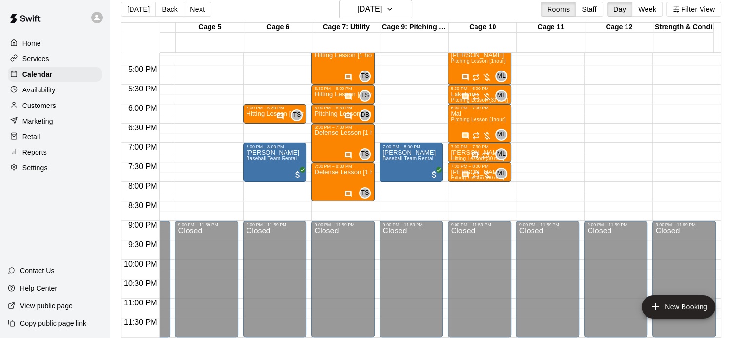
click at [47, 160] on div "Reports" at bounding box center [55, 152] width 94 height 15
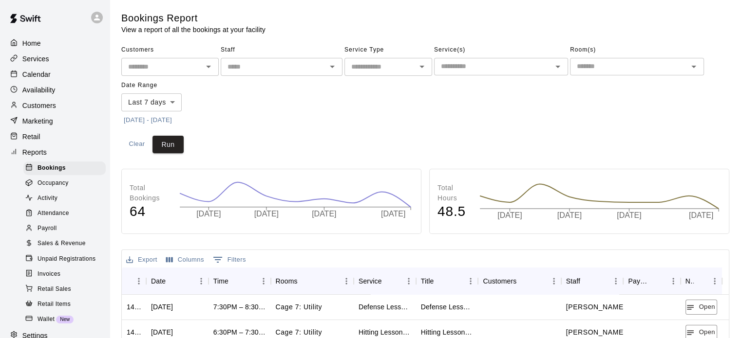
click at [138, 122] on button "[DATE] - [DATE]" at bounding box center [147, 120] width 53 height 15
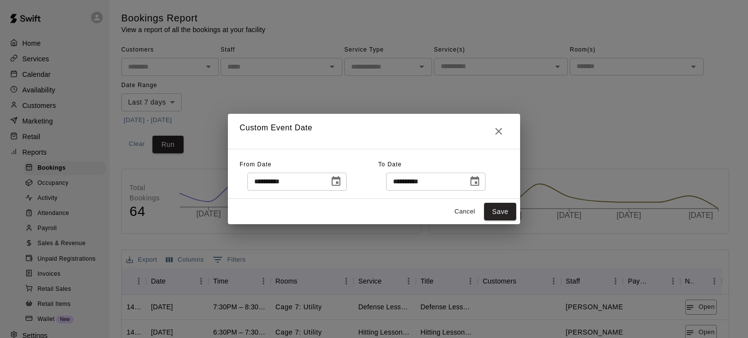
drag, startPoint x: 355, startPoint y: 183, endPoint x: 348, endPoint y: 186, distance: 7.0
click at [340, 183] on icon "Choose date, selected date is Sep 10, 2025" at bounding box center [336, 181] width 9 height 10
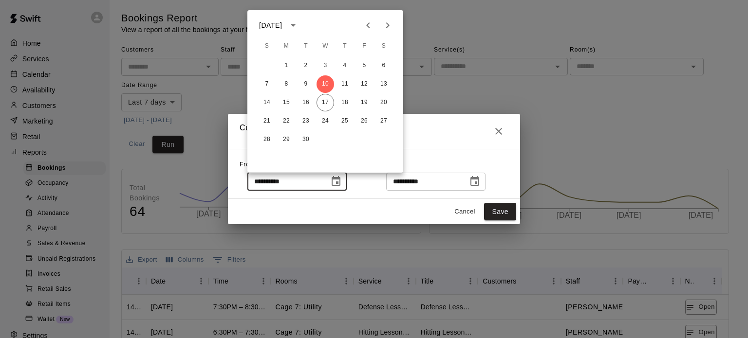
click at [686, 102] on div "**********" at bounding box center [374, 169] width 748 height 338
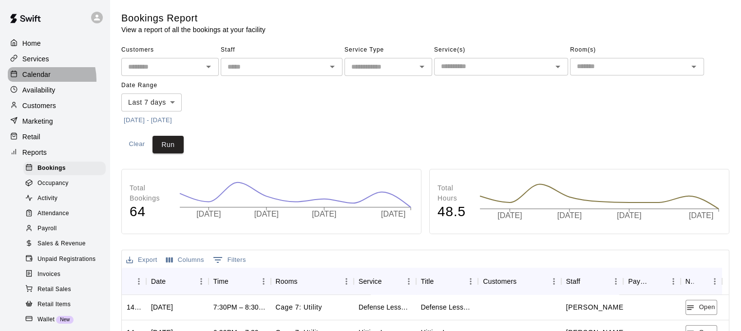
click at [37, 82] on div "Calendar" at bounding box center [55, 74] width 94 height 15
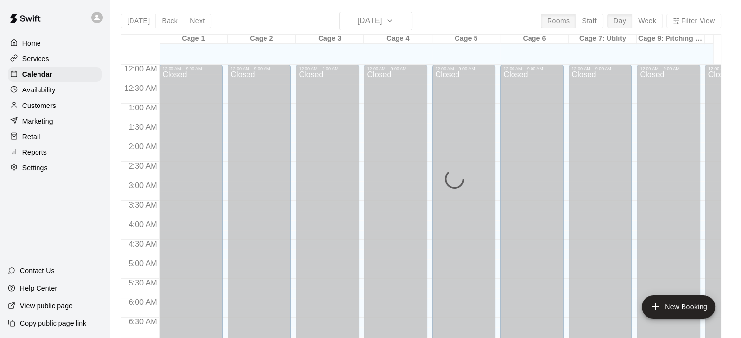
scroll to position [569, 0]
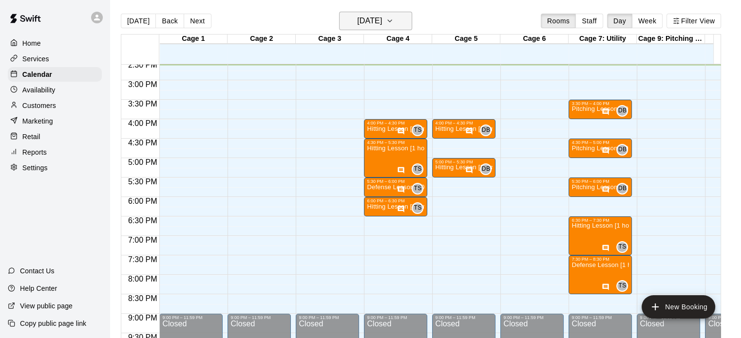
click at [382, 23] on h6 "[DATE]" at bounding box center [369, 21] width 25 height 14
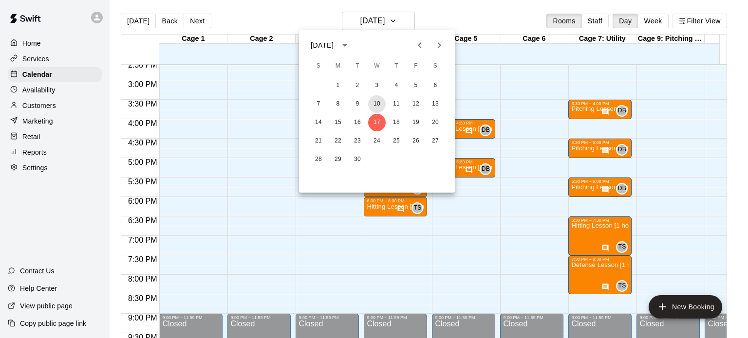
drag, startPoint x: 375, startPoint y: 106, endPoint x: 369, endPoint y: 150, distance: 44.2
click at [375, 105] on button "10" at bounding box center [377, 104] width 18 height 18
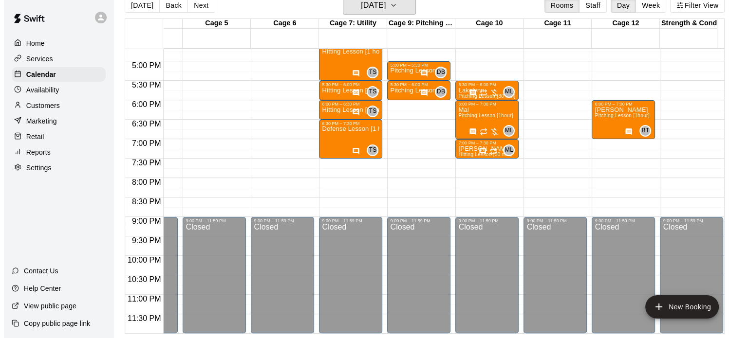
scroll to position [0, 256]
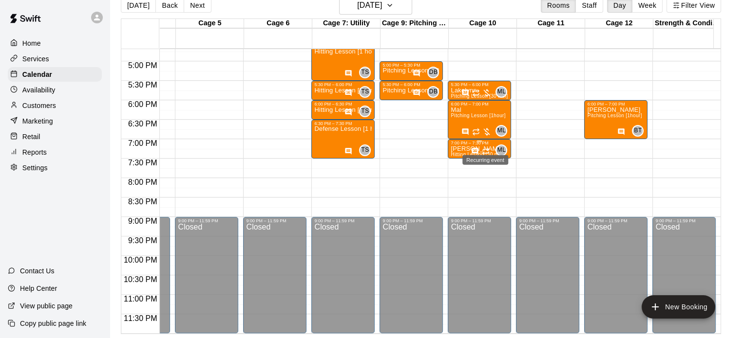
click at [487, 148] on icon "Recurring event" at bounding box center [486, 152] width 8 height 8
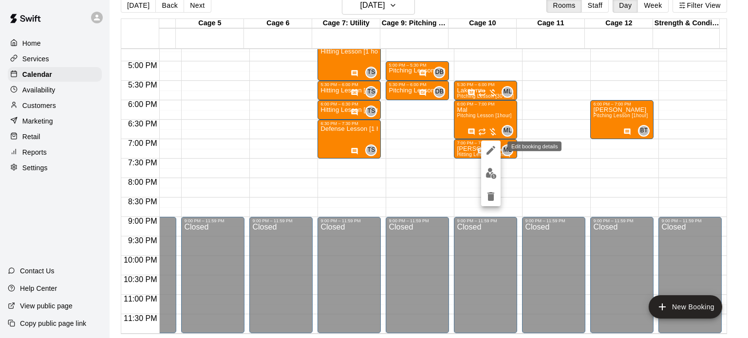
click at [491, 150] on icon "edit" at bounding box center [491, 150] width 9 height 9
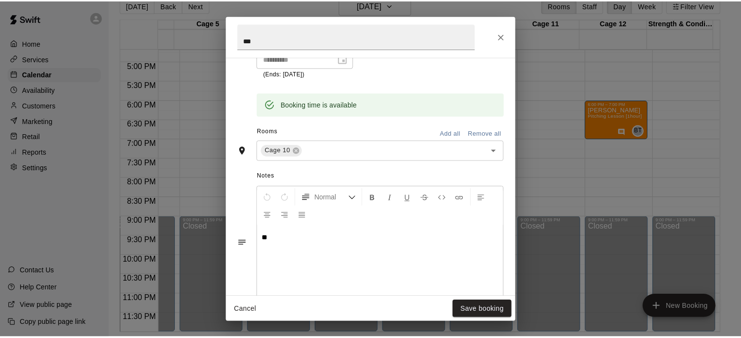
scroll to position [261, 0]
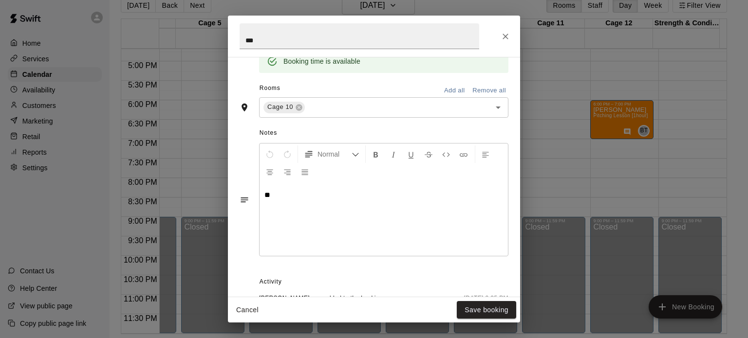
click at [507, 35] on icon "Close" at bounding box center [506, 37] width 10 height 10
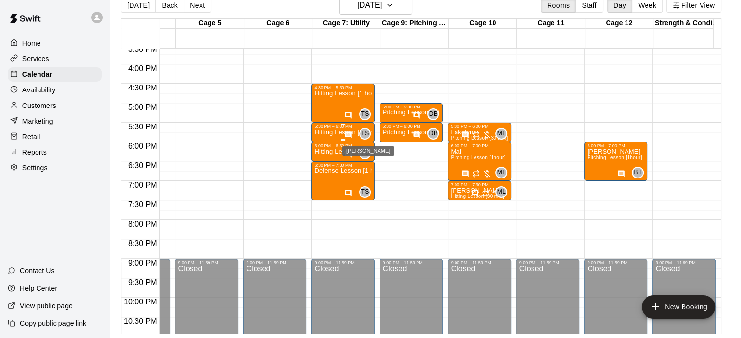
scroll to position [0, 0]
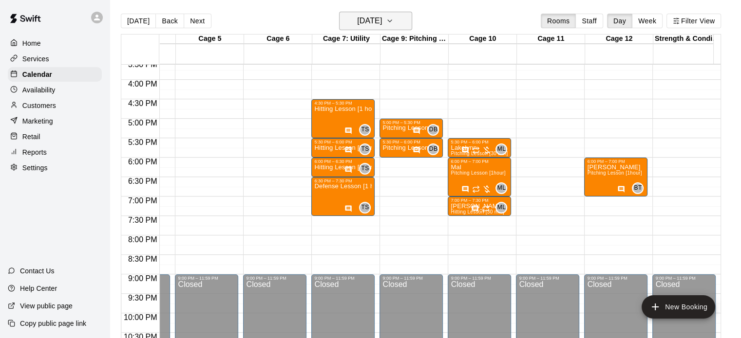
click at [393, 17] on icon "button" at bounding box center [390, 21] width 8 height 12
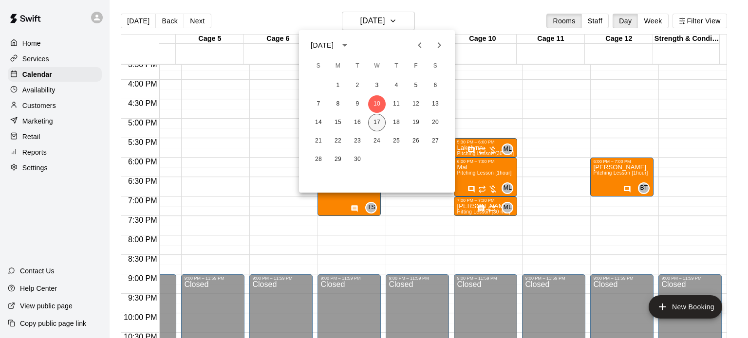
click at [376, 122] on button "17" at bounding box center [377, 123] width 18 height 18
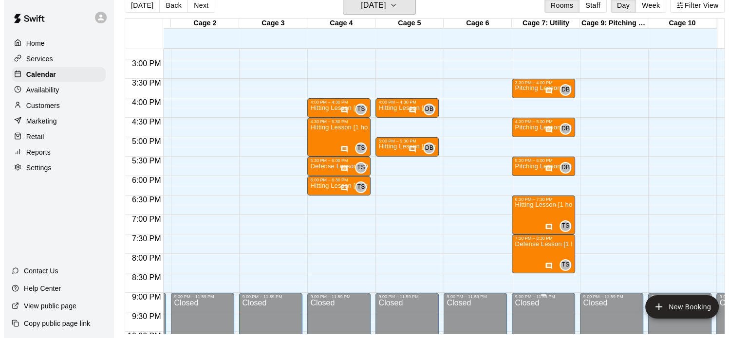
scroll to position [608, 60]
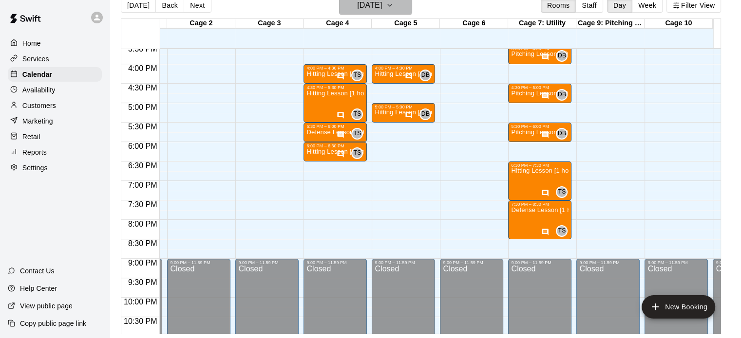
click at [382, 6] on h6 "[DATE]" at bounding box center [369, 6] width 25 height 14
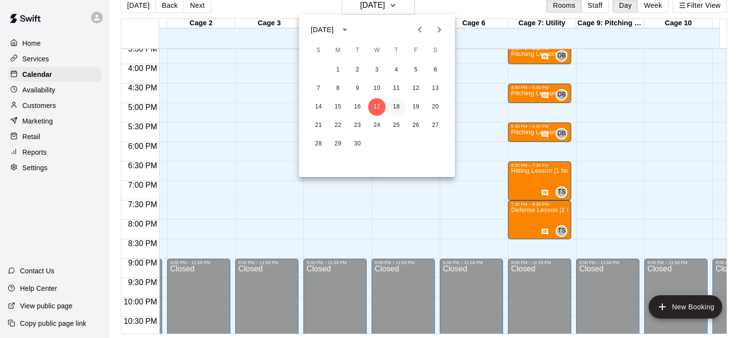
click at [398, 108] on button "18" at bounding box center [397, 107] width 18 height 18
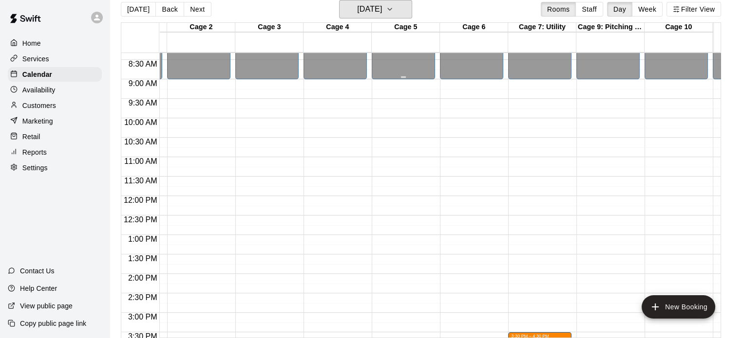
scroll to position [316, 60]
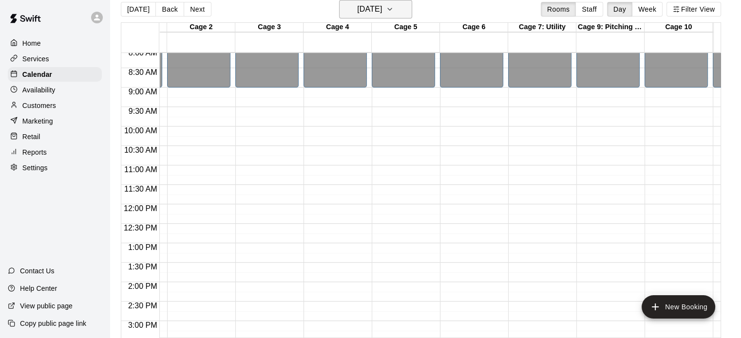
click at [393, 12] on icon "button" at bounding box center [390, 9] width 8 height 12
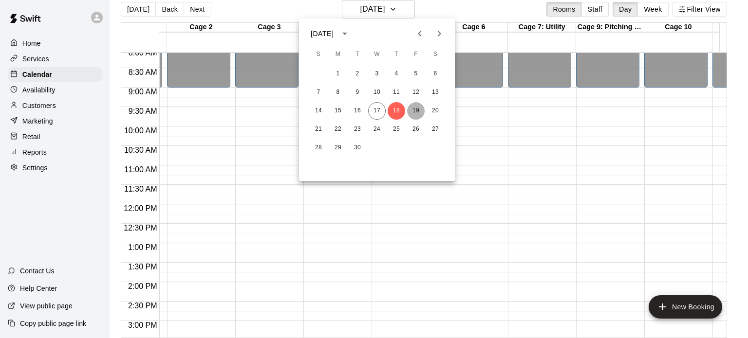
click at [414, 106] on button "19" at bounding box center [416, 111] width 18 height 18
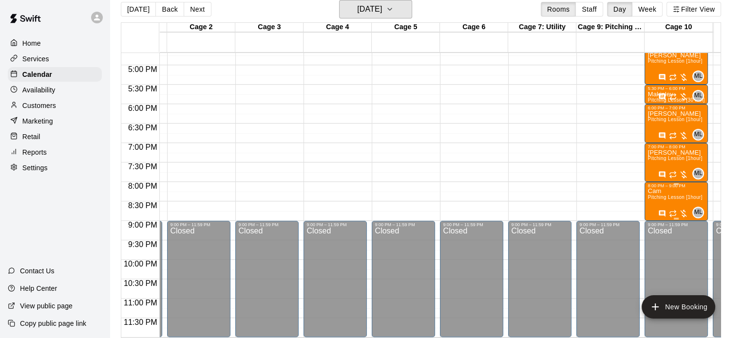
scroll to position [560, 60]
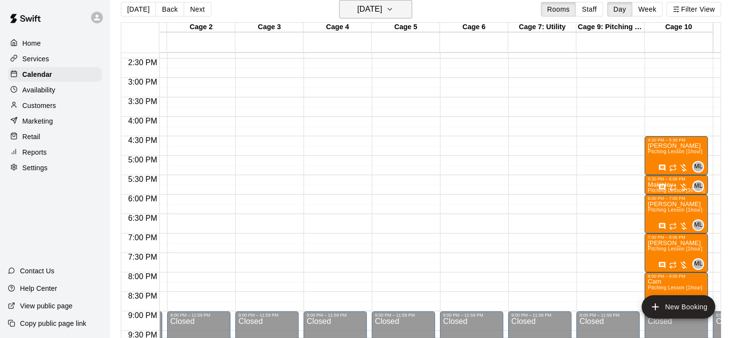
click at [382, 3] on h6 "[DATE]" at bounding box center [369, 9] width 25 height 14
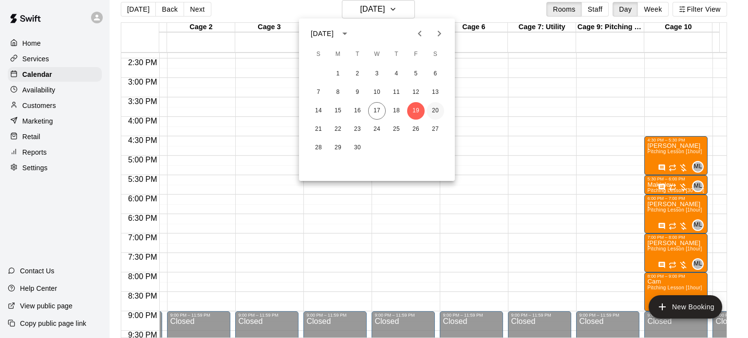
click at [435, 111] on button "20" at bounding box center [436, 111] width 18 height 18
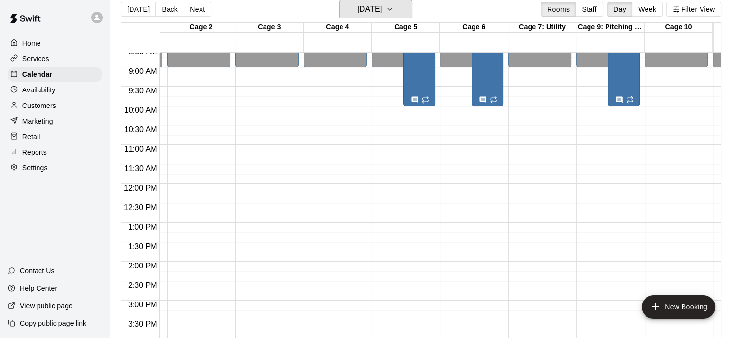
scroll to position [121, 60]
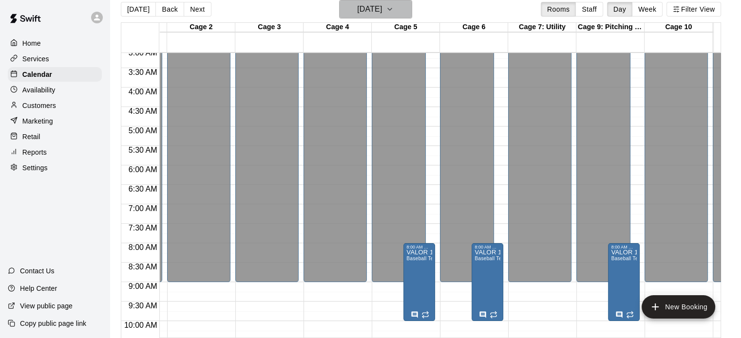
click at [393, 10] on icon "button" at bounding box center [390, 9] width 8 height 12
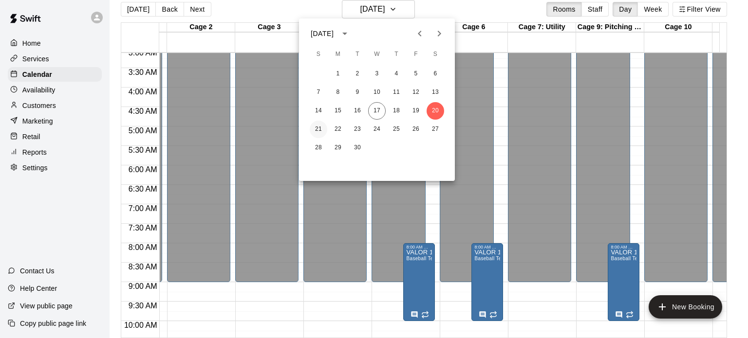
click at [317, 130] on button "21" at bounding box center [319, 130] width 18 height 18
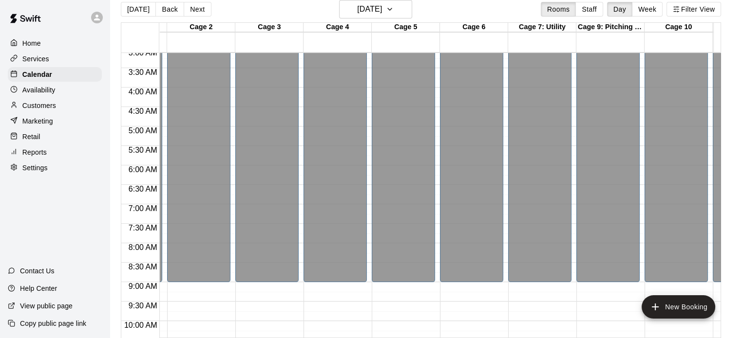
click at [40, 111] on p "Customers" at bounding box center [39, 106] width 34 height 10
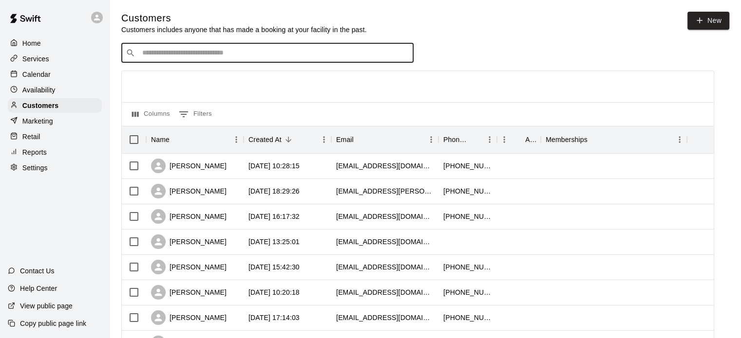
click at [173, 56] on input "Search customers by name or email" at bounding box center [274, 53] width 270 height 10
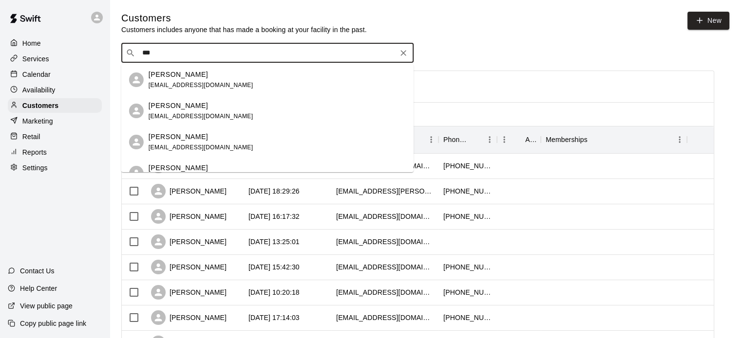
type input "****"
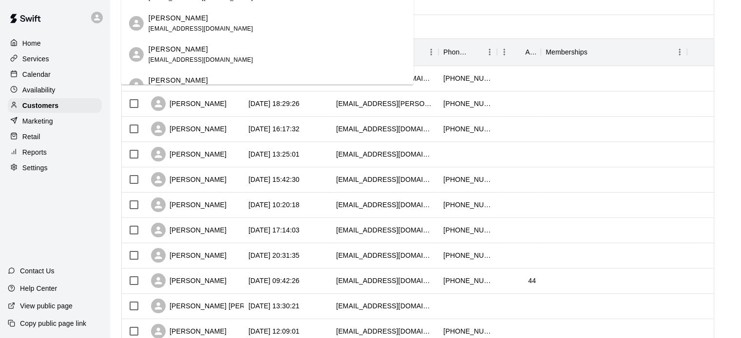
scroll to position [97, 0]
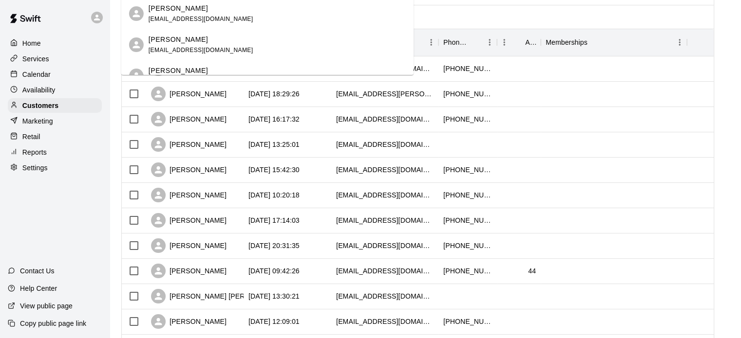
click at [183, 65] on div "[PERSON_NAME] [EMAIL_ADDRESS][DOMAIN_NAME]" at bounding box center [267, 75] width 292 height 31
